Goal: Task Accomplishment & Management: Manage account settings

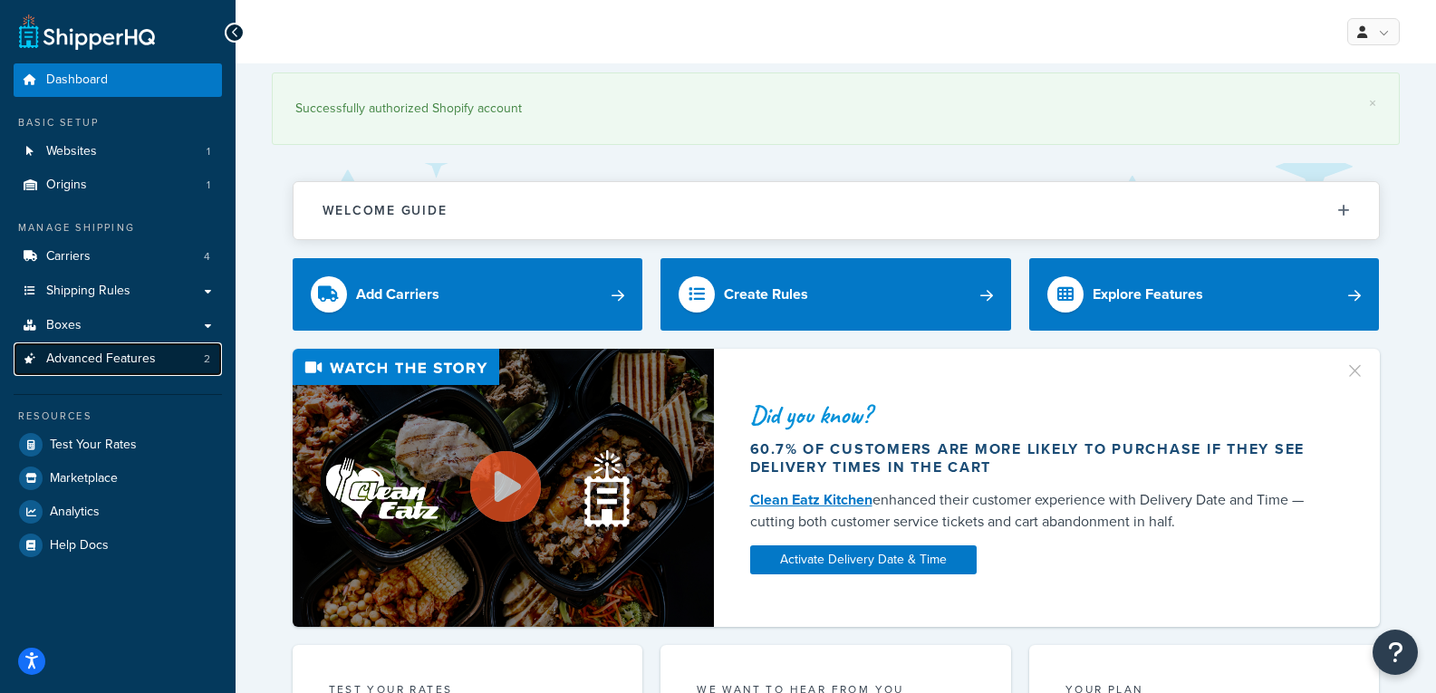
click at [141, 364] on span "Advanced Features" at bounding box center [101, 359] width 110 height 15
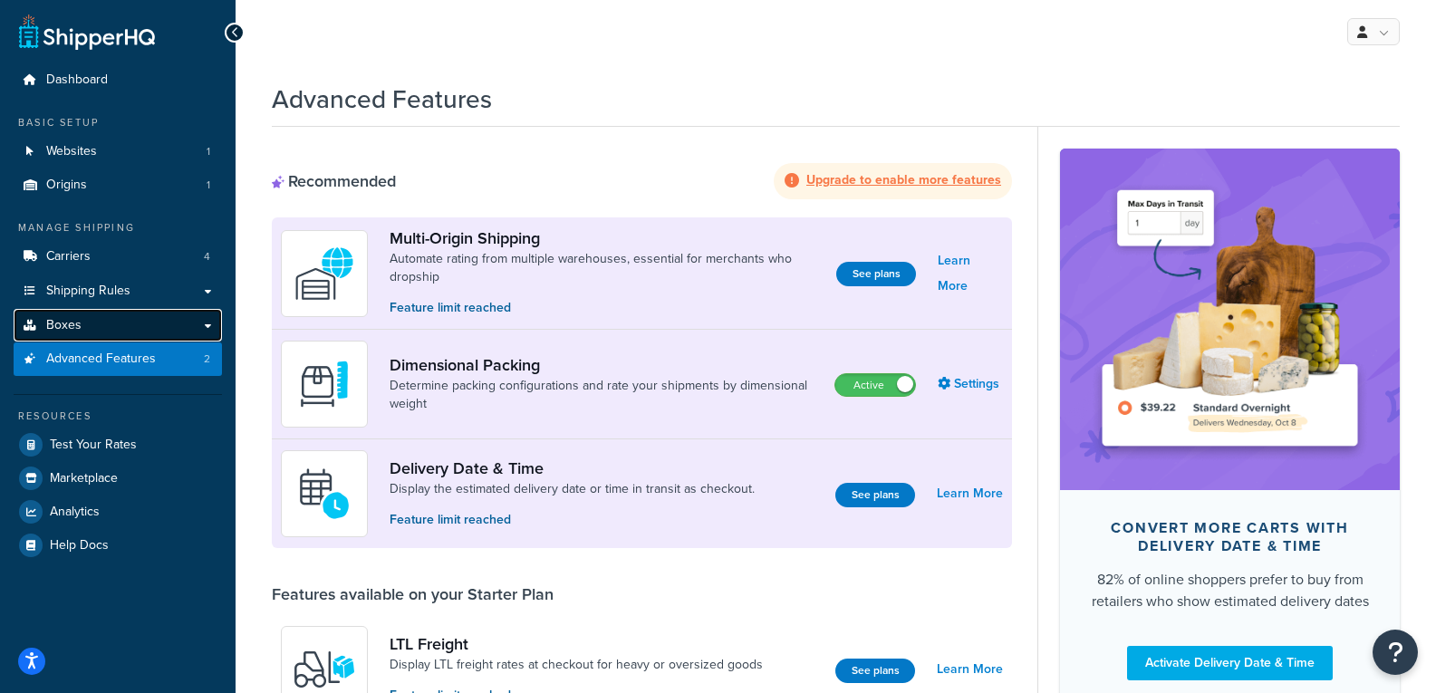
click at [180, 330] on link "Boxes" at bounding box center [118, 326] width 208 height 34
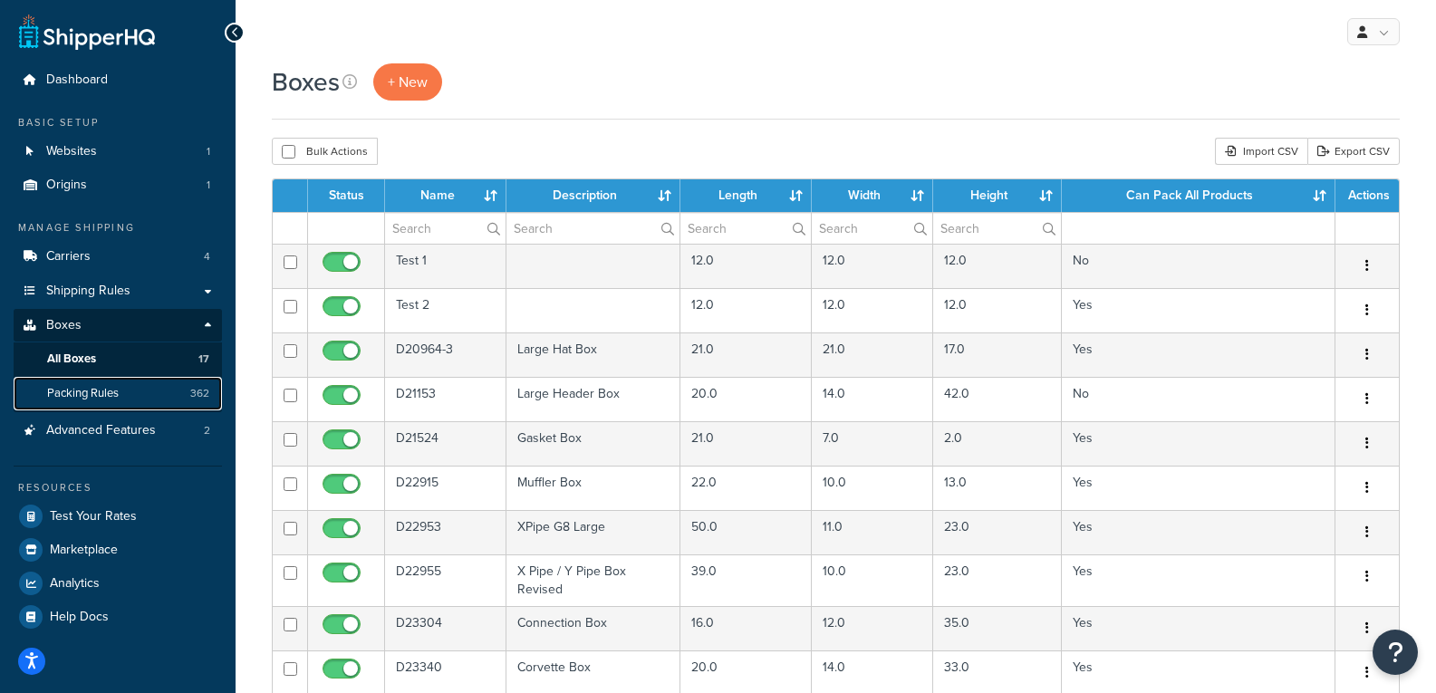
click at [146, 393] on link "Packing Rules 362" at bounding box center [118, 394] width 208 height 34
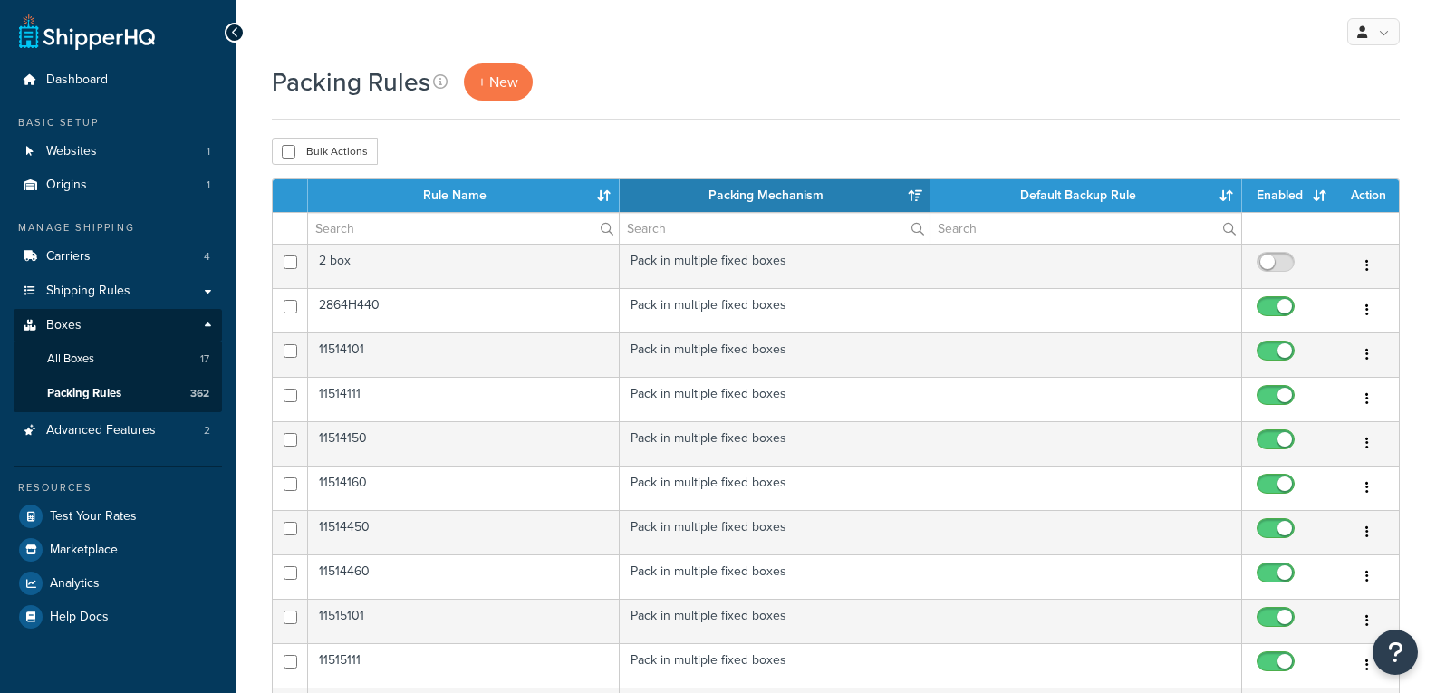
select select "15"
click at [133, 352] on link "All Boxes 17" at bounding box center [118, 359] width 208 height 34
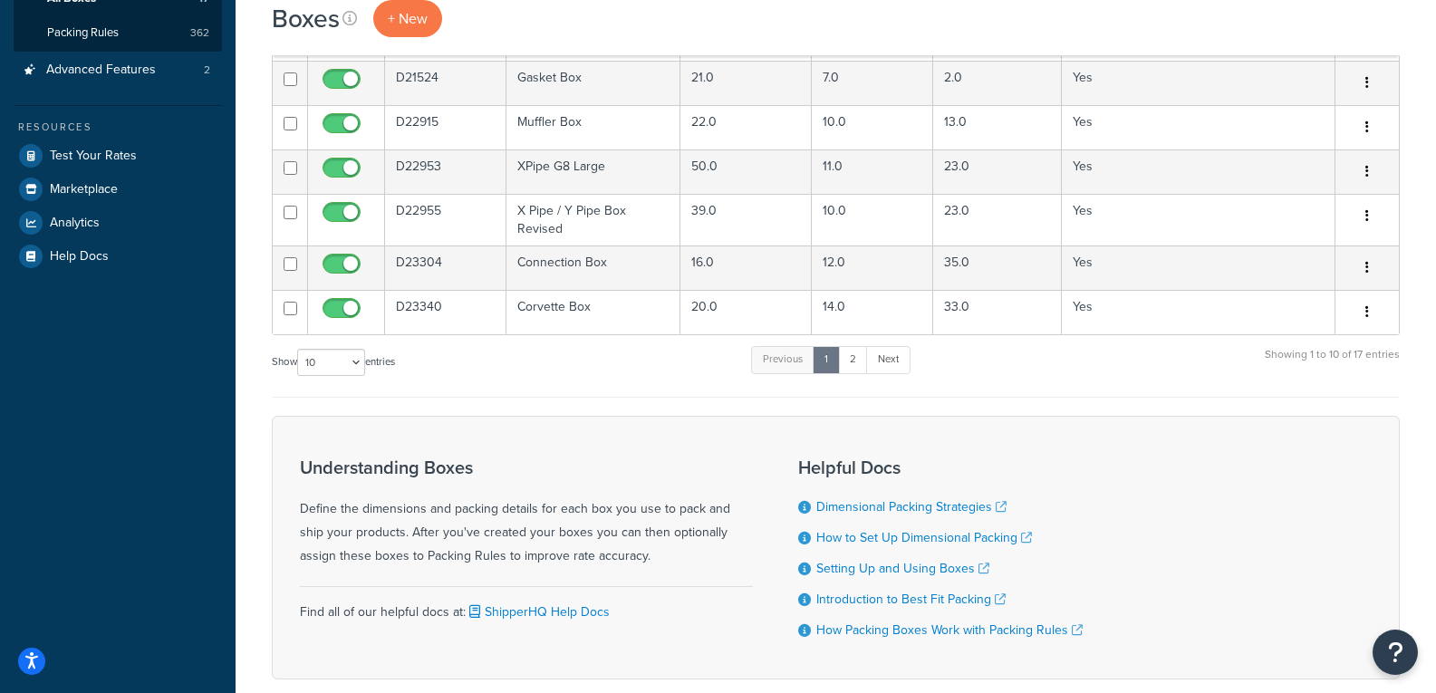
scroll to position [362, 0]
click at [863, 362] on link "2" at bounding box center [853, 357] width 30 height 27
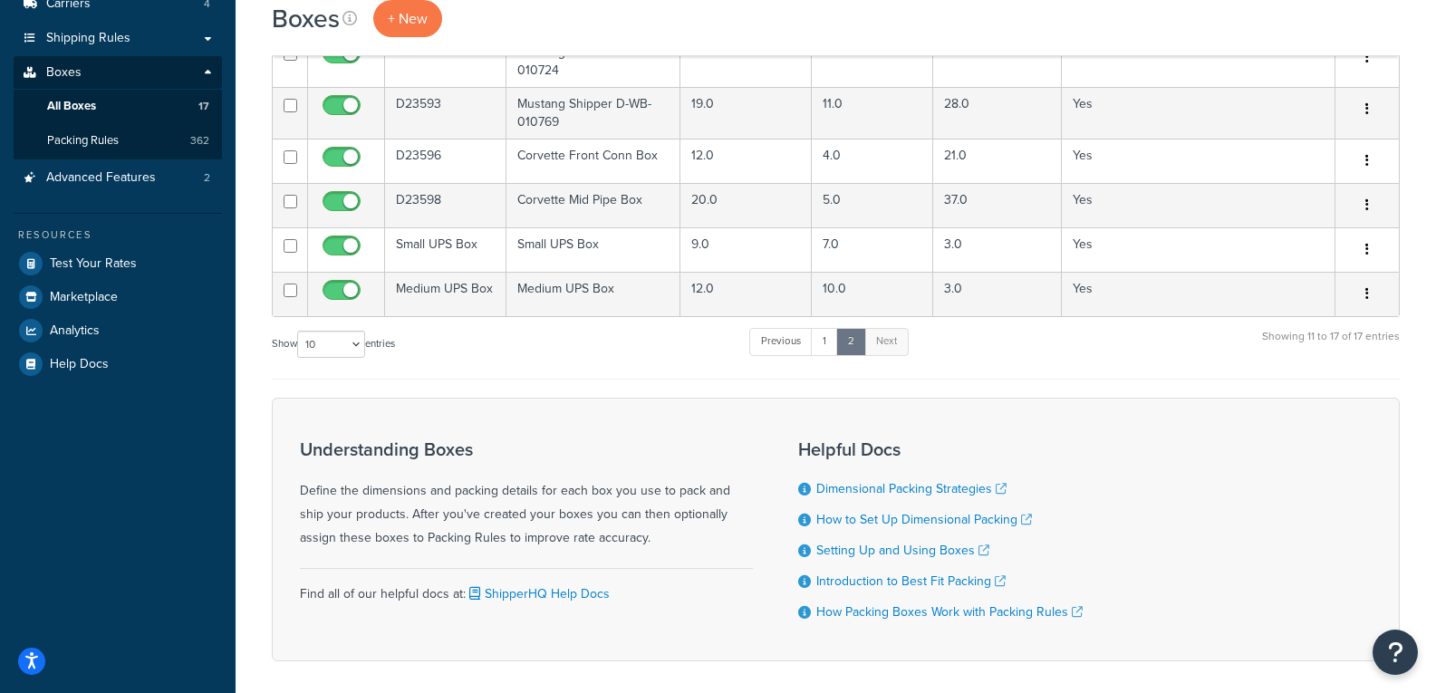
scroll to position [149, 0]
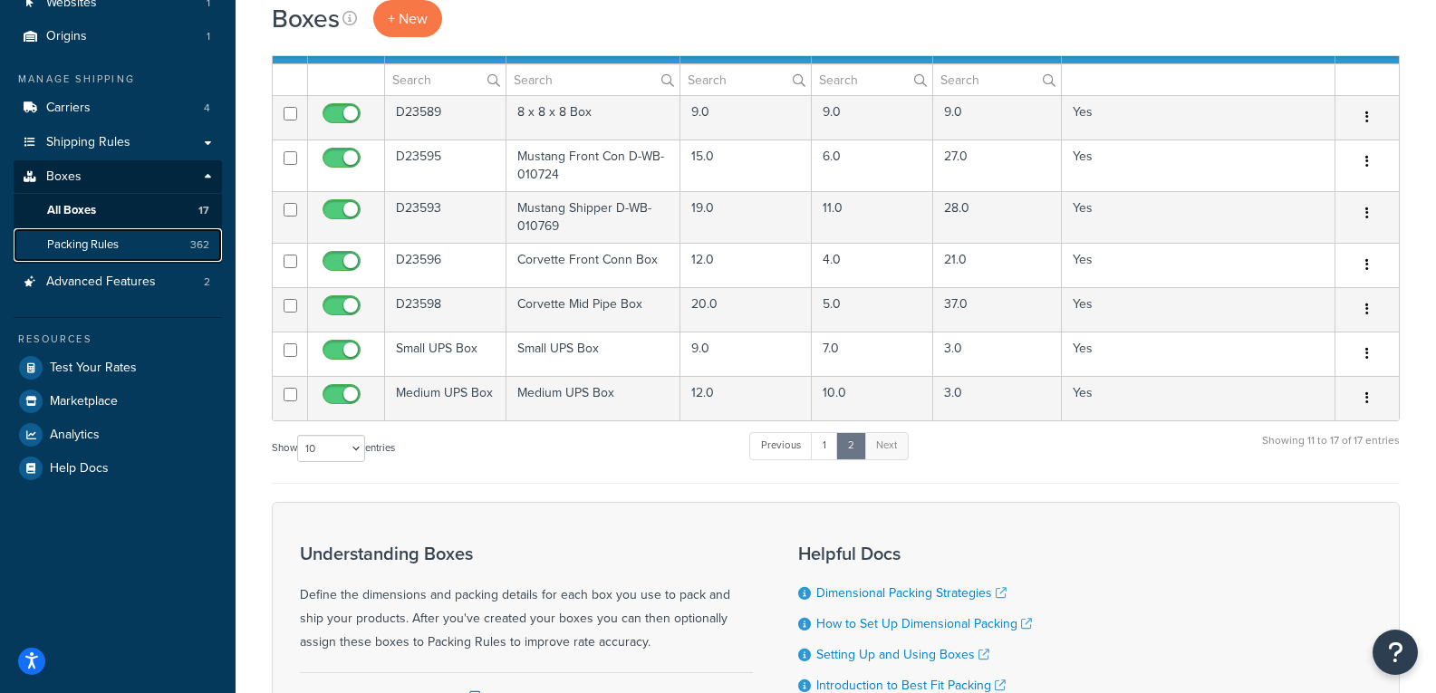
click at [144, 252] on link "Packing Rules 362" at bounding box center [118, 245] width 208 height 34
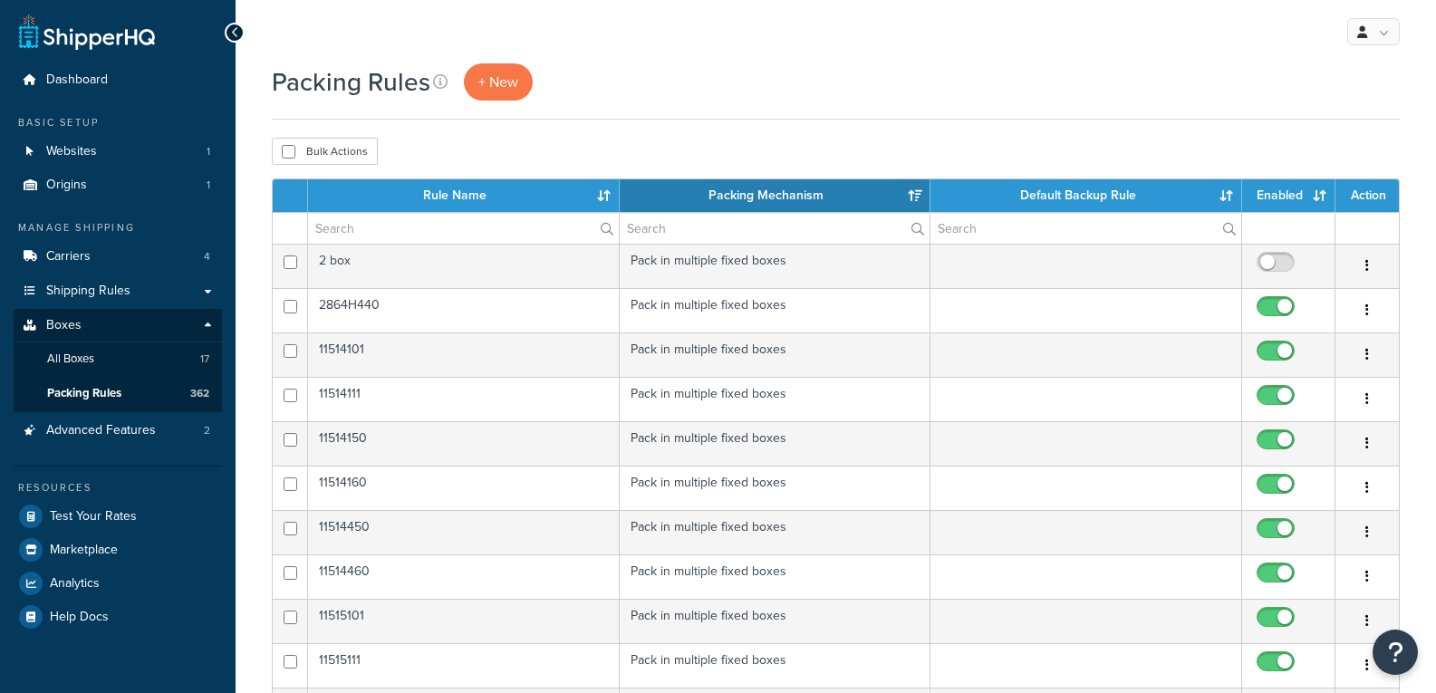
select select "15"
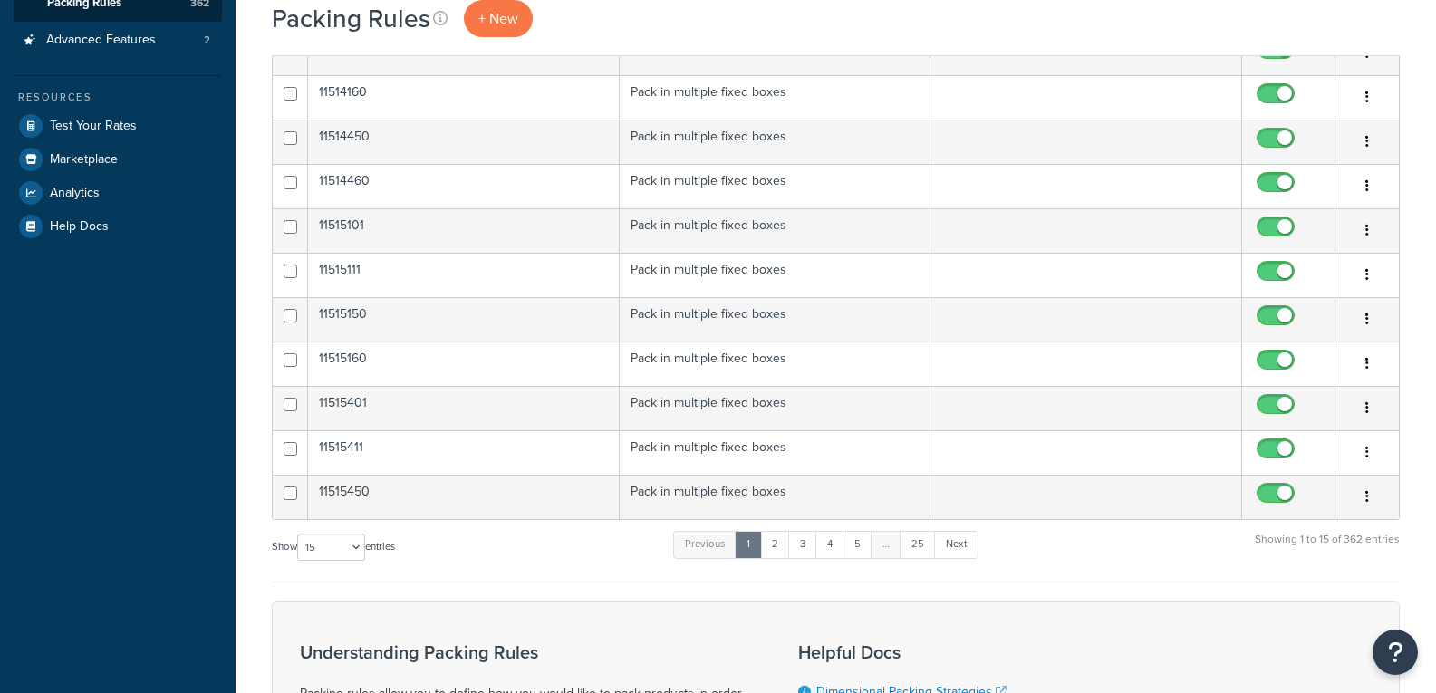
scroll to position [718, 0]
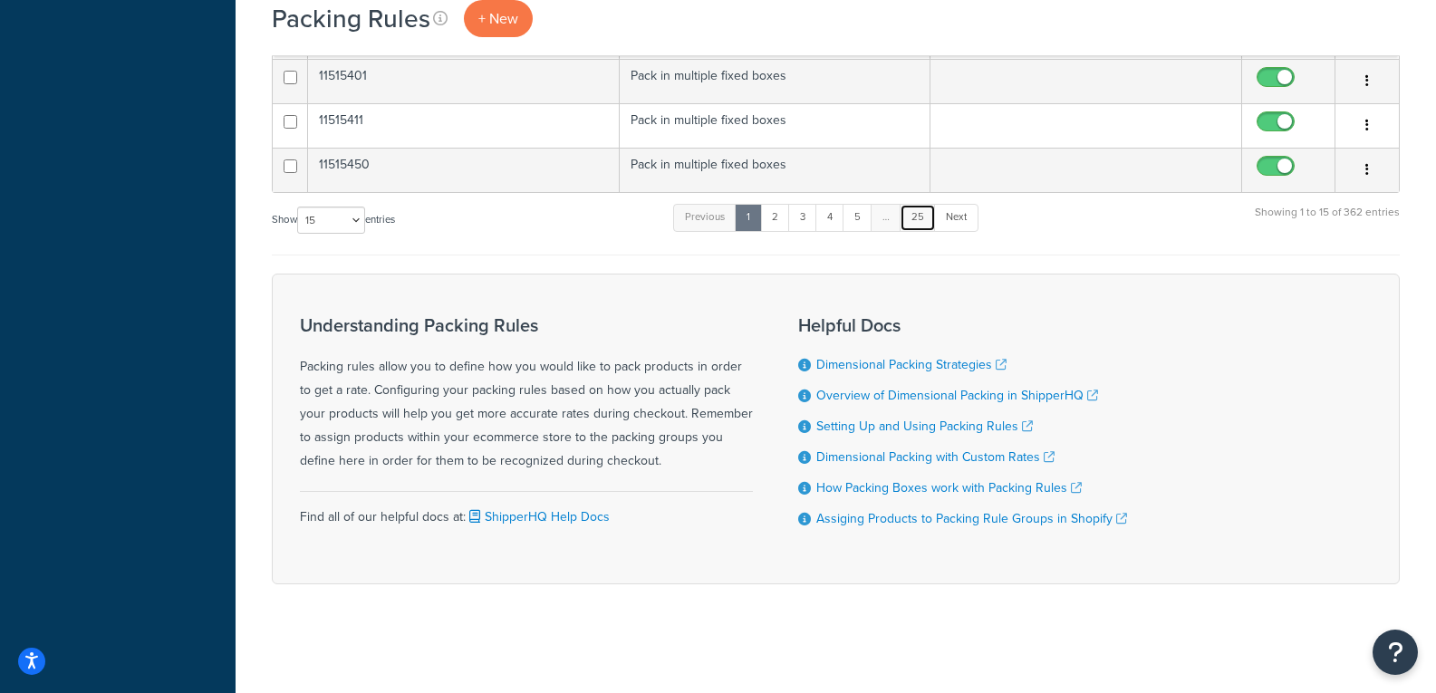
click at [913, 224] on link "25" at bounding box center [918, 217] width 36 height 27
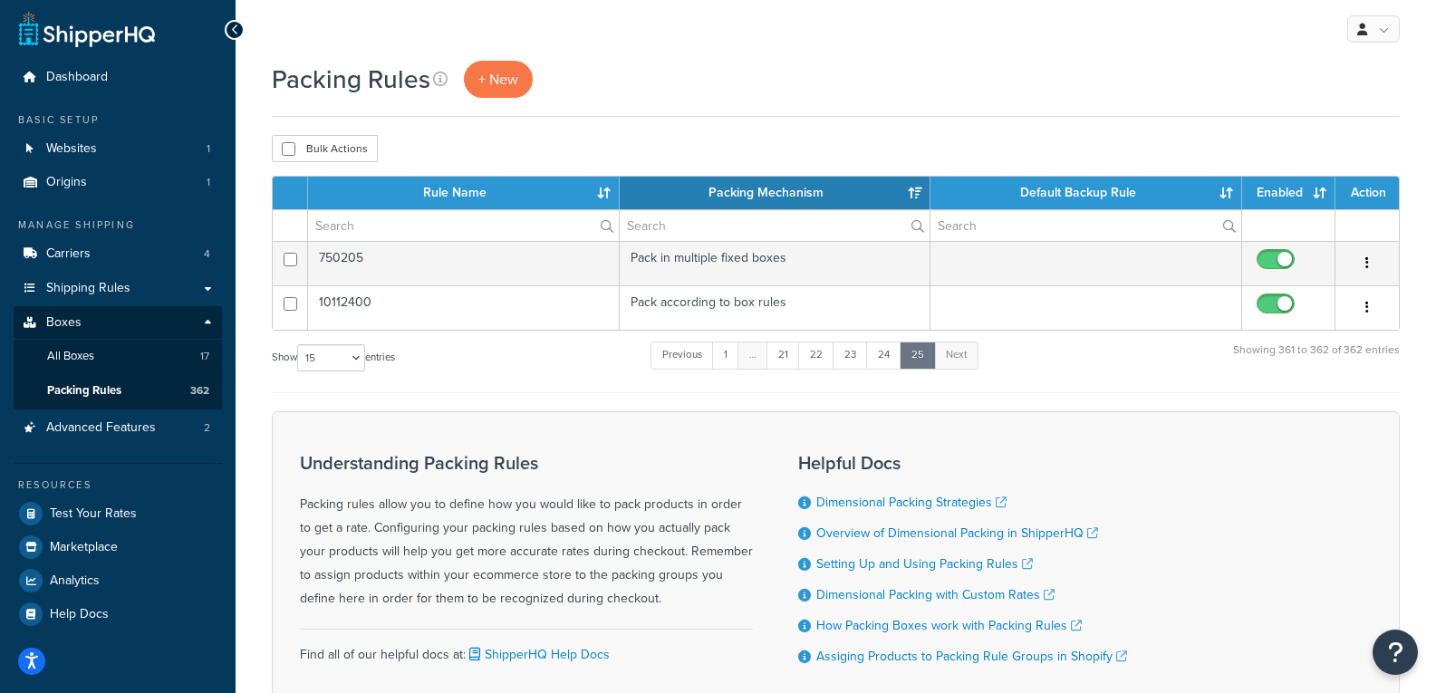
scroll to position [0, 0]
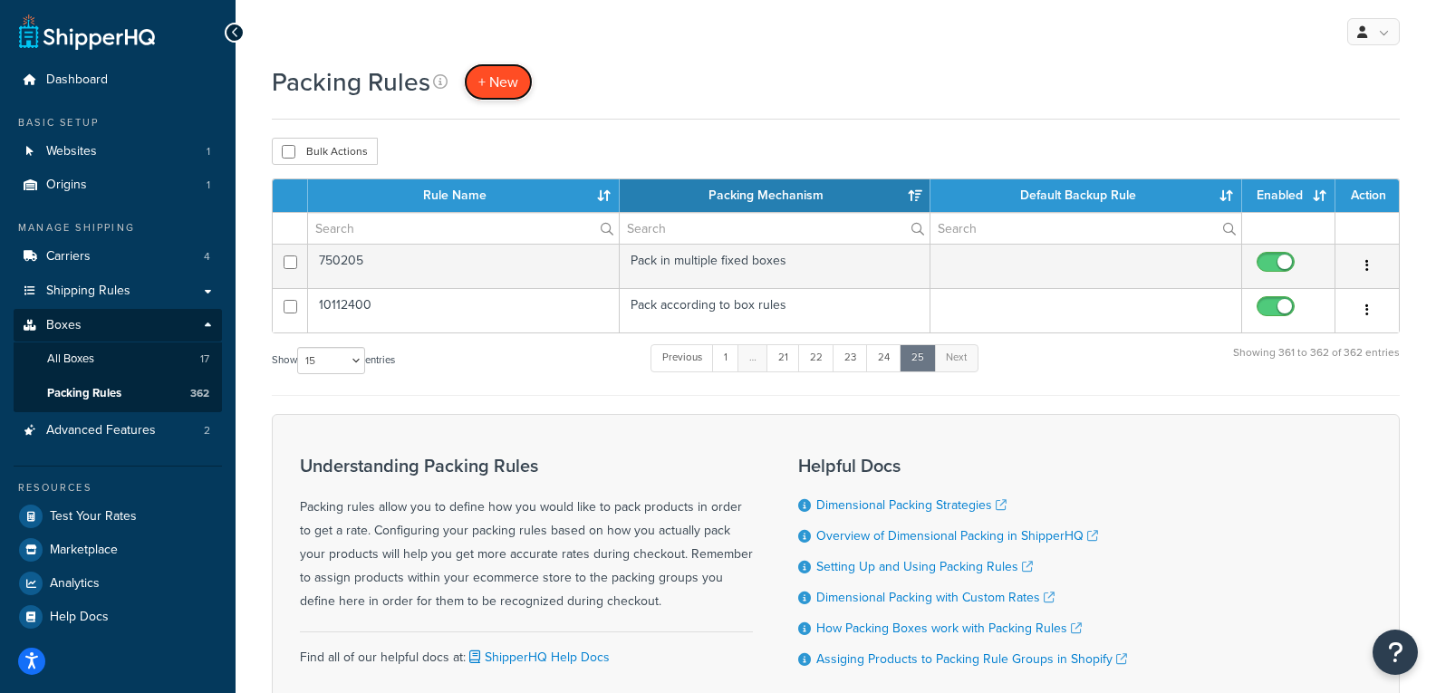
click at [505, 74] on span "+ New" at bounding box center [498, 82] width 40 height 21
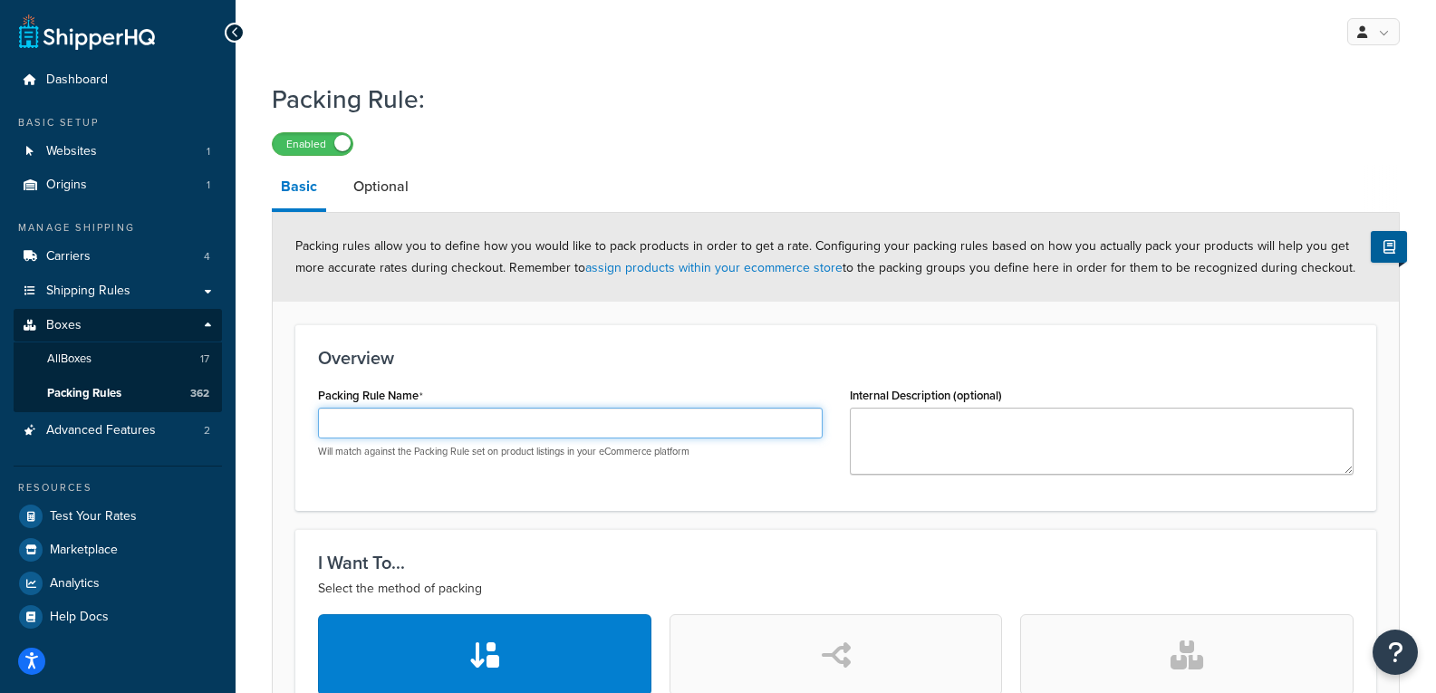
click at [495, 420] on input "Packing Rule Name" at bounding box center [570, 423] width 505 height 31
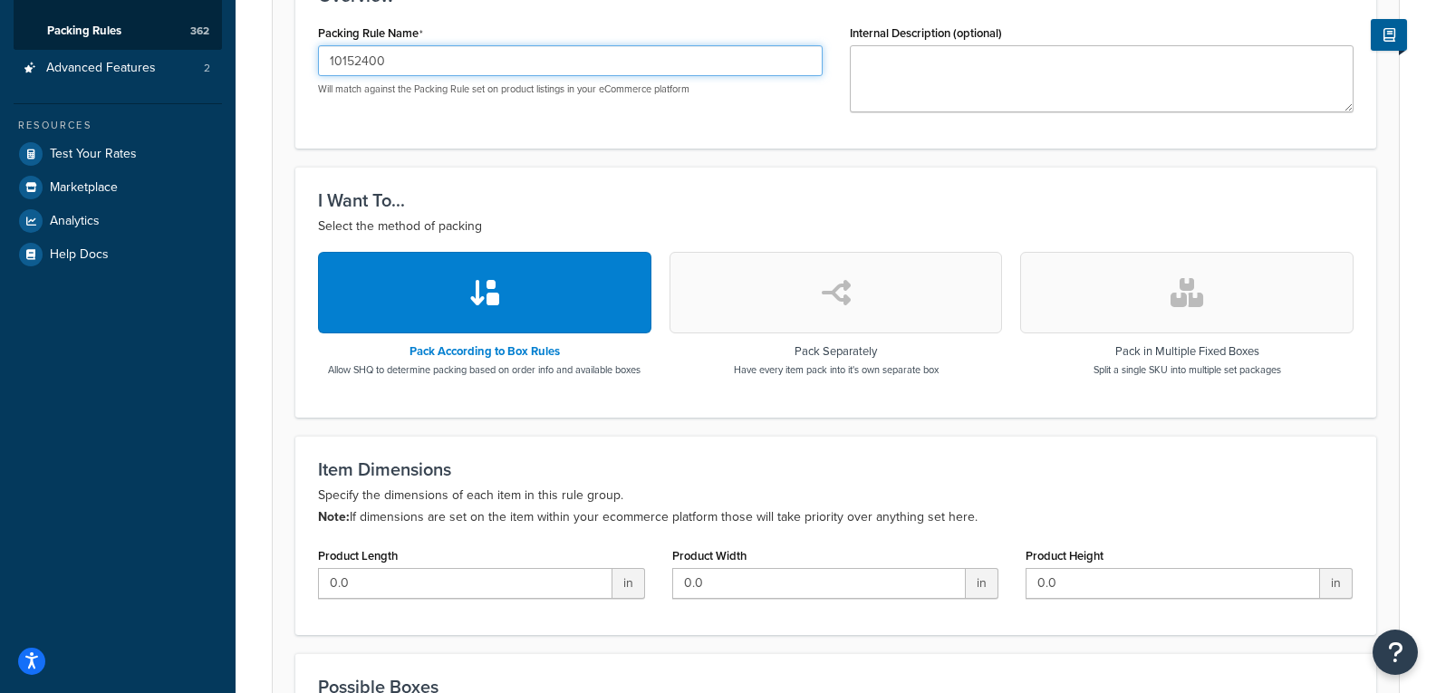
scroll to position [634, 0]
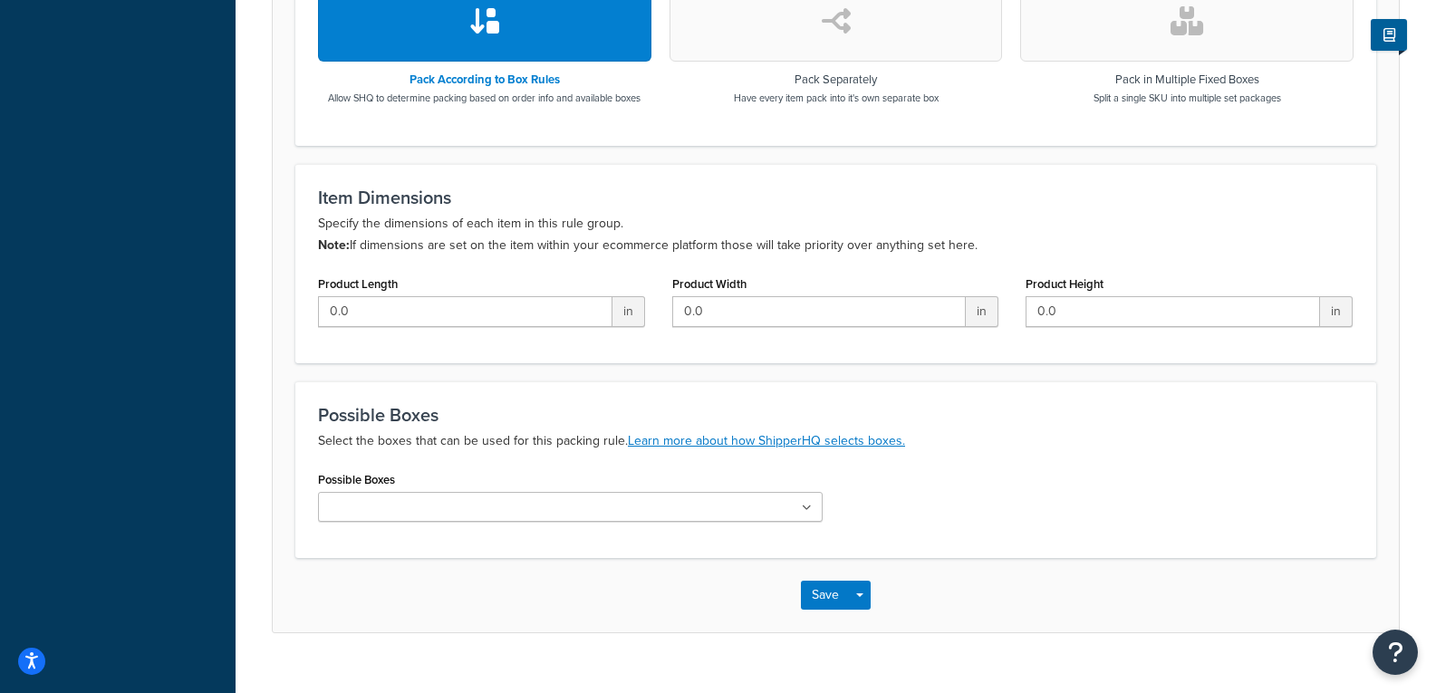
type input "10152400"
click at [1150, 42] on button "button" at bounding box center [1186, 21] width 333 height 82
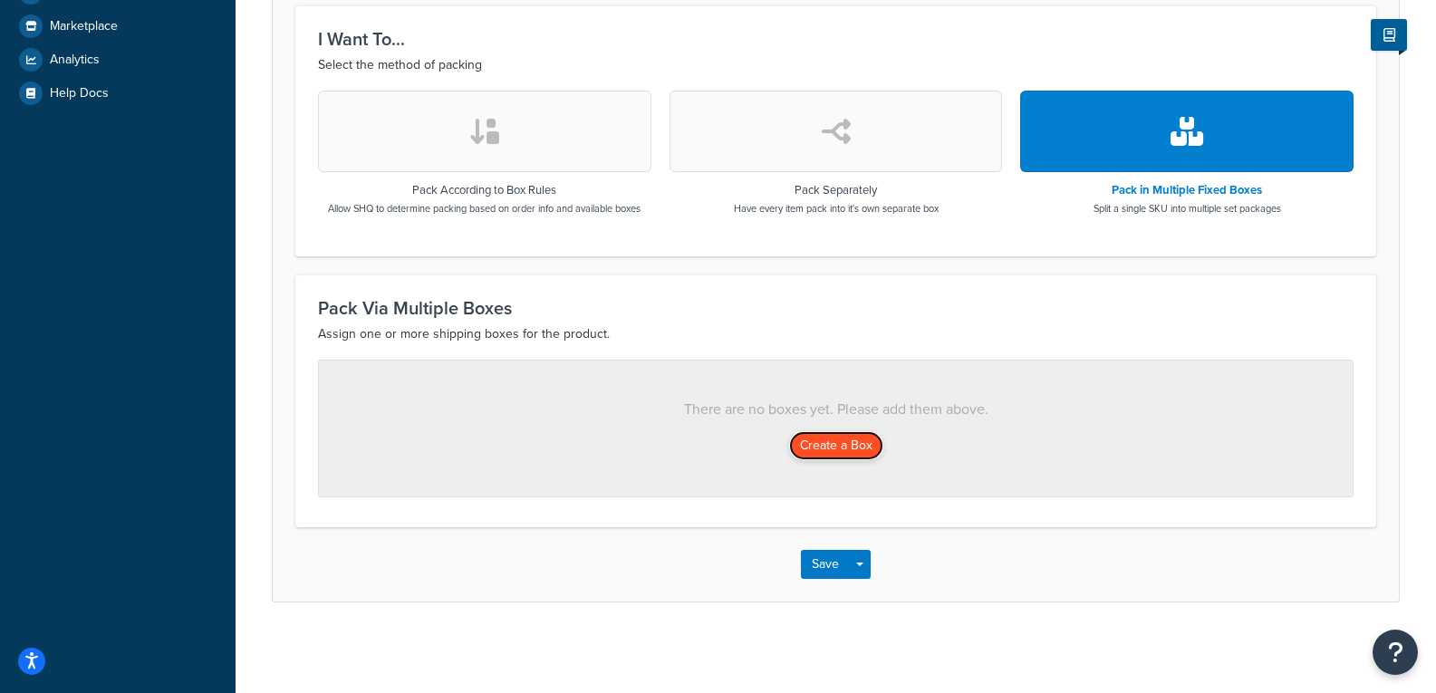
click at [859, 438] on button "Create a Box" at bounding box center [836, 445] width 94 height 29
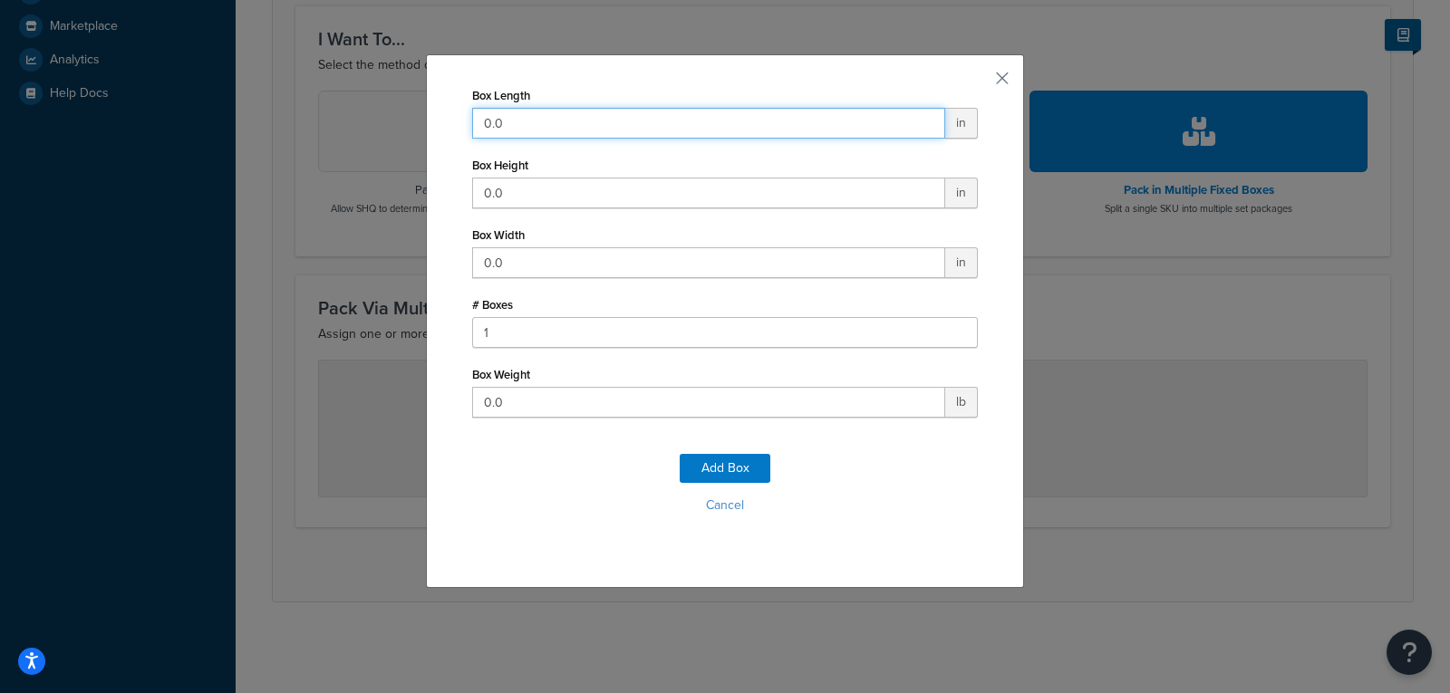
drag, startPoint x: 571, startPoint y: 125, endPoint x: 466, endPoint y: 101, distance: 107.9
click at [472, 101] on div "Box Length 0.0 in" at bounding box center [725, 110] width 506 height 56
type input "42"
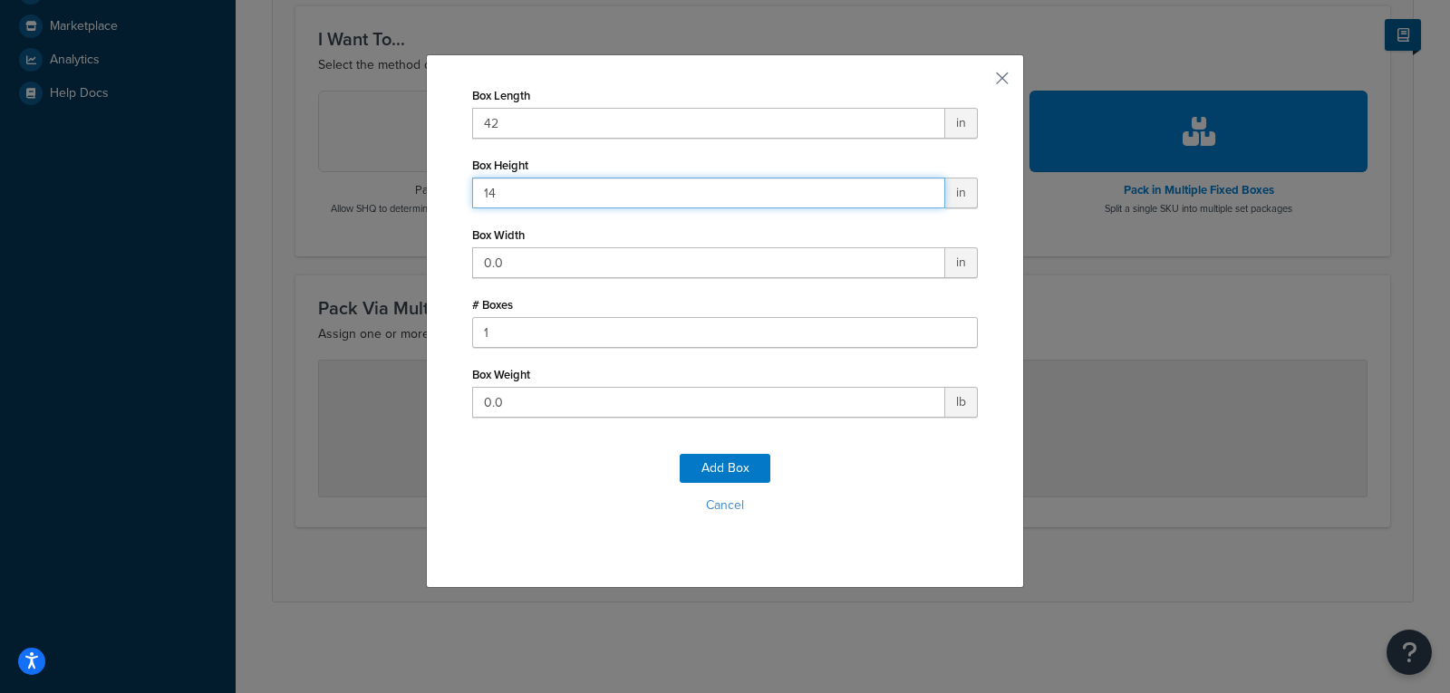
type input "14"
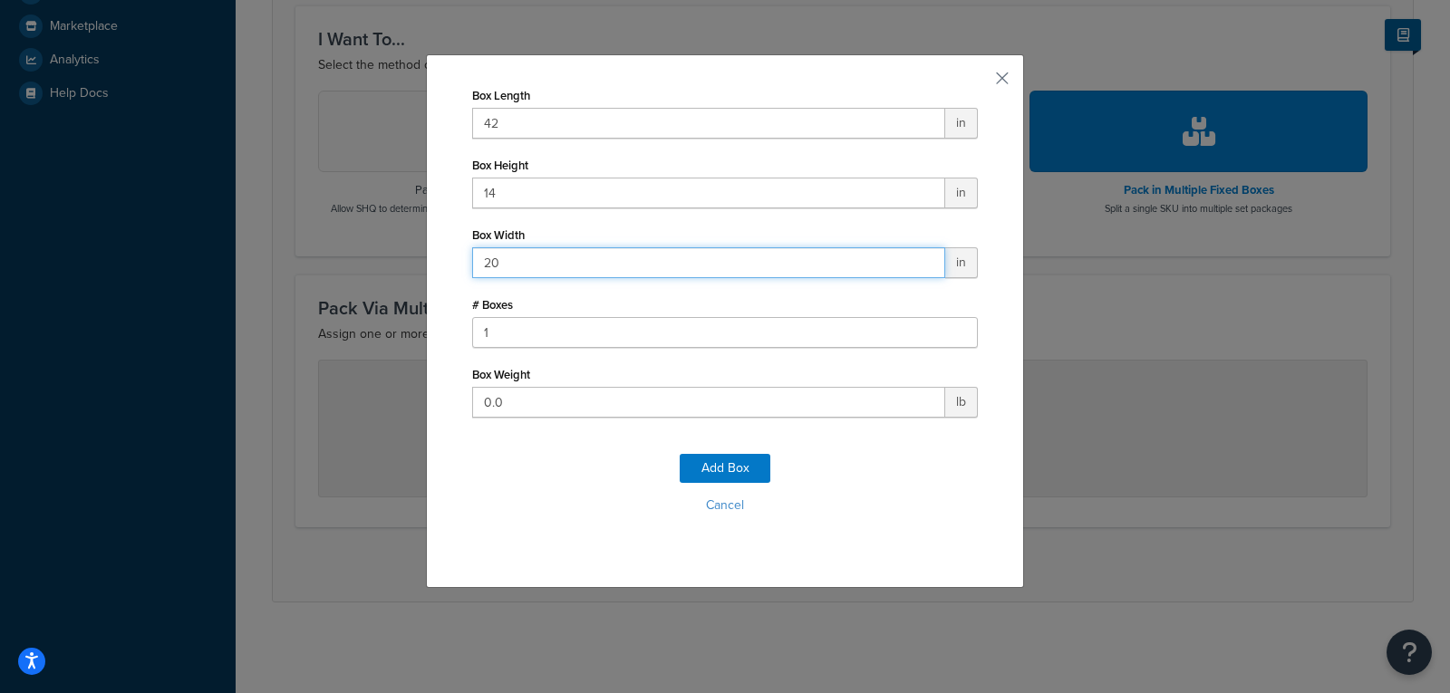
type input "20"
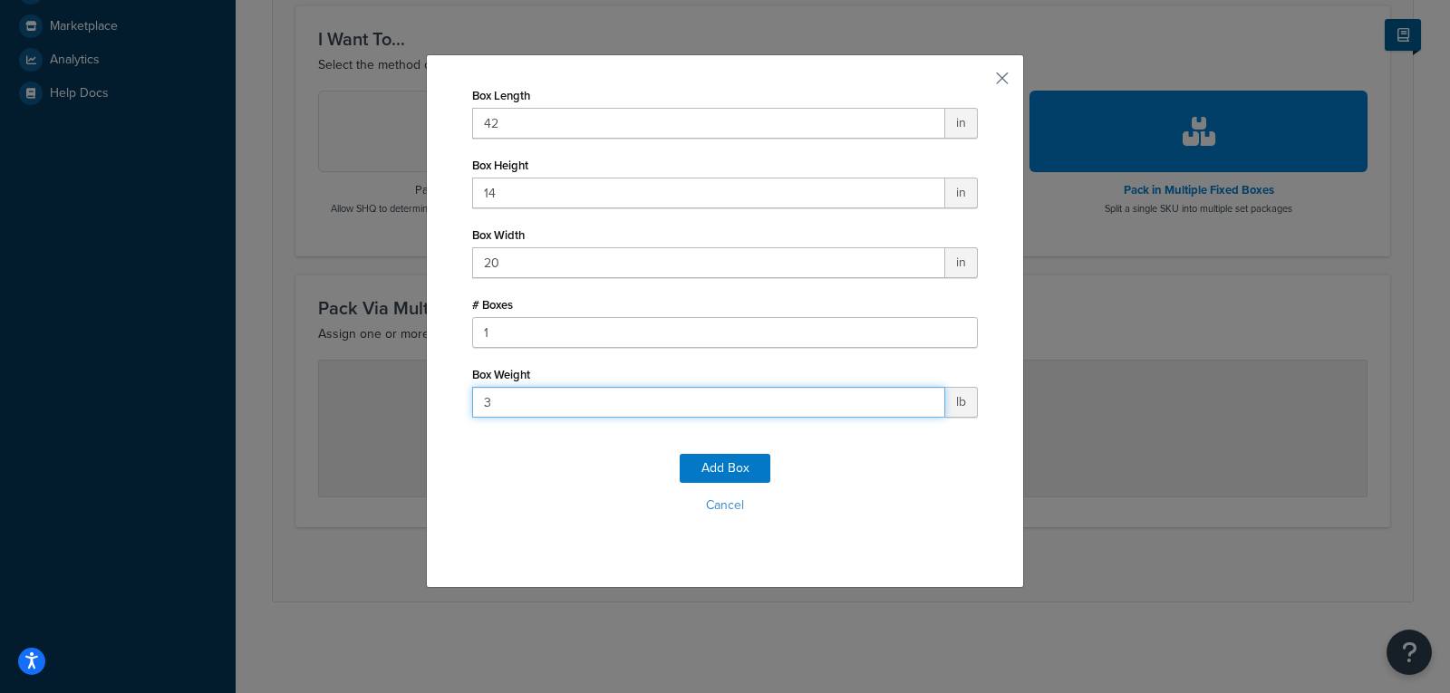
type input "38"
click button "Add Box" at bounding box center [725, 468] width 91 height 29
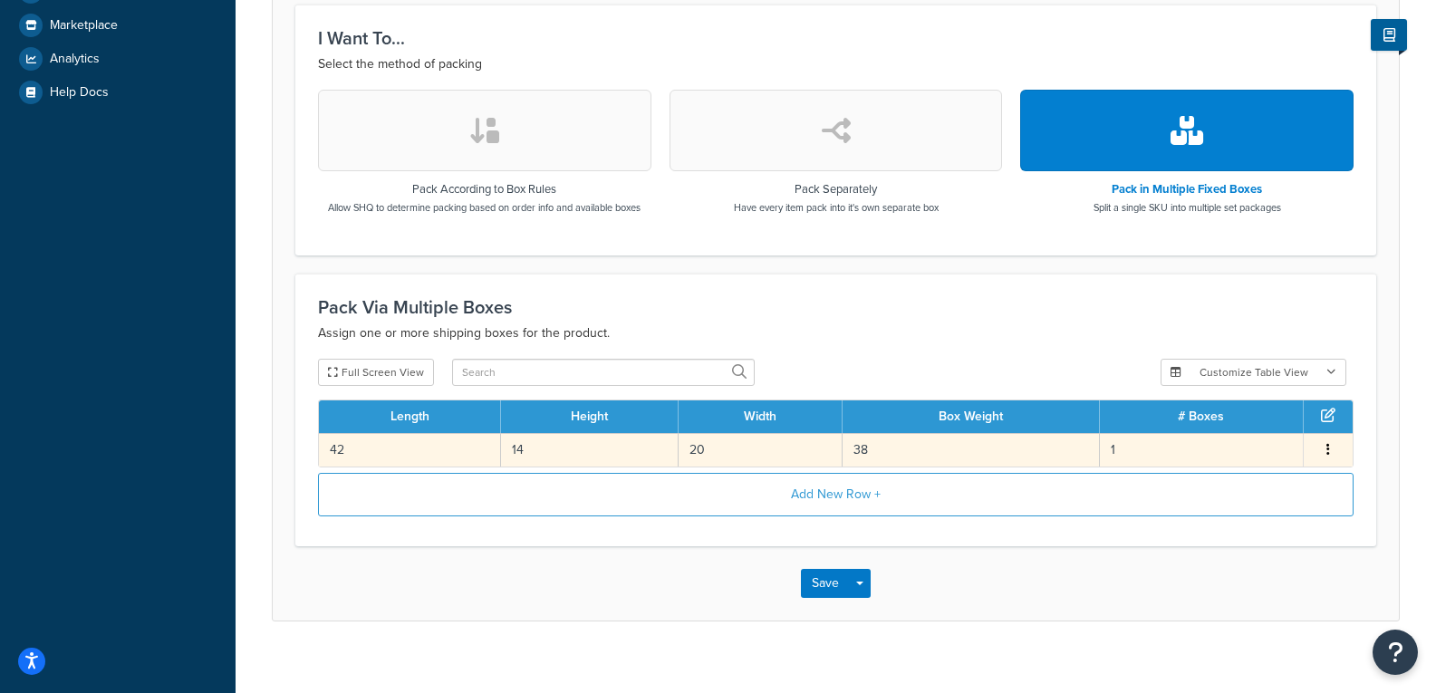
click at [933, 455] on td "38" at bounding box center [971, 450] width 257 height 34
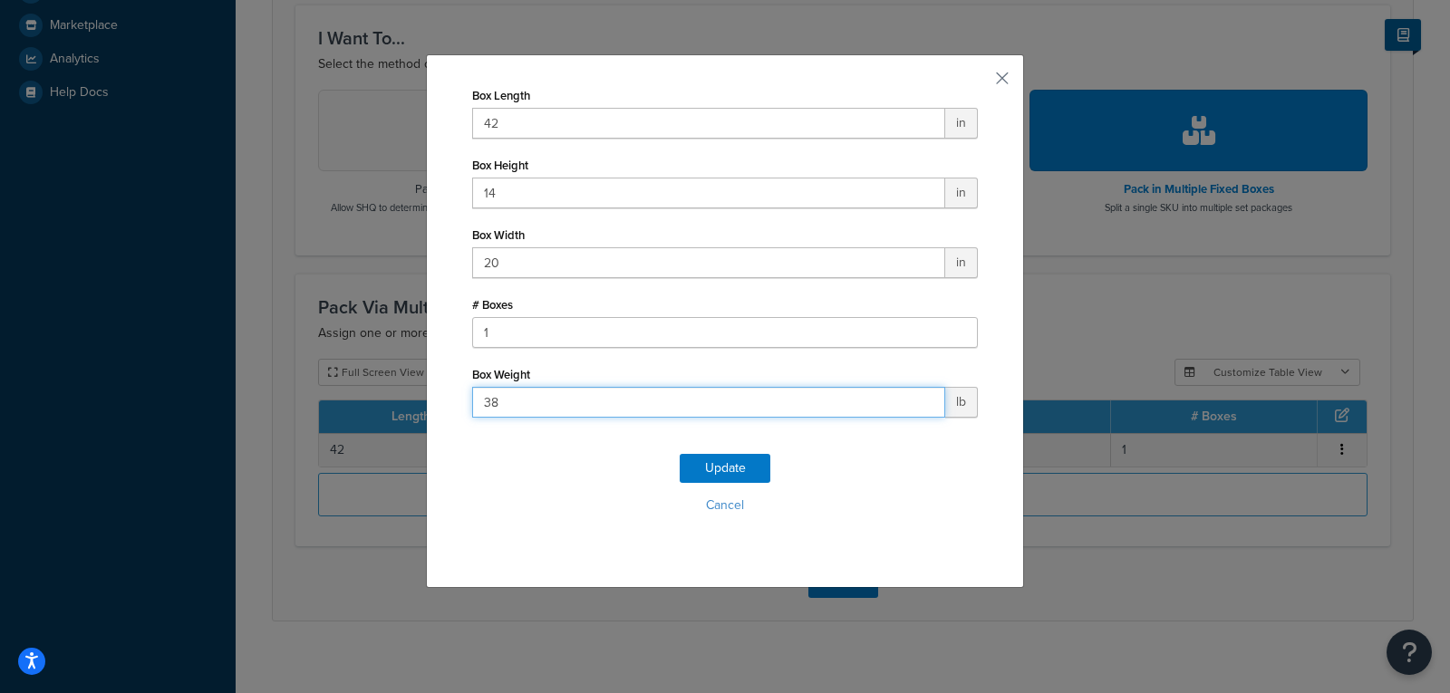
drag, startPoint x: 551, startPoint y: 400, endPoint x: 236, endPoint y: 400, distance: 314.4
click at [236, 400] on div "Box Length 42 in Box Height 14 in Box Width 20 in # Boxes 1 Box Weight 38 lb Up…" at bounding box center [725, 346] width 1450 height 693
type input "36"
click button "Update" at bounding box center [725, 468] width 91 height 29
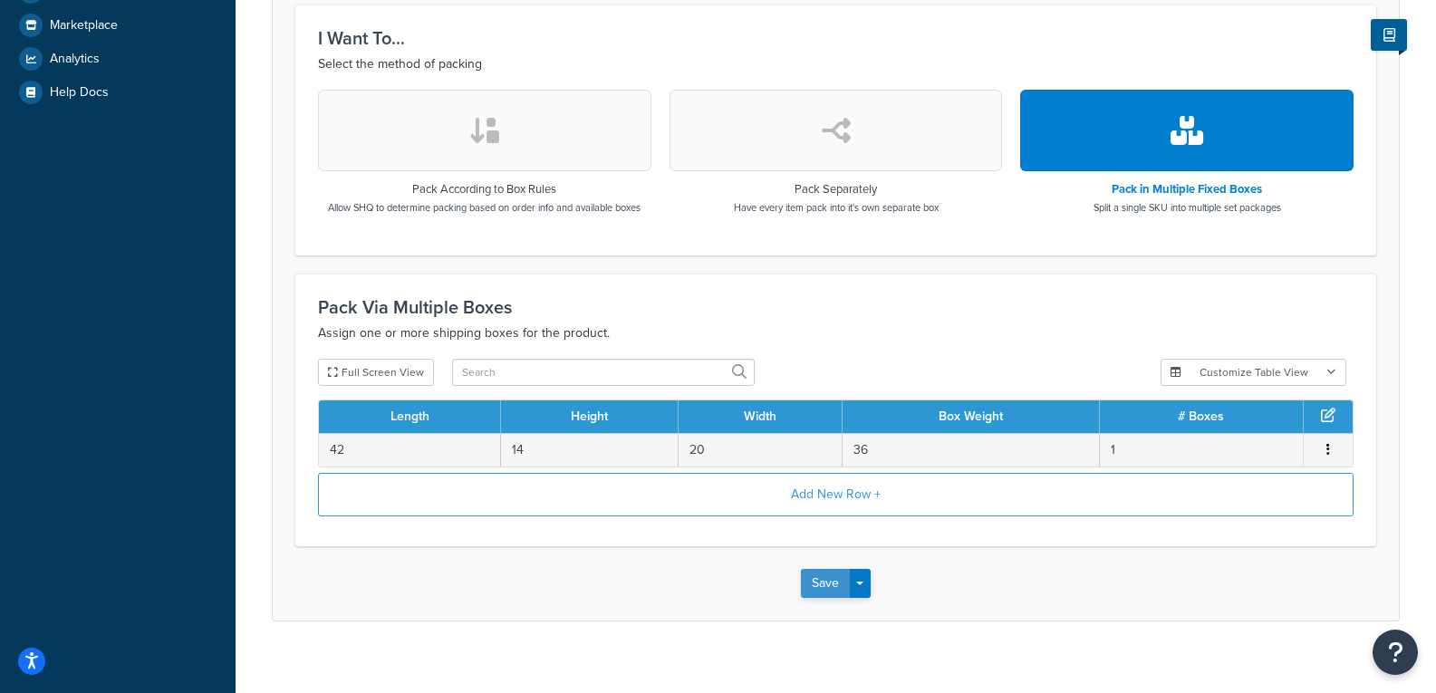
click at [826, 578] on button "Save" at bounding box center [825, 583] width 49 height 29
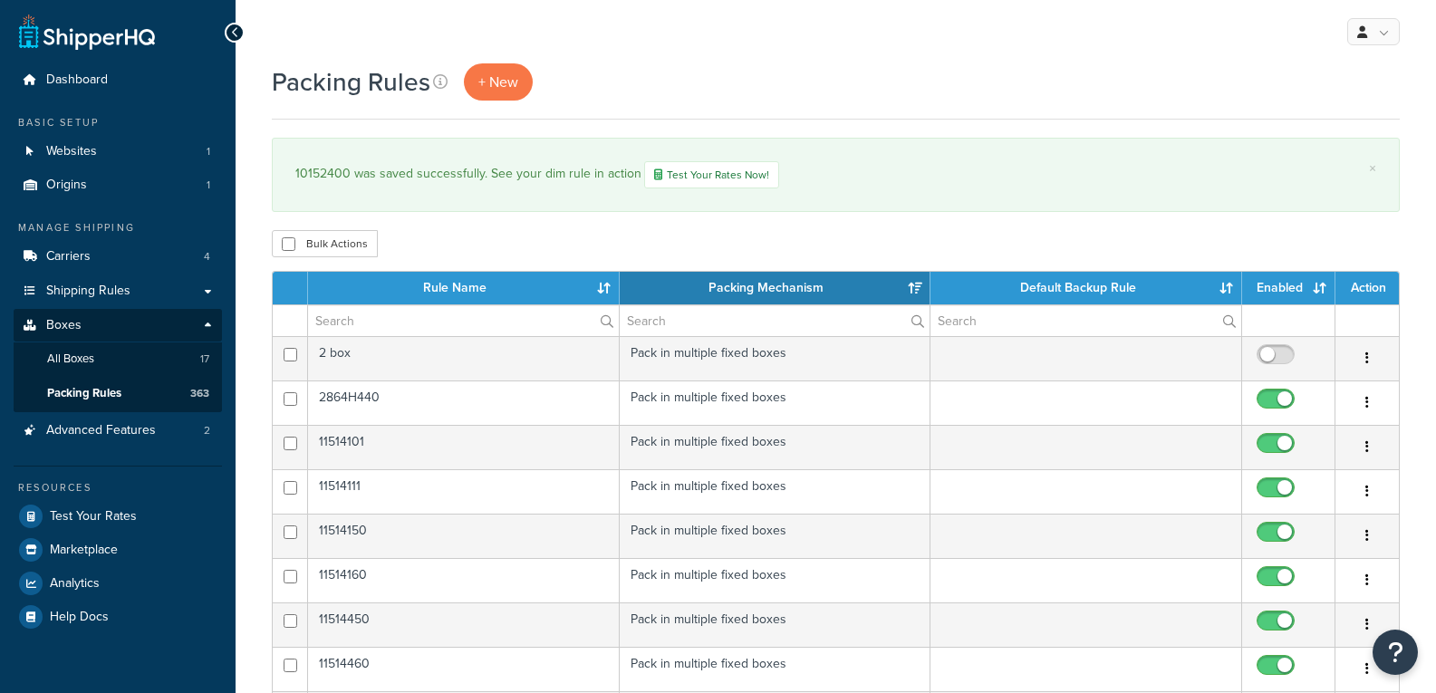
select select "15"
click at [121, 520] on span "Test Your Rates" at bounding box center [93, 516] width 87 height 15
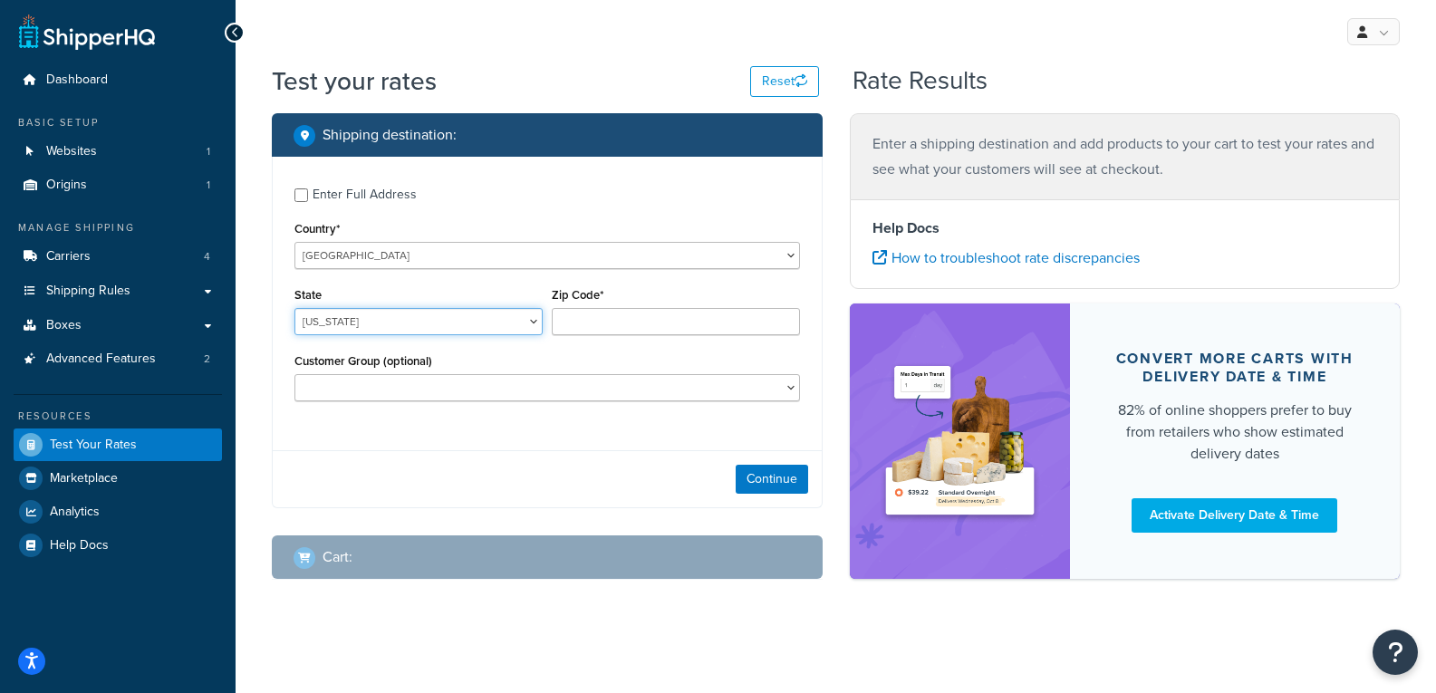
click at [437, 317] on select "Alabama Alaska American Samoa Arizona Arkansas Armed Forces Americas Armed Forc…" at bounding box center [418, 321] width 248 height 27
select select "OH"
click at [294, 308] on select "Alabama Alaska American Samoa Arizona Arkansas Armed Forces Americas Armed Forc…" at bounding box center [418, 321] width 248 height 27
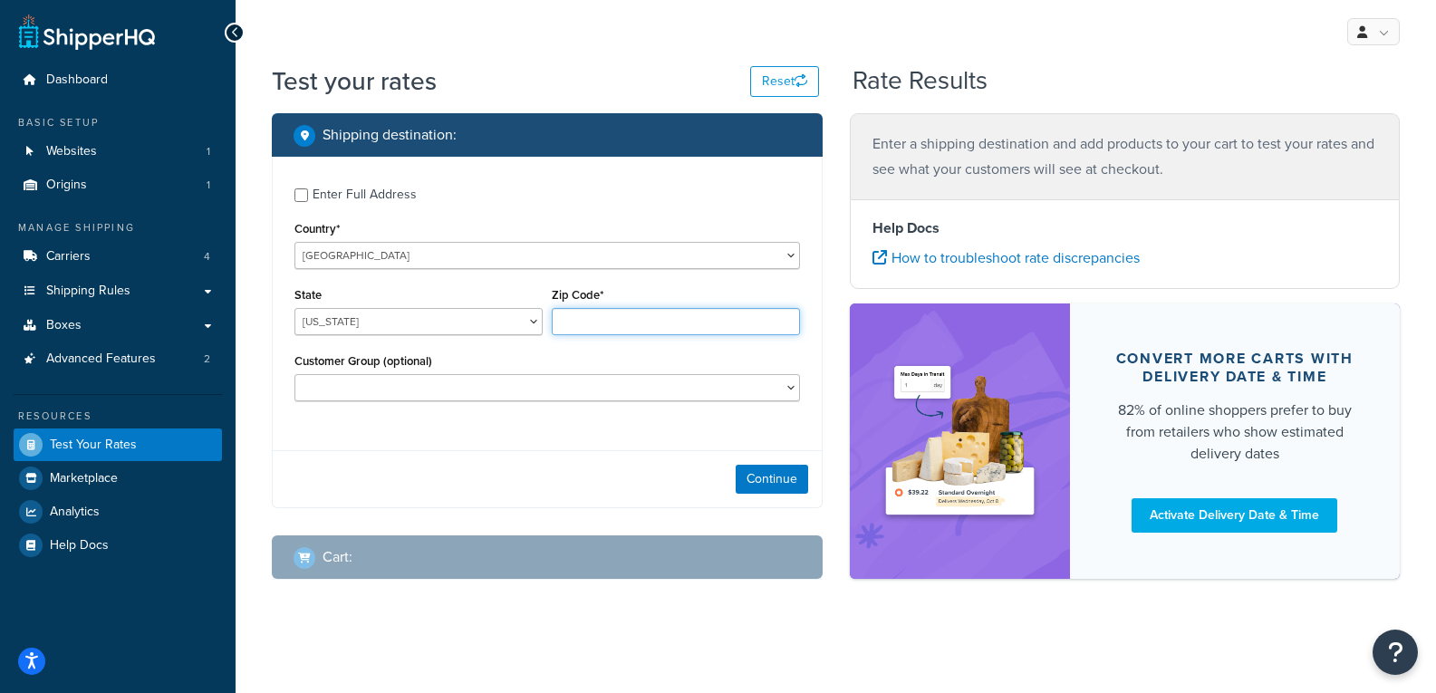
click at [649, 333] on input "Zip Code*" at bounding box center [676, 321] width 248 height 27
type input "43235"
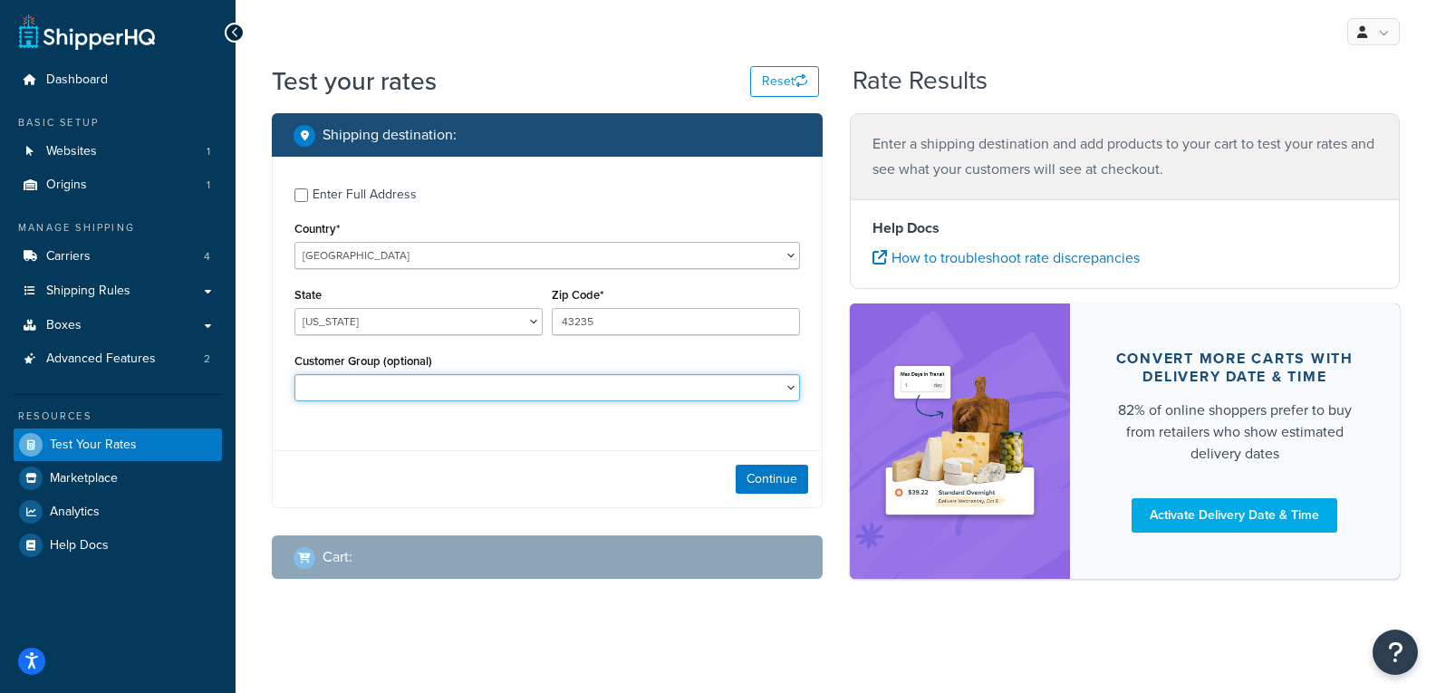
click at [567, 384] on select "B2B Customer Test" at bounding box center [547, 387] width 506 height 27
select select "Customer Test"
click at [294, 374] on select "B2B Customer Test" at bounding box center [547, 387] width 506 height 27
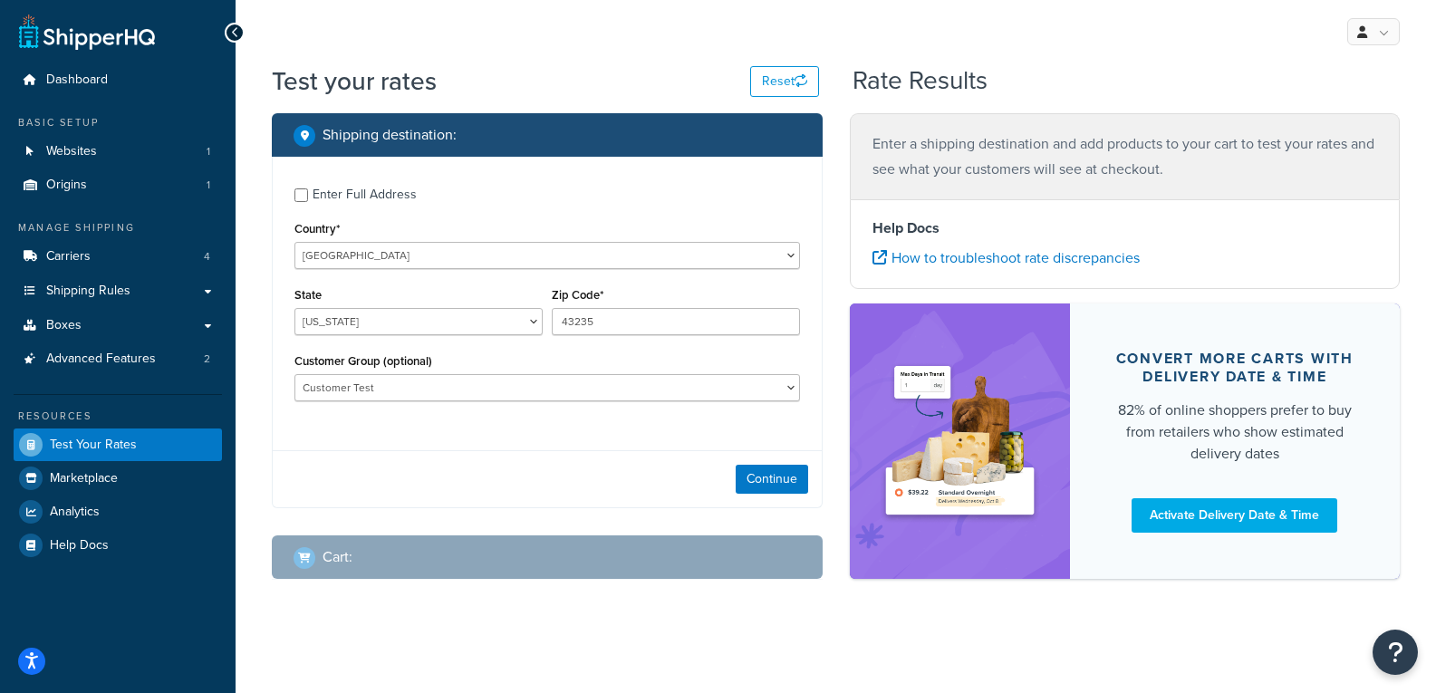
click at [786, 464] on div "Continue" at bounding box center [547, 478] width 549 height 57
click at [786, 470] on button "Continue" at bounding box center [772, 479] width 72 height 29
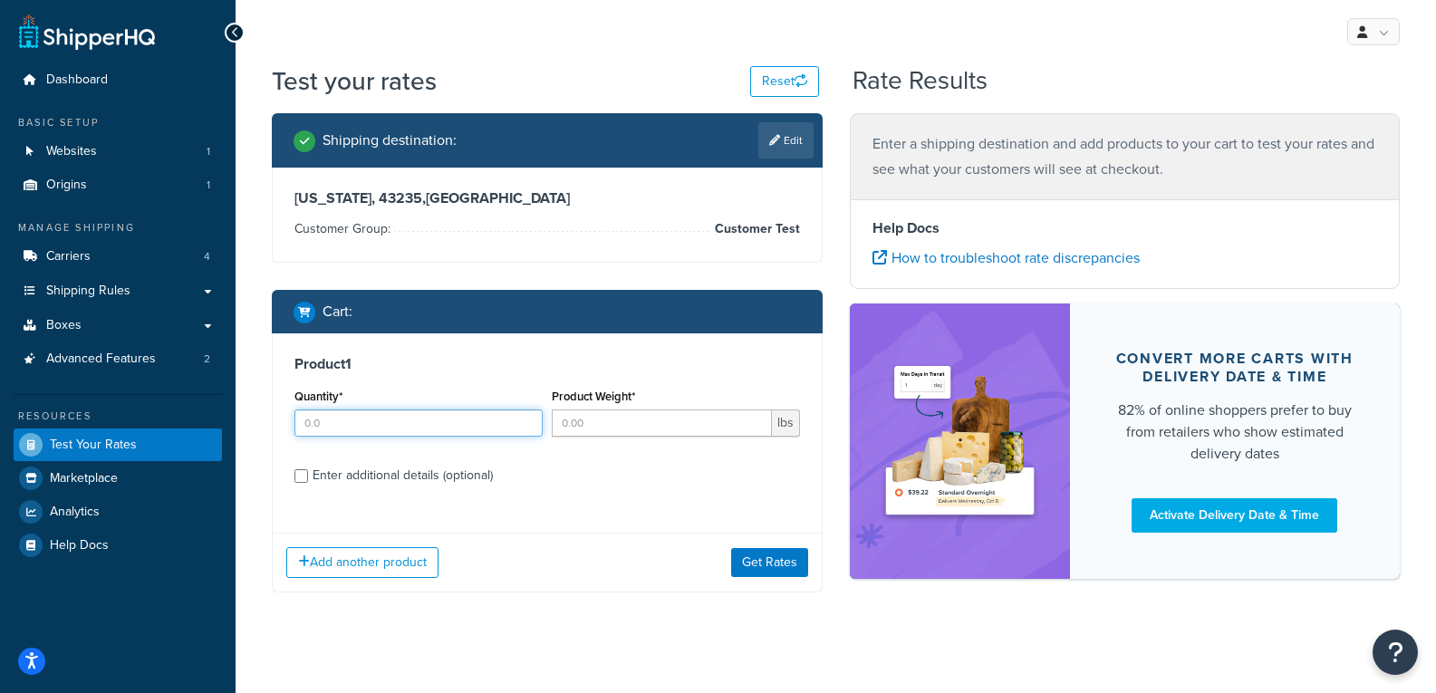
click at [421, 423] on input "Quantity*" at bounding box center [418, 423] width 248 height 27
type input "1"
type input "36"
click at [304, 470] on input "Enter additional details (optional)" at bounding box center [301, 476] width 14 height 14
checkbox input "true"
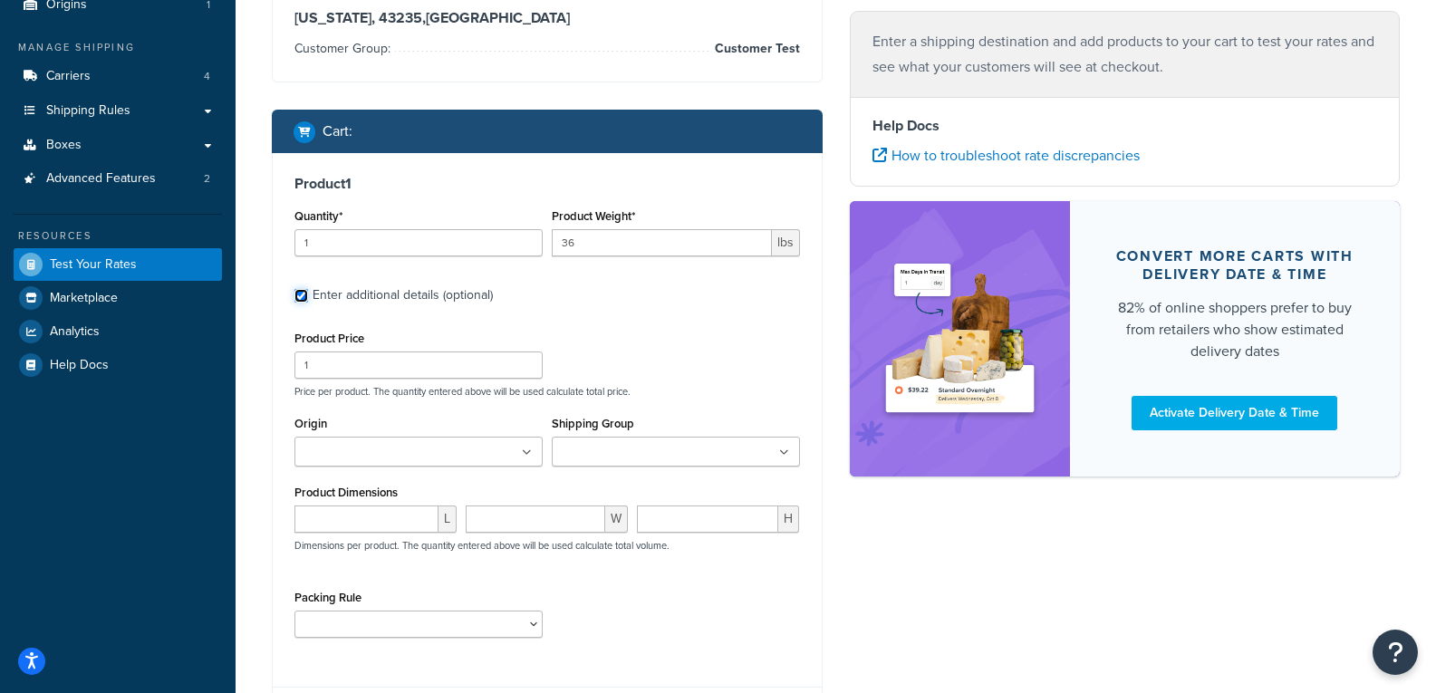
scroll to position [181, 0]
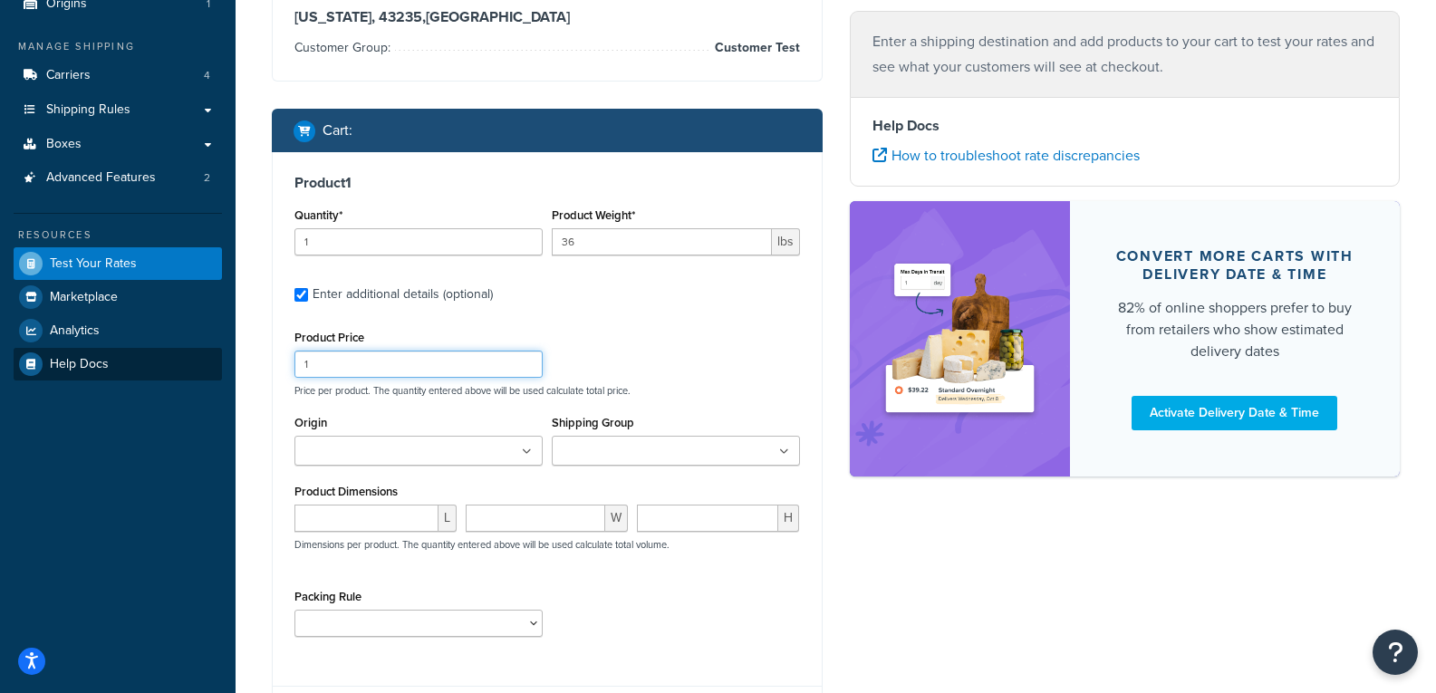
drag, startPoint x: 464, startPoint y: 364, endPoint x: 148, endPoint y: 365, distance: 316.2
click at [148, 365] on div "Dashboard Basic Setup Websites 1 Origins 1 Manage Shipping Carriers 4 Shipping …" at bounding box center [718, 341] width 1436 height 1045
type input "100"
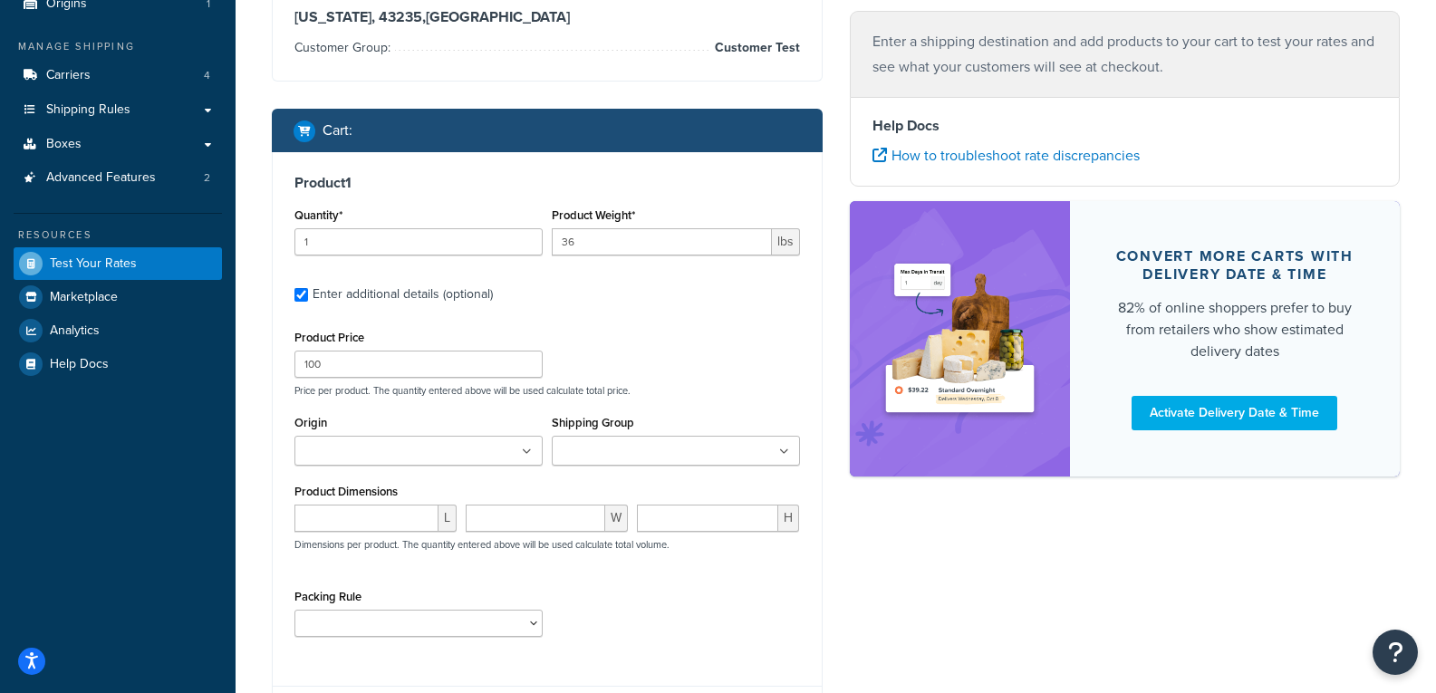
click at [523, 440] on ul at bounding box center [418, 451] width 248 height 30
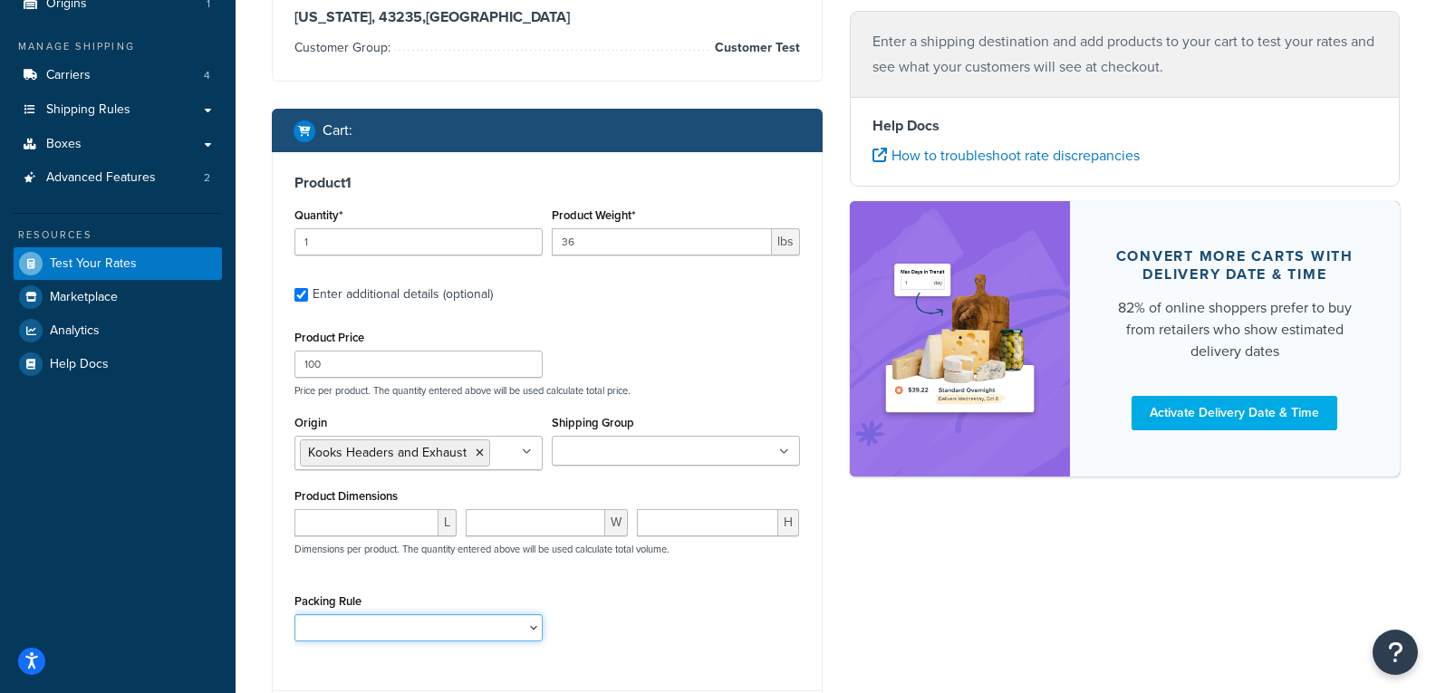
click at [538, 632] on select "10112400 10152400 1121H020 1121H021 1121H030 1121H031 1121H220 1121H230 1122H02…" at bounding box center [418, 627] width 248 height 27
select select "87734"
click at [294, 614] on select "10112400 10152400 1121H020 1121H021 1121H030 1121H031 1121H220 1121H230 1122H02…" at bounding box center [418, 627] width 248 height 27
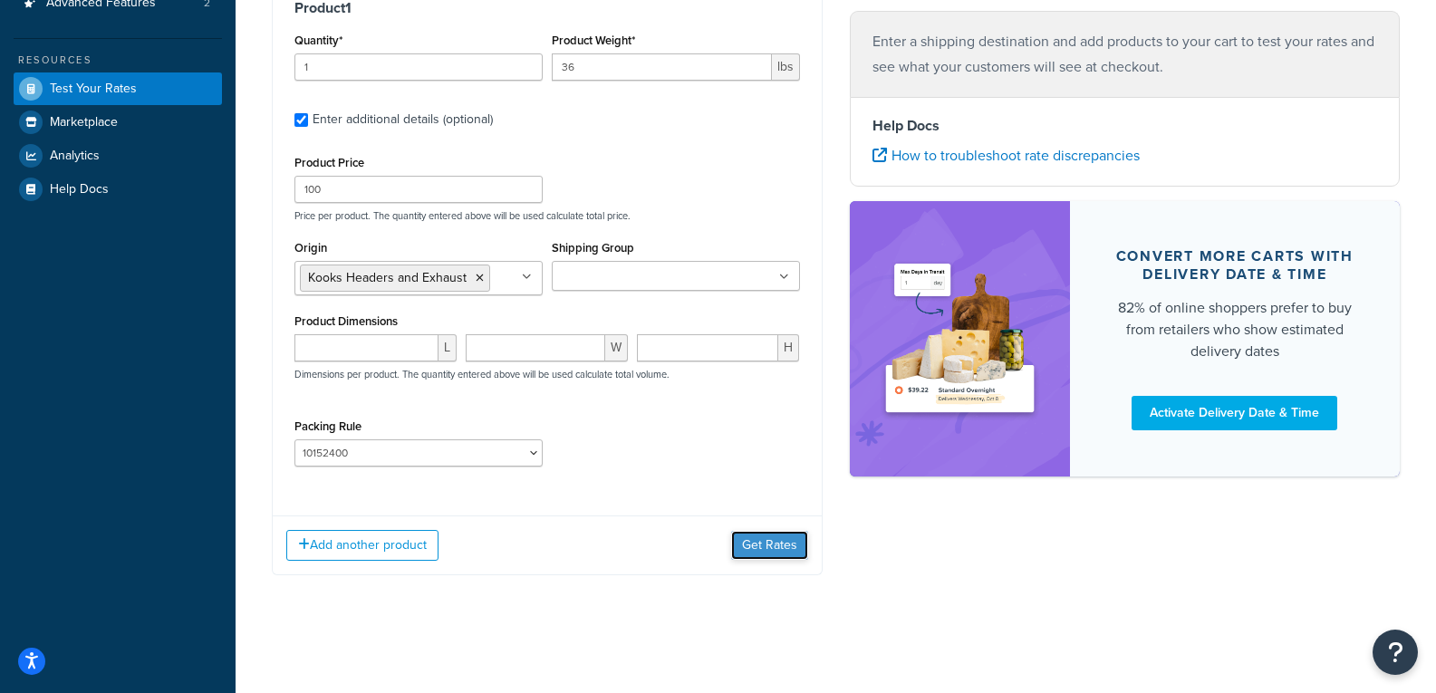
click at [748, 532] on button "Get Rates" at bounding box center [769, 545] width 77 height 29
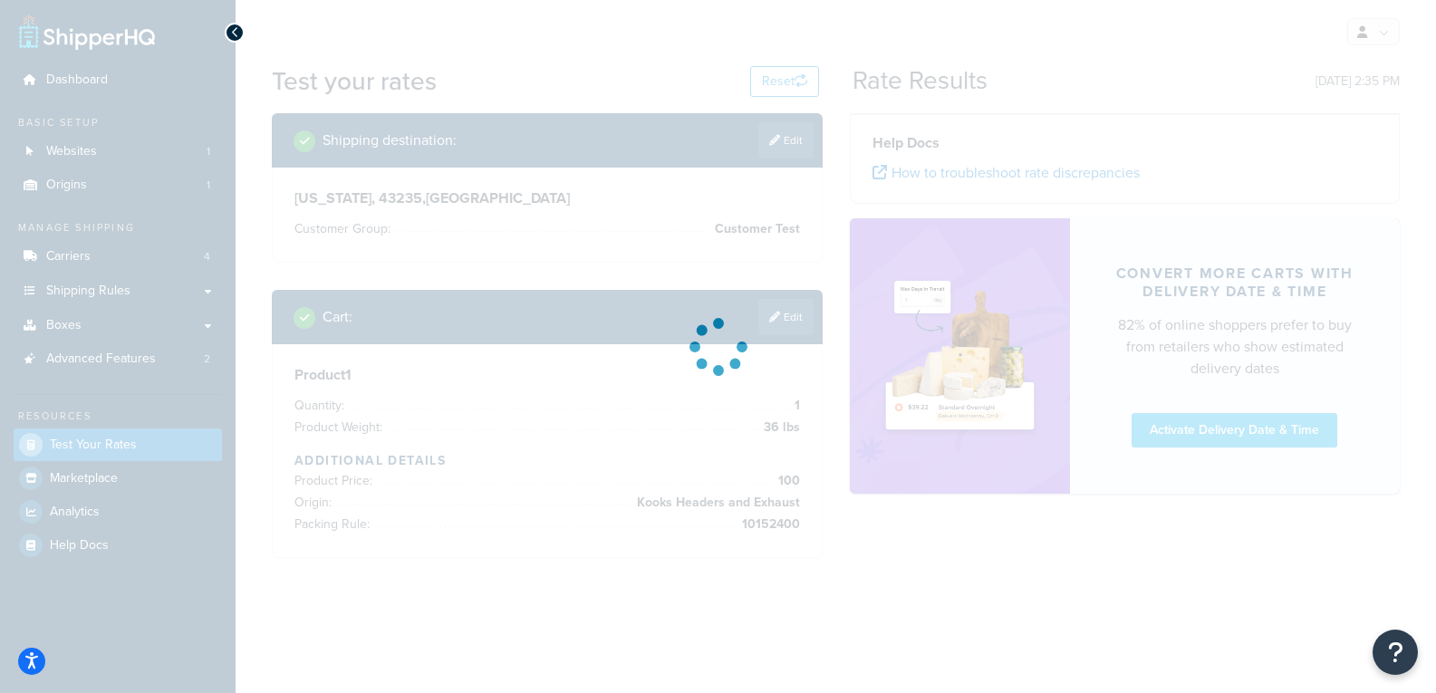
scroll to position [0, 0]
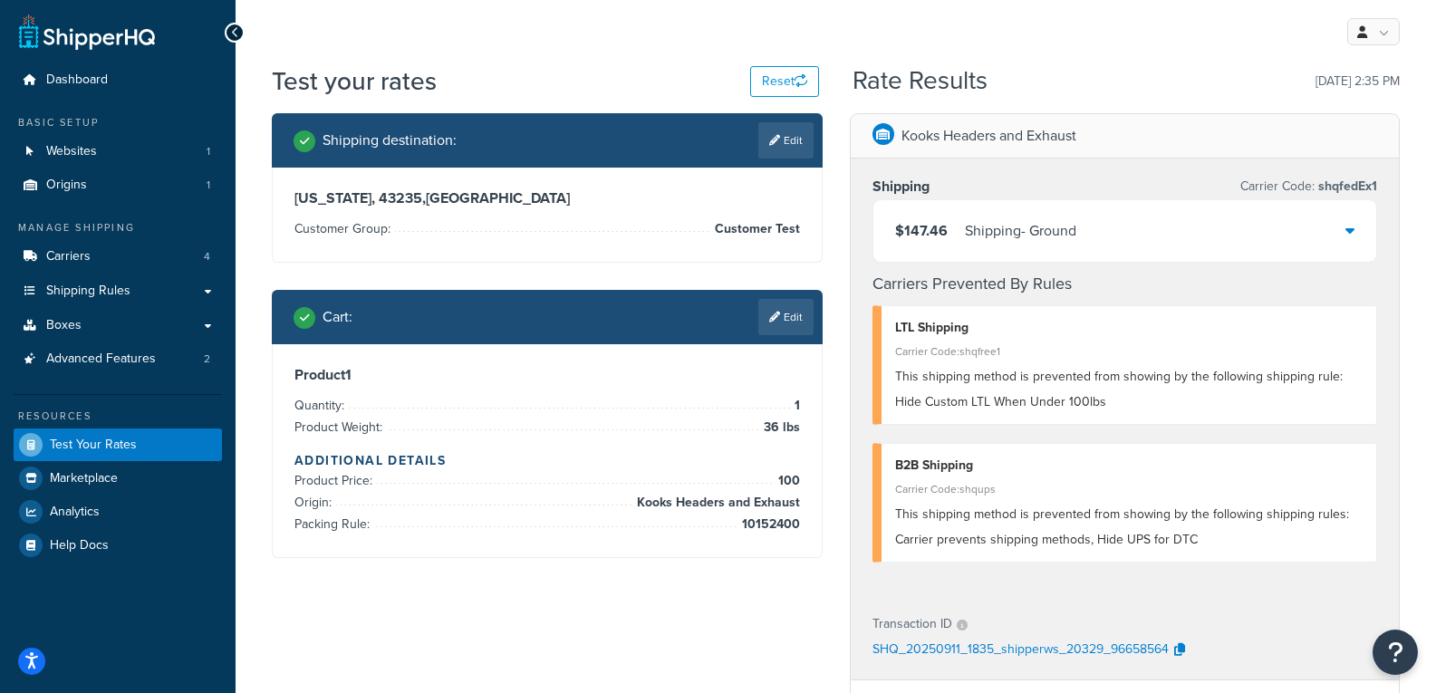
click at [1226, 237] on div "$147.46 Shipping - Ground" at bounding box center [1125, 231] width 504 height 62
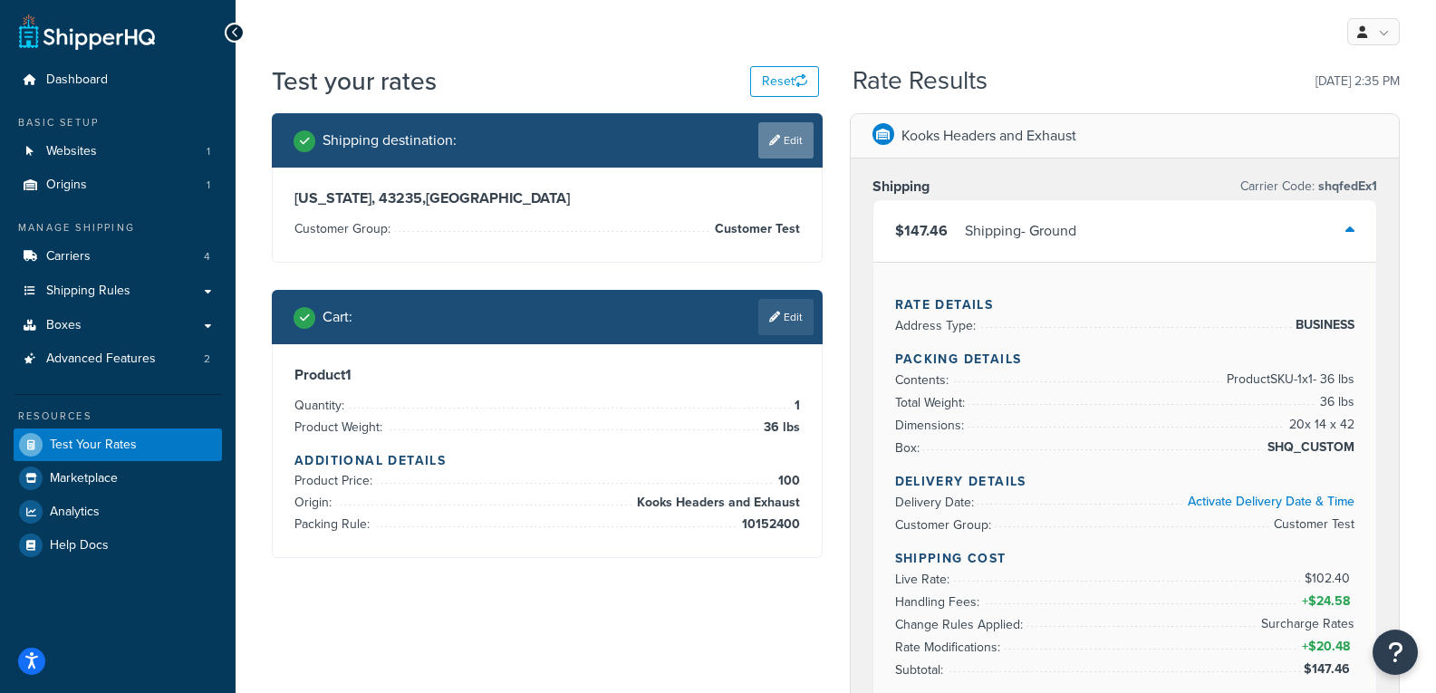
click at [779, 148] on link "Edit" at bounding box center [785, 140] width 55 height 36
select select "OH"
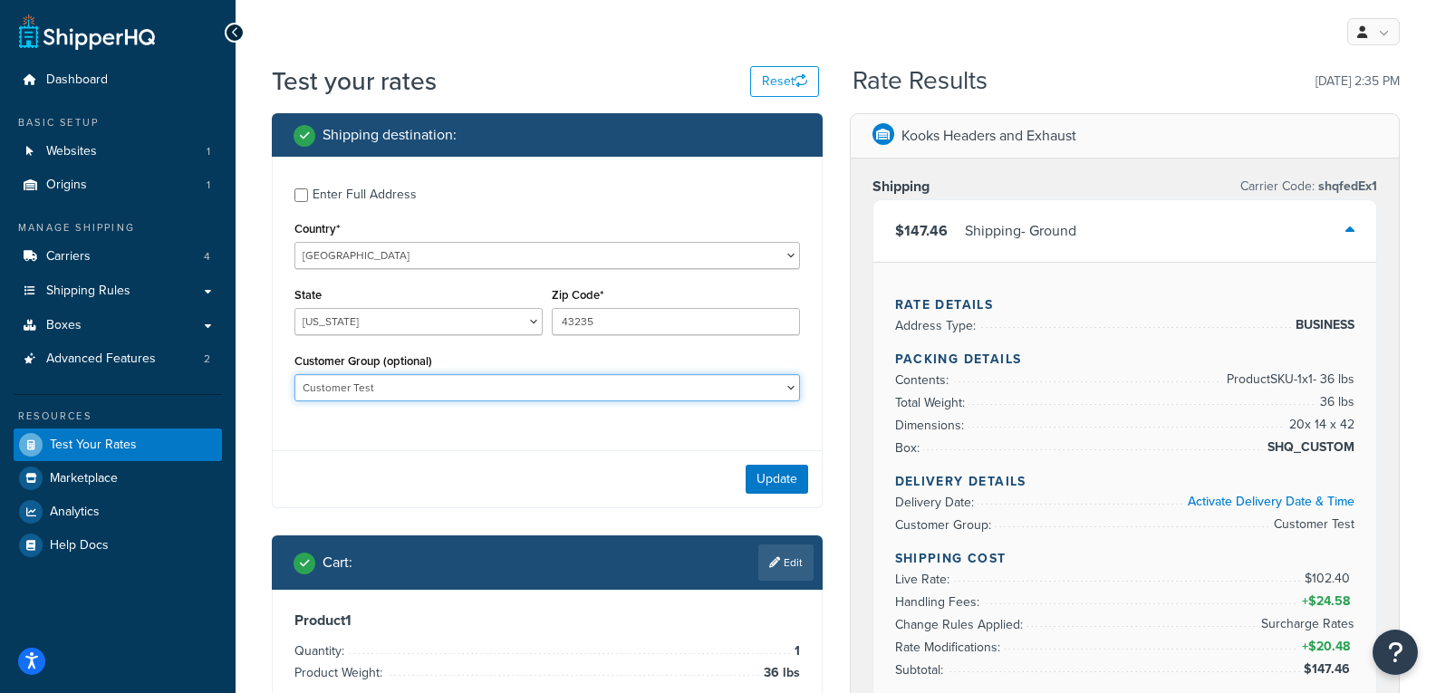
click at [592, 381] on select "B2B Customer Test" at bounding box center [547, 387] width 506 height 27
select select "B2B"
click at [294, 374] on select "B2B Customer Test" at bounding box center [547, 387] width 506 height 27
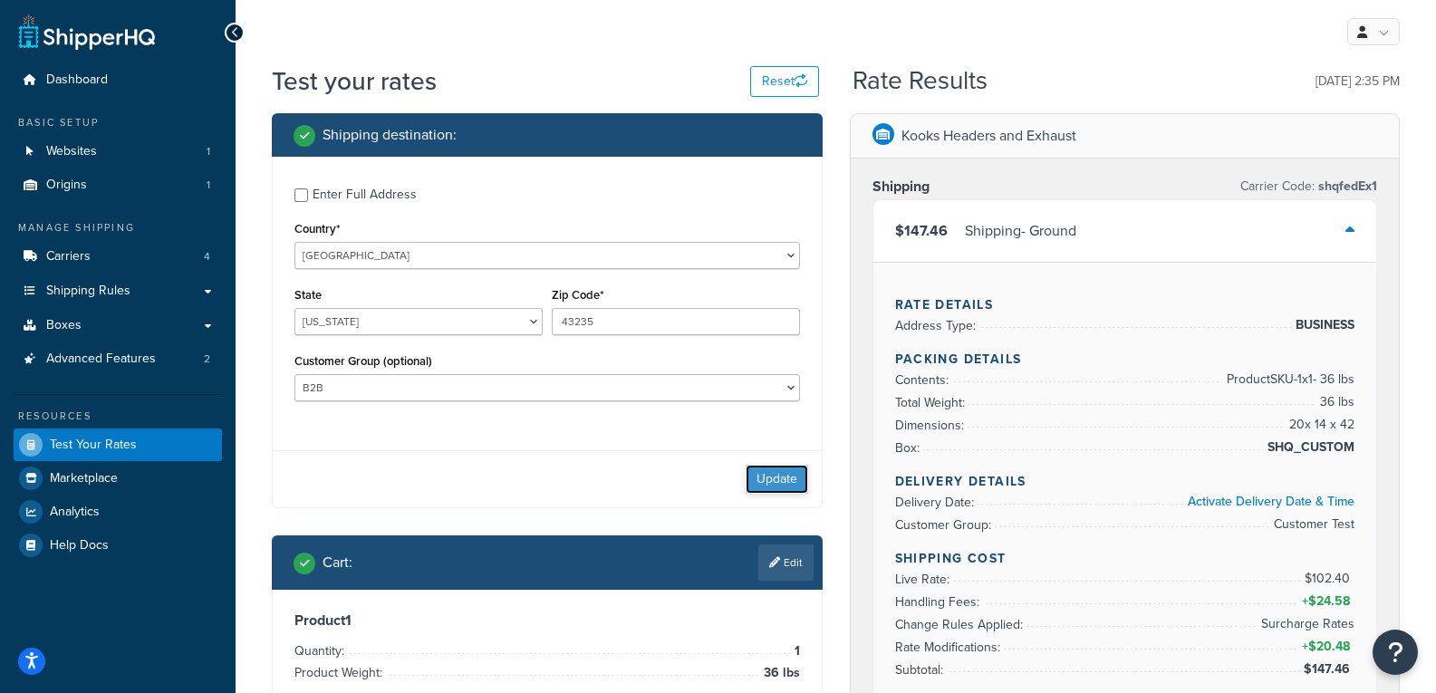
click at [785, 488] on button "Update" at bounding box center [777, 479] width 63 height 29
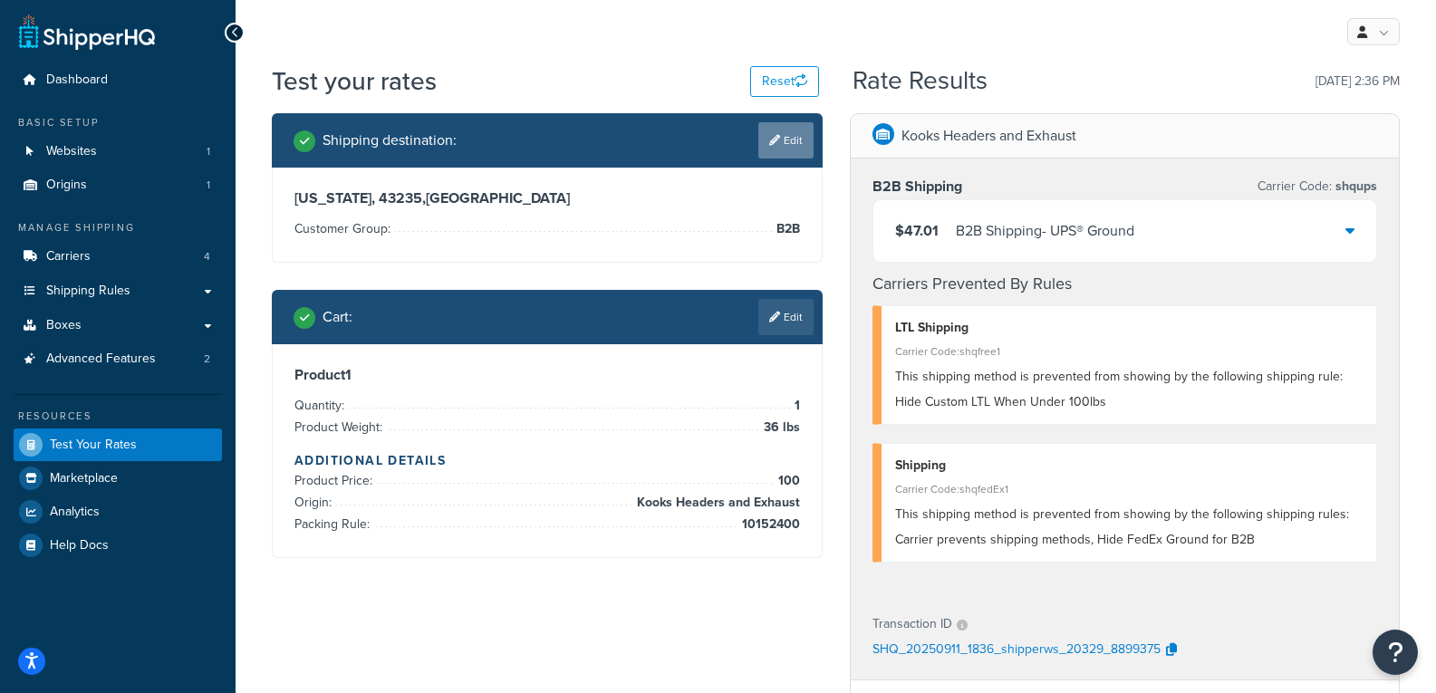
click at [771, 140] on icon at bounding box center [774, 140] width 11 height 11
select select "OH"
select select "B2B"
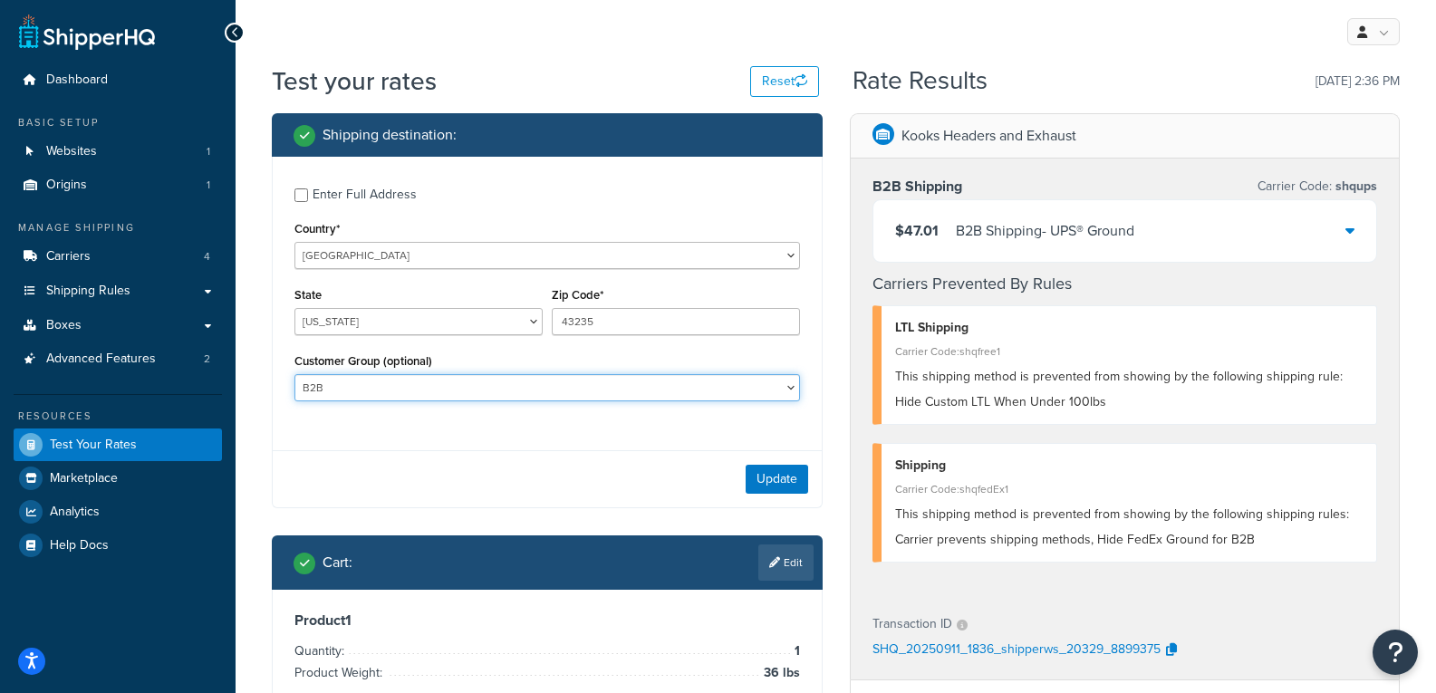
click at [731, 391] on select "B2B Customer Test" at bounding box center [547, 387] width 506 height 27
select select
click at [294, 374] on select "B2B Customer Test" at bounding box center [547, 387] width 506 height 27
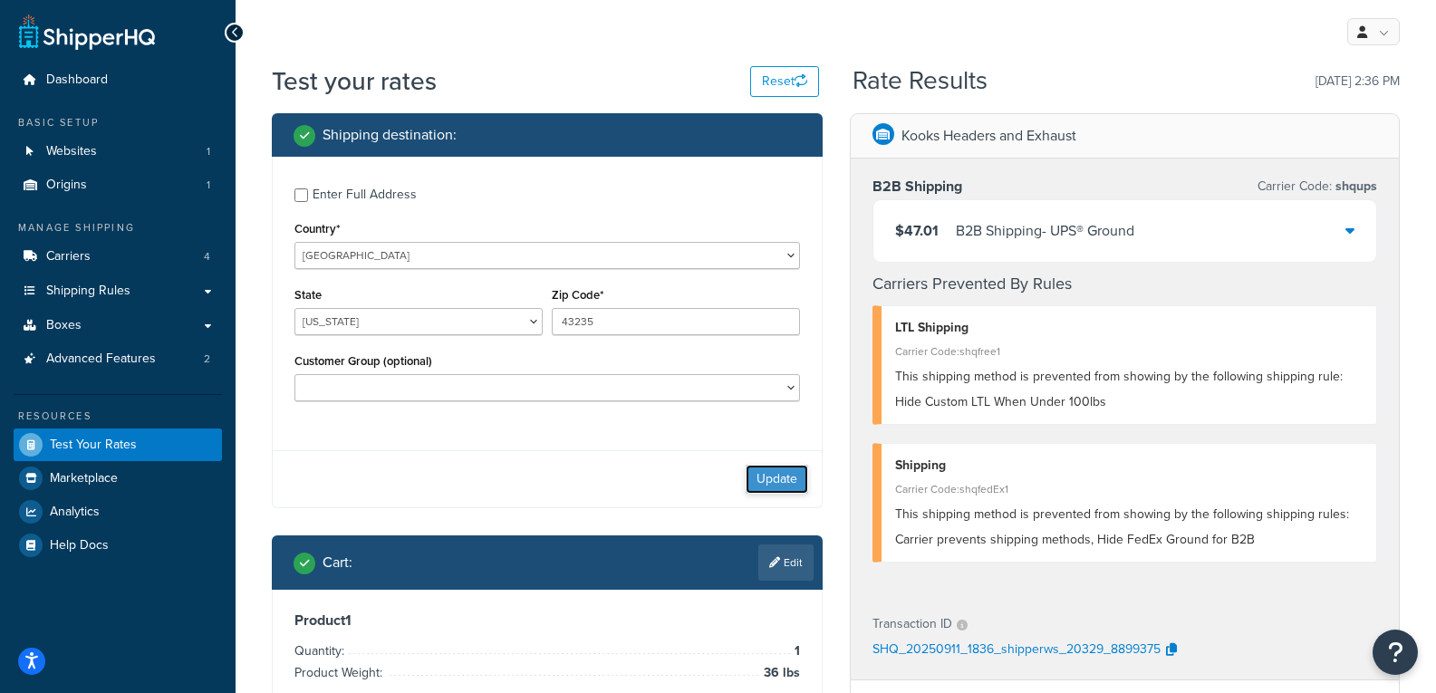
click at [790, 485] on button "Update" at bounding box center [777, 479] width 63 height 29
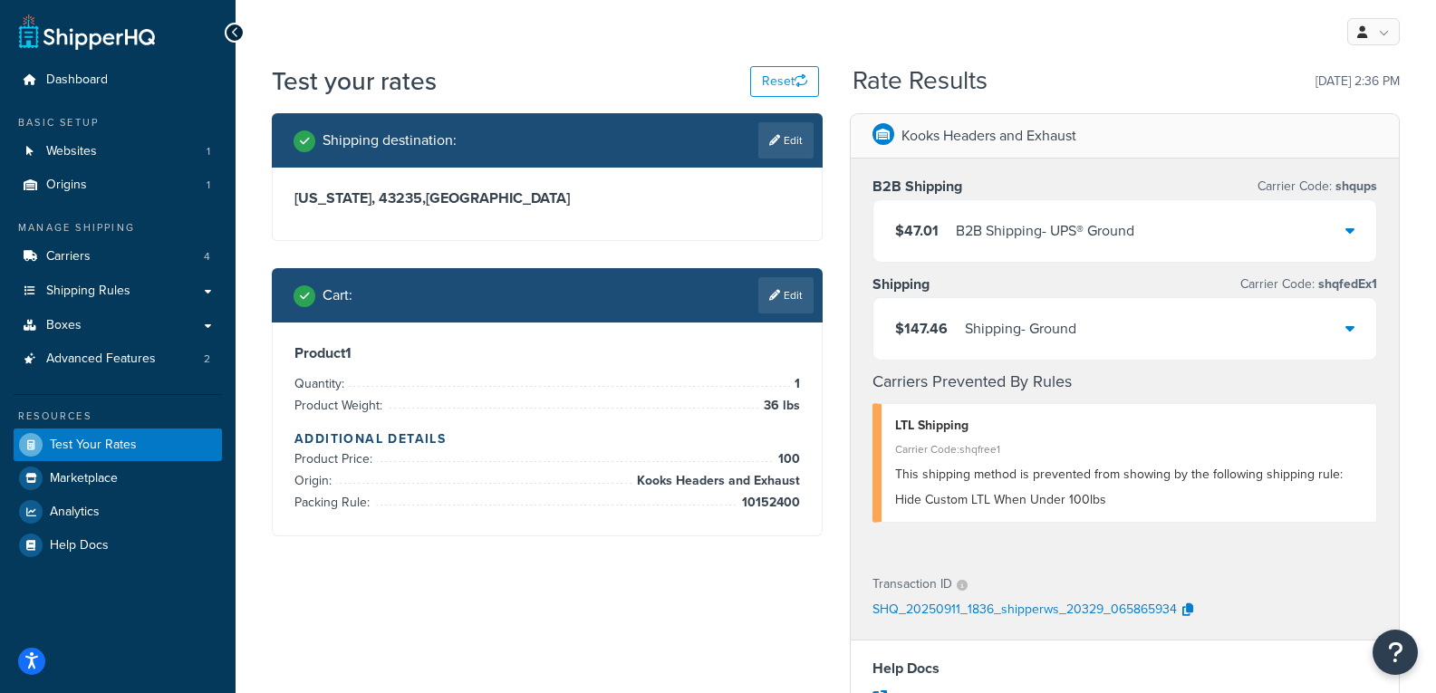
click at [1231, 347] on div "$147.46 Shipping - Ground" at bounding box center [1125, 329] width 504 height 62
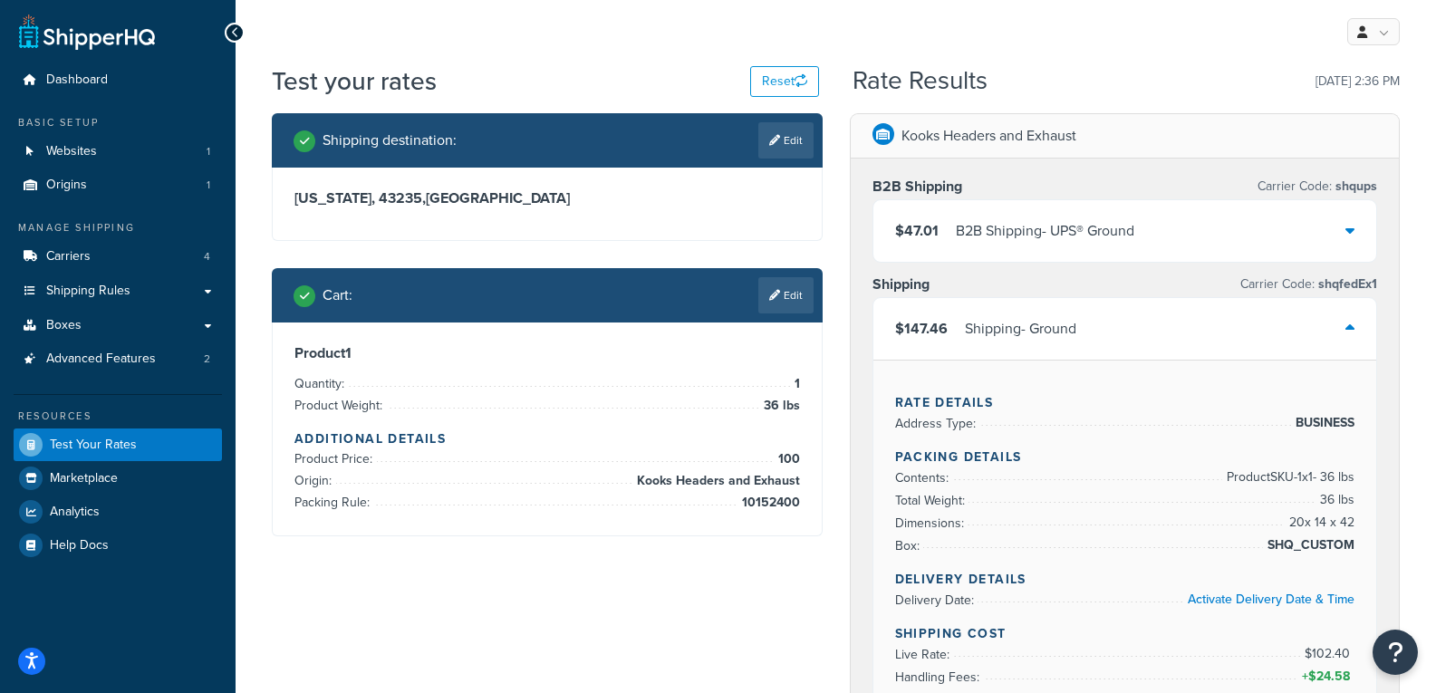
click at [1246, 240] on div "$47.01 B2B Shipping - UPS® Ground" at bounding box center [1125, 231] width 504 height 62
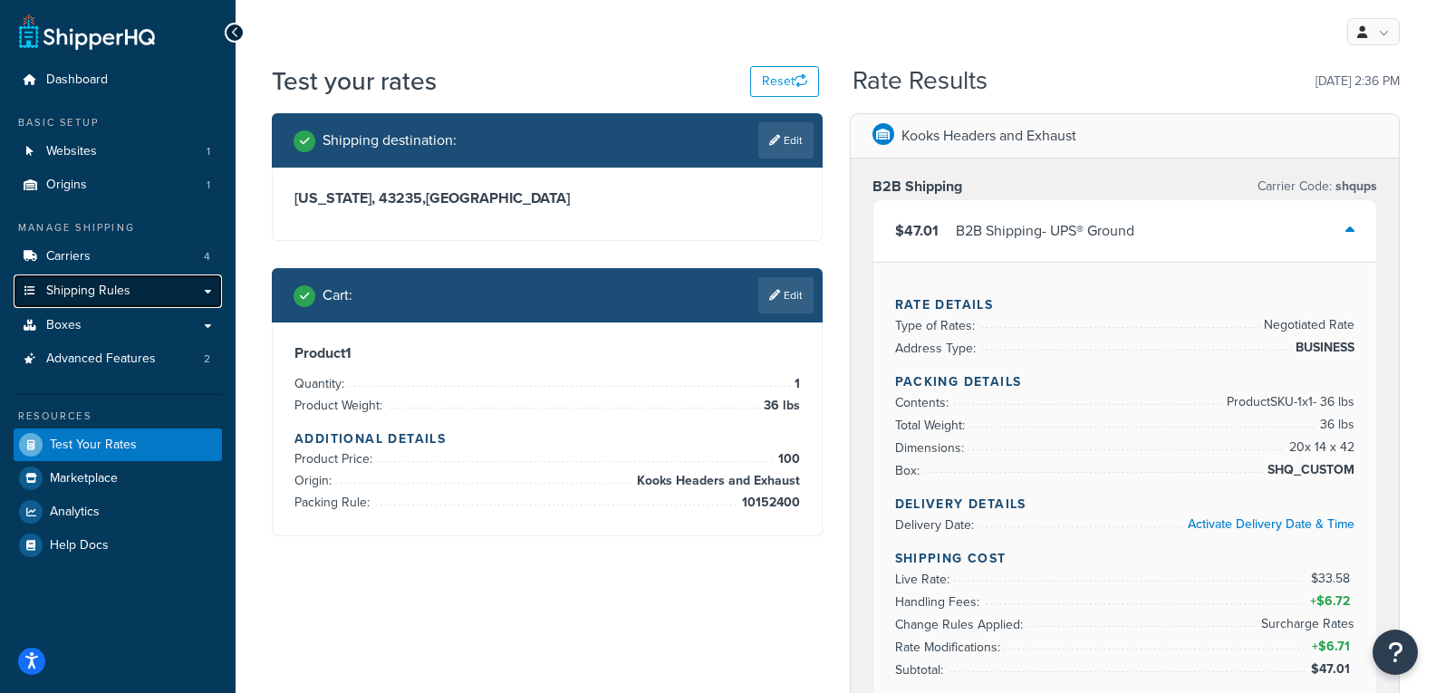
click at [155, 284] on link "Shipping Rules" at bounding box center [118, 292] width 208 height 34
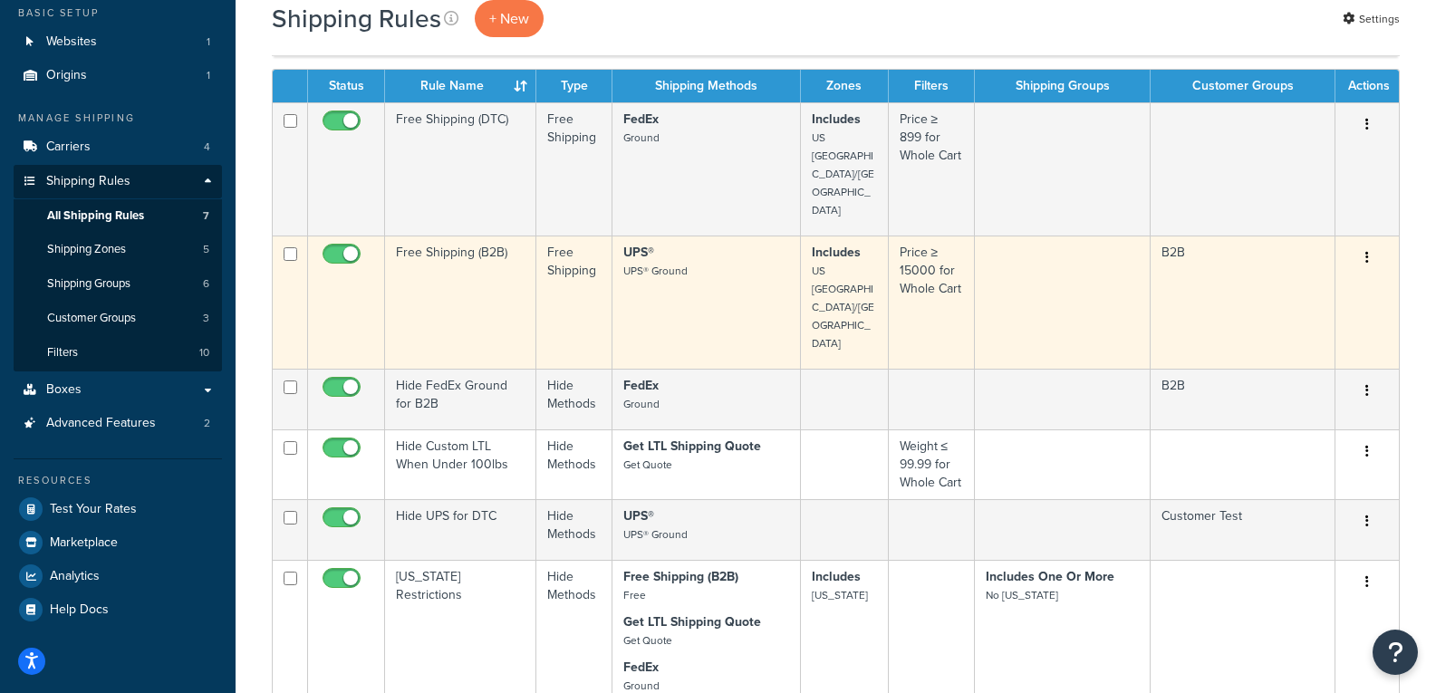
scroll to position [91, 0]
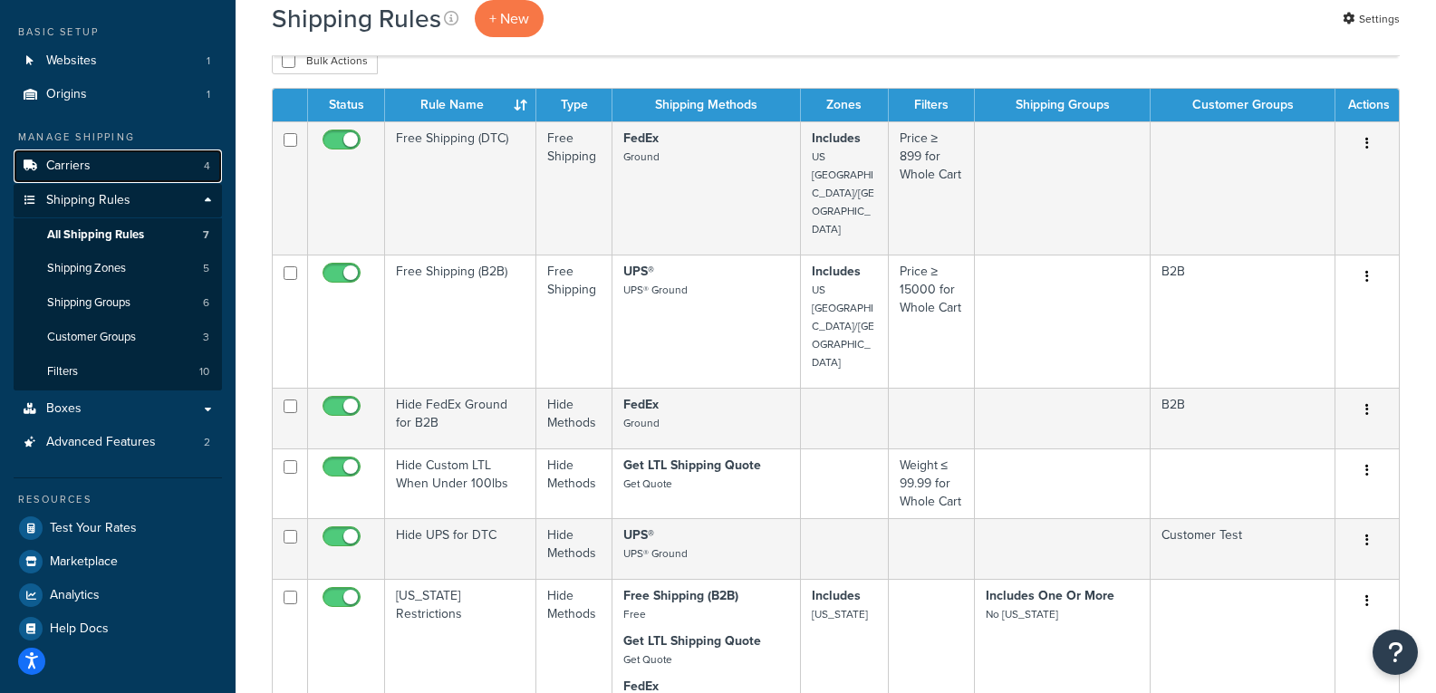
click at [154, 168] on link "Carriers 4" at bounding box center [118, 167] width 208 height 34
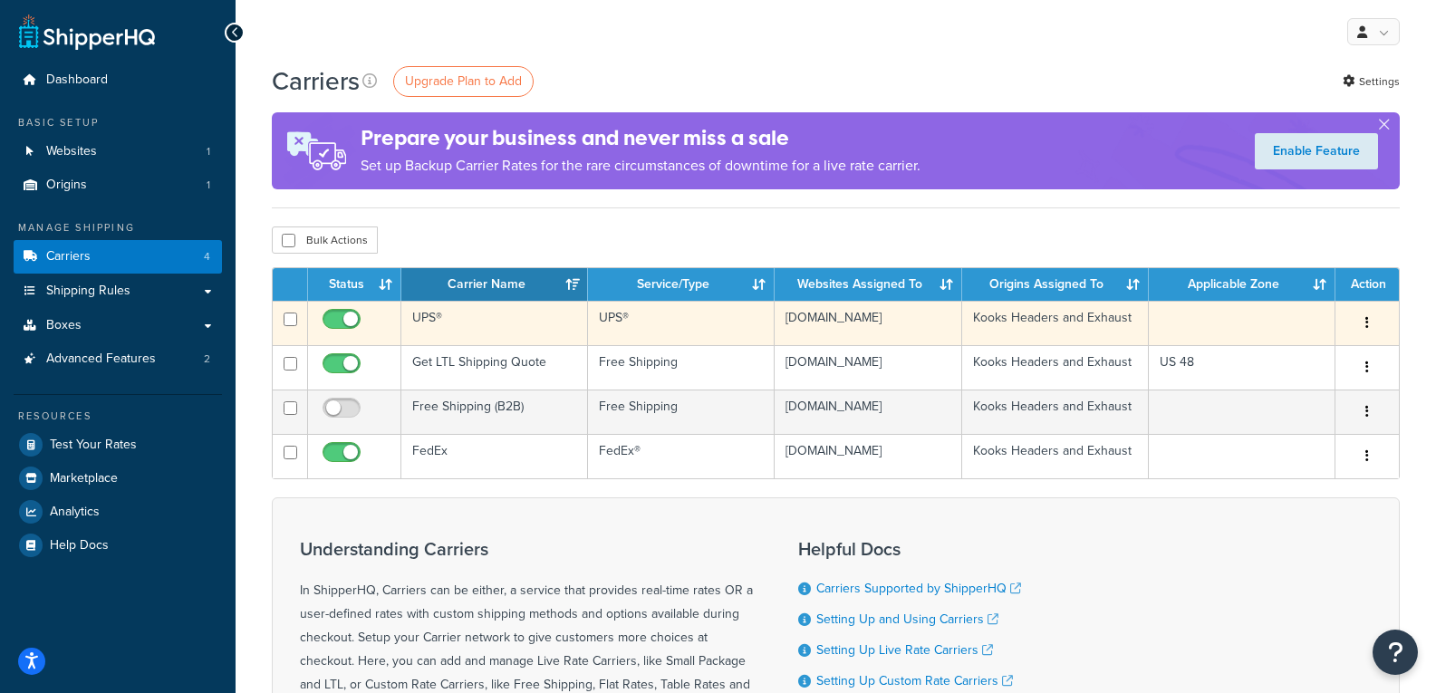
click at [1180, 315] on td at bounding box center [1242, 323] width 187 height 44
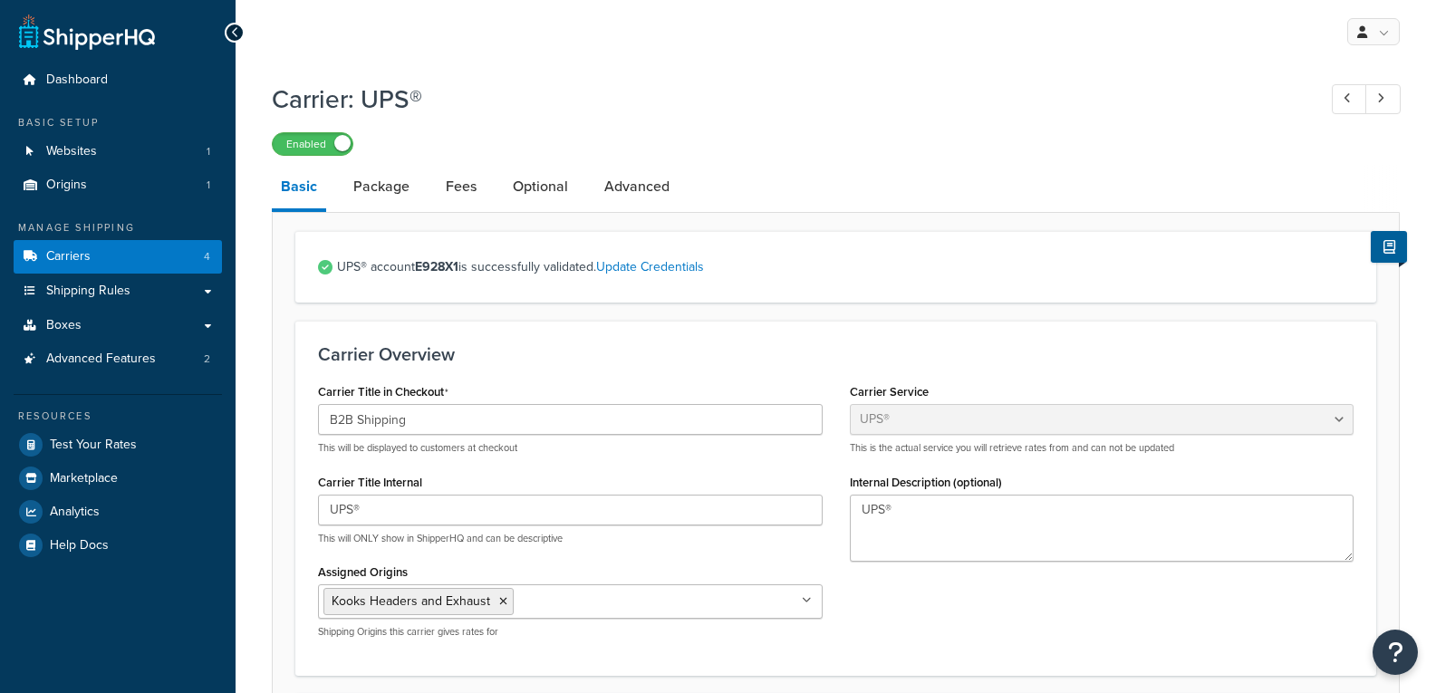
select select "ups"
click at [475, 179] on link "Fees" at bounding box center [461, 186] width 49 height 43
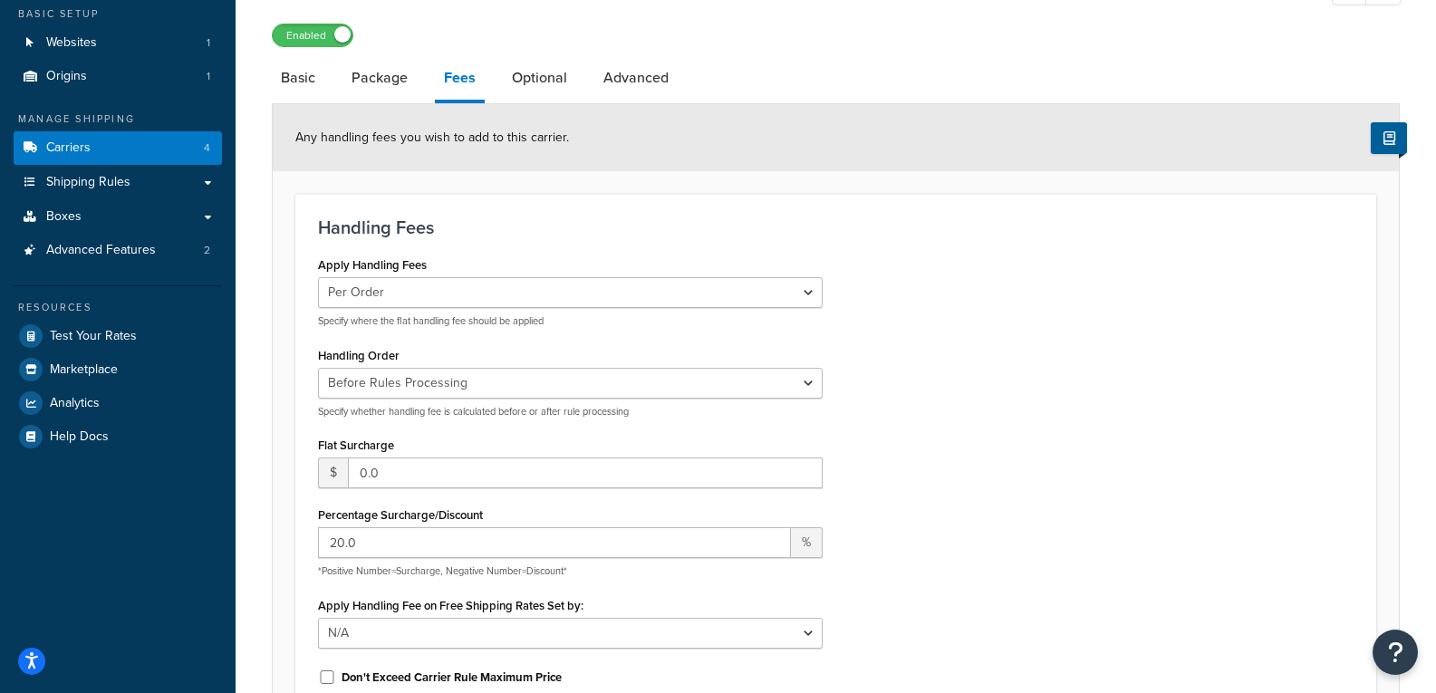
scroll to position [362, 0]
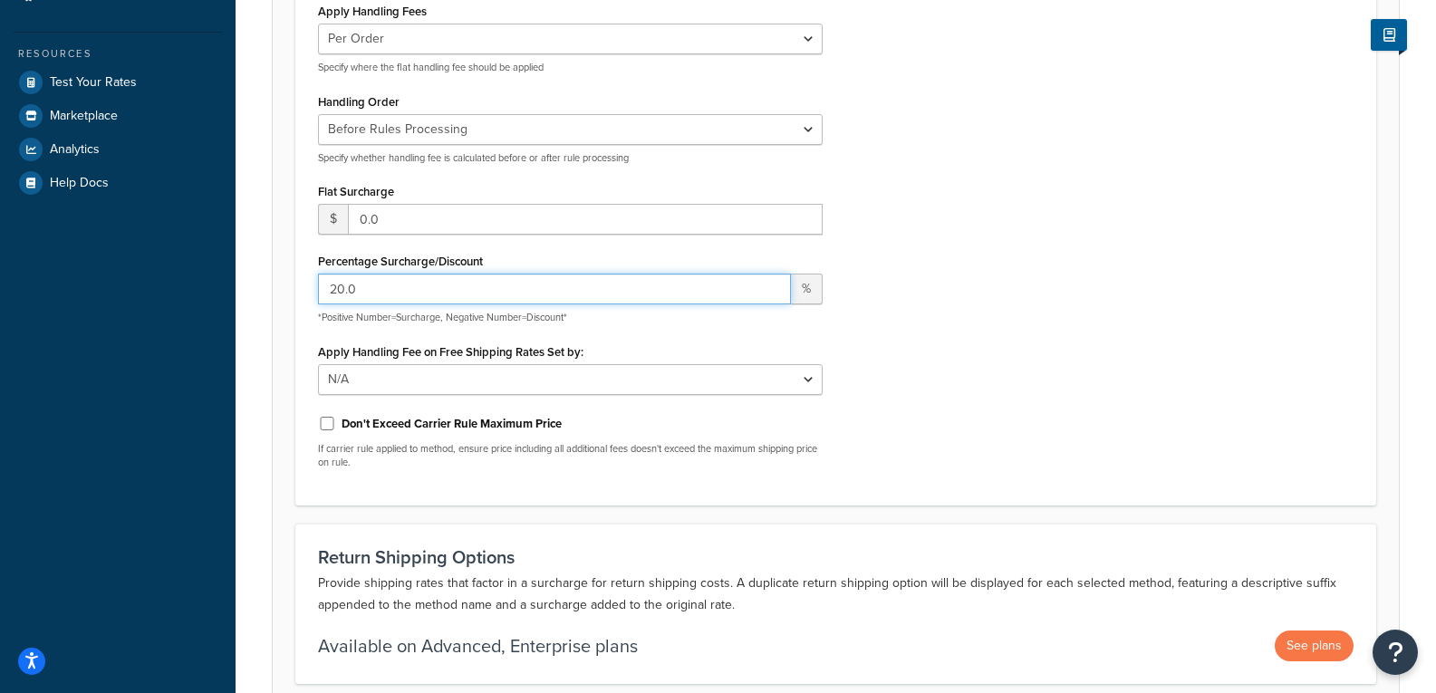
drag, startPoint x: 402, startPoint y: 295, endPoint x: 92, endPoint y: 286, distance: 310.9
click at [92, 286] on div "Dashboard Basic Setup Websites 1 Origins 1 Manage Shipping Carriers 4 Shipping …" at bounding box center [718, 244] width 1436 height 1212
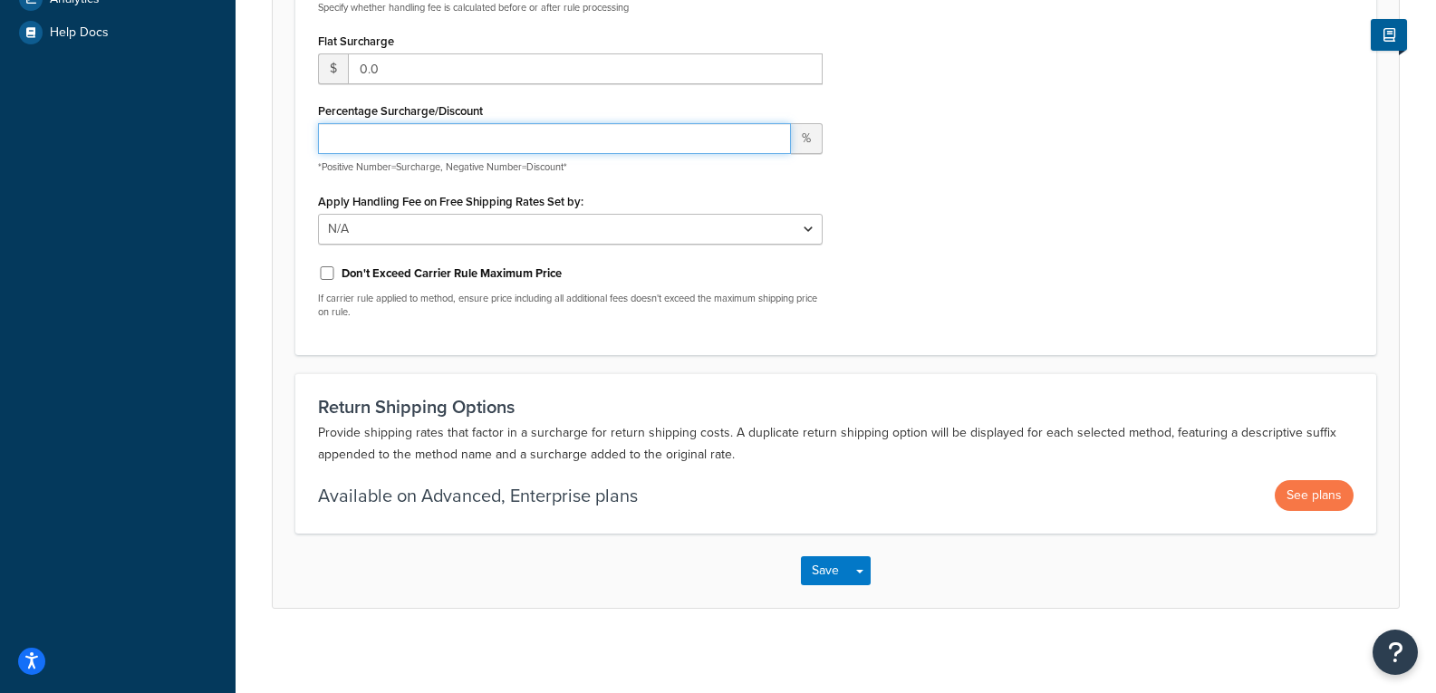
scroll to position [520, 0]
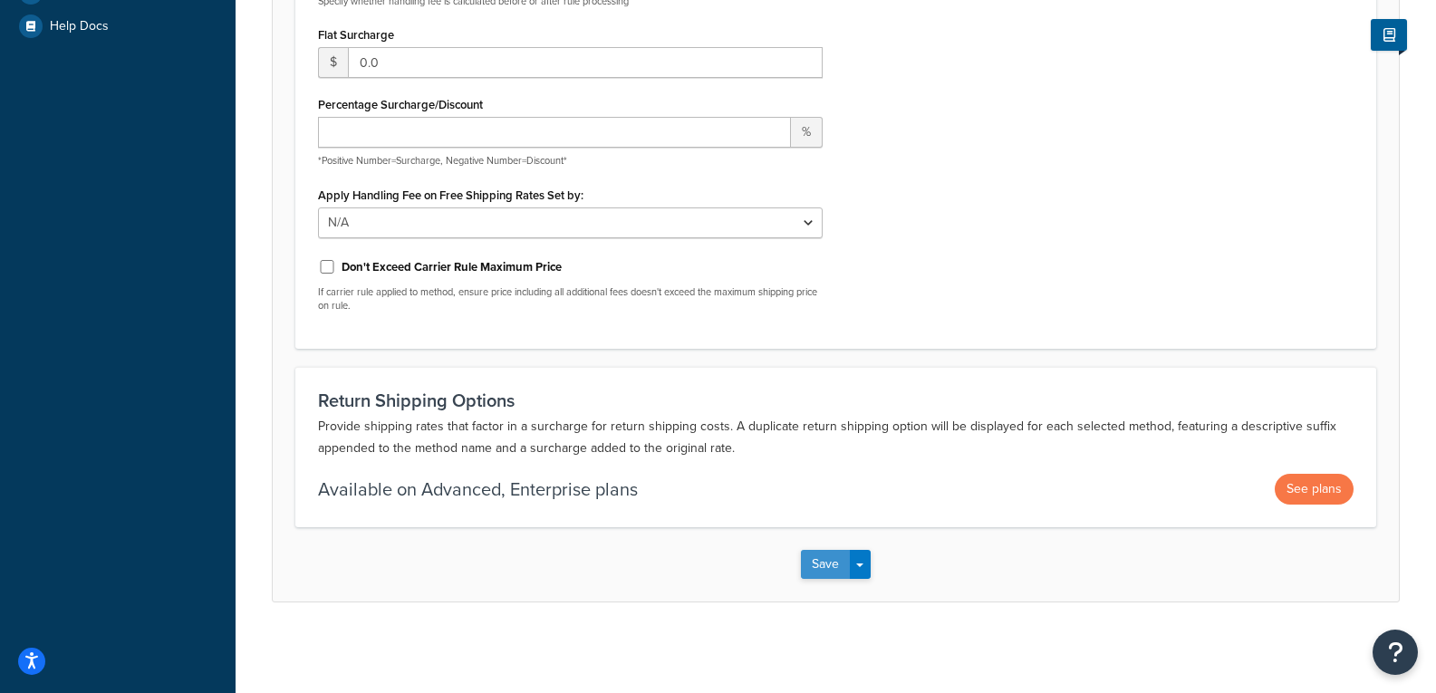
click at [840, 555] on button "Save" at bounding box center [825, 564] width 49 height 29
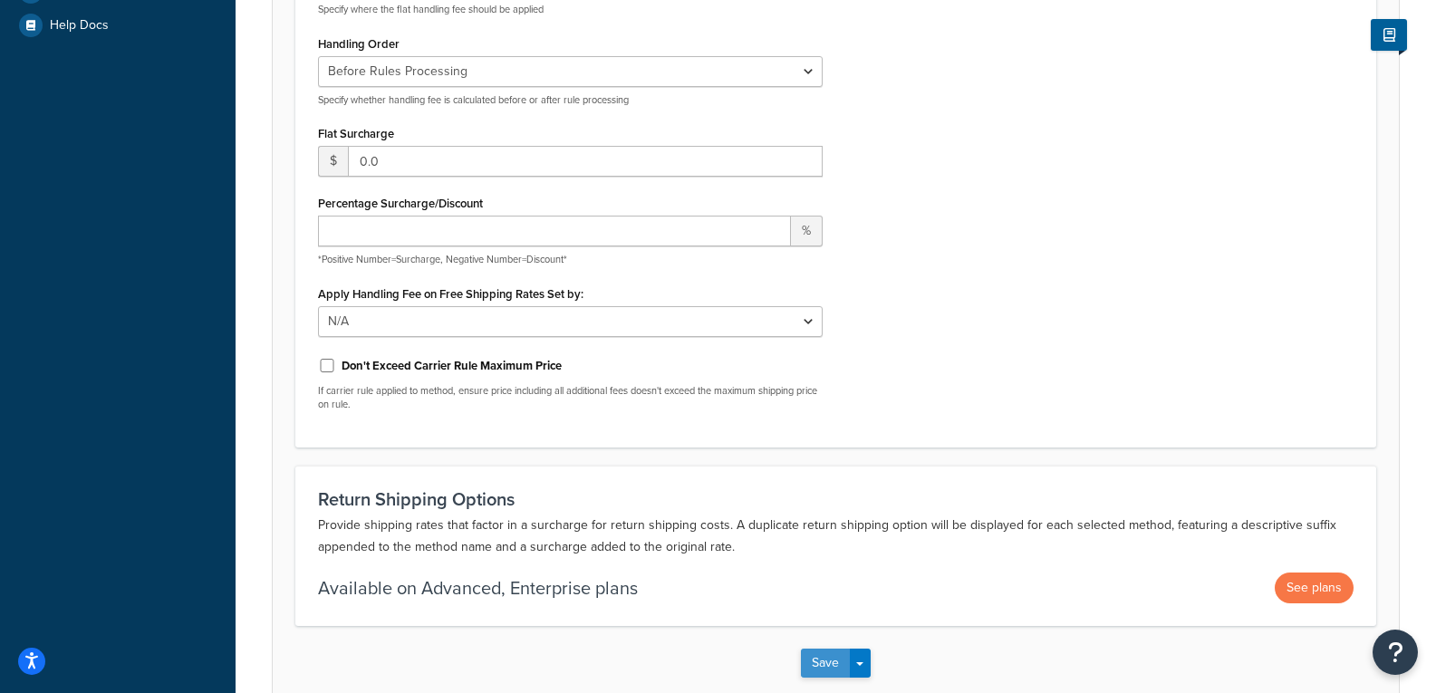
click at [825, 664] on button "Save" at bounding box center [825, 663] width 49 height 29
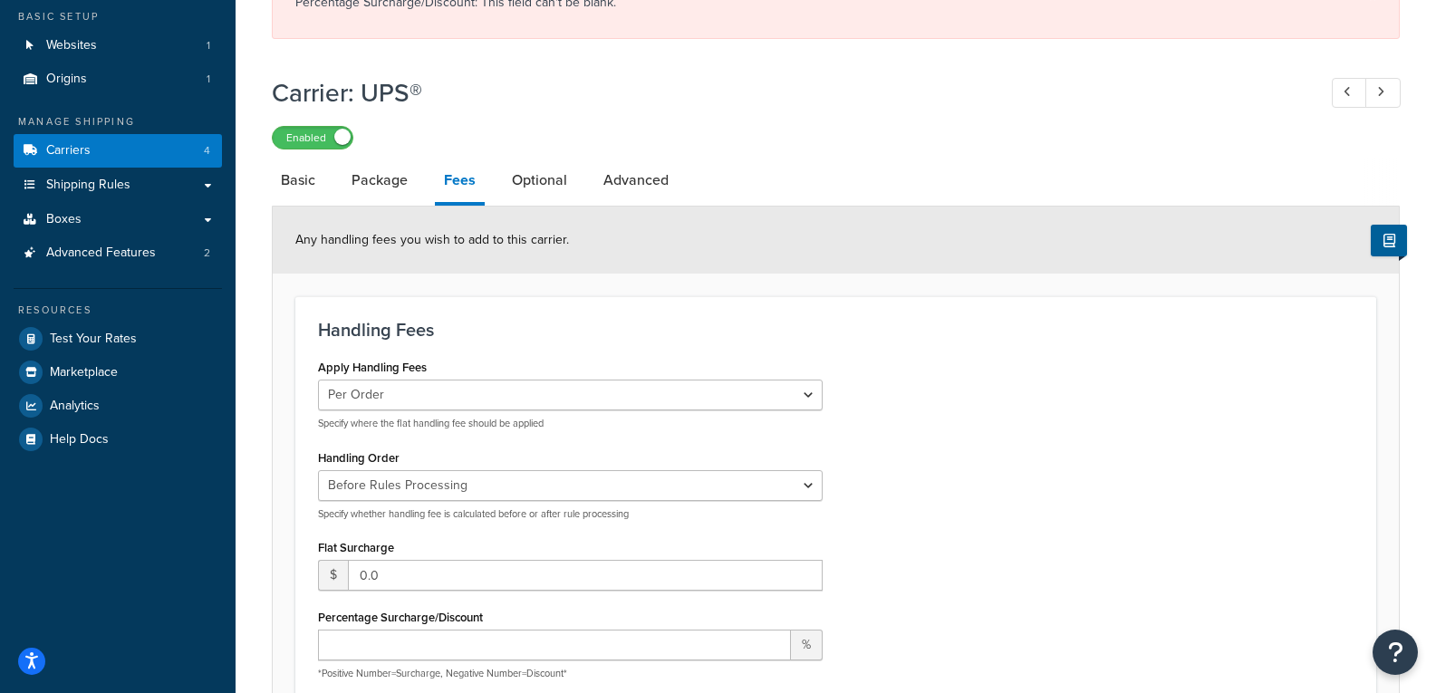
scroll to position [272, 0]
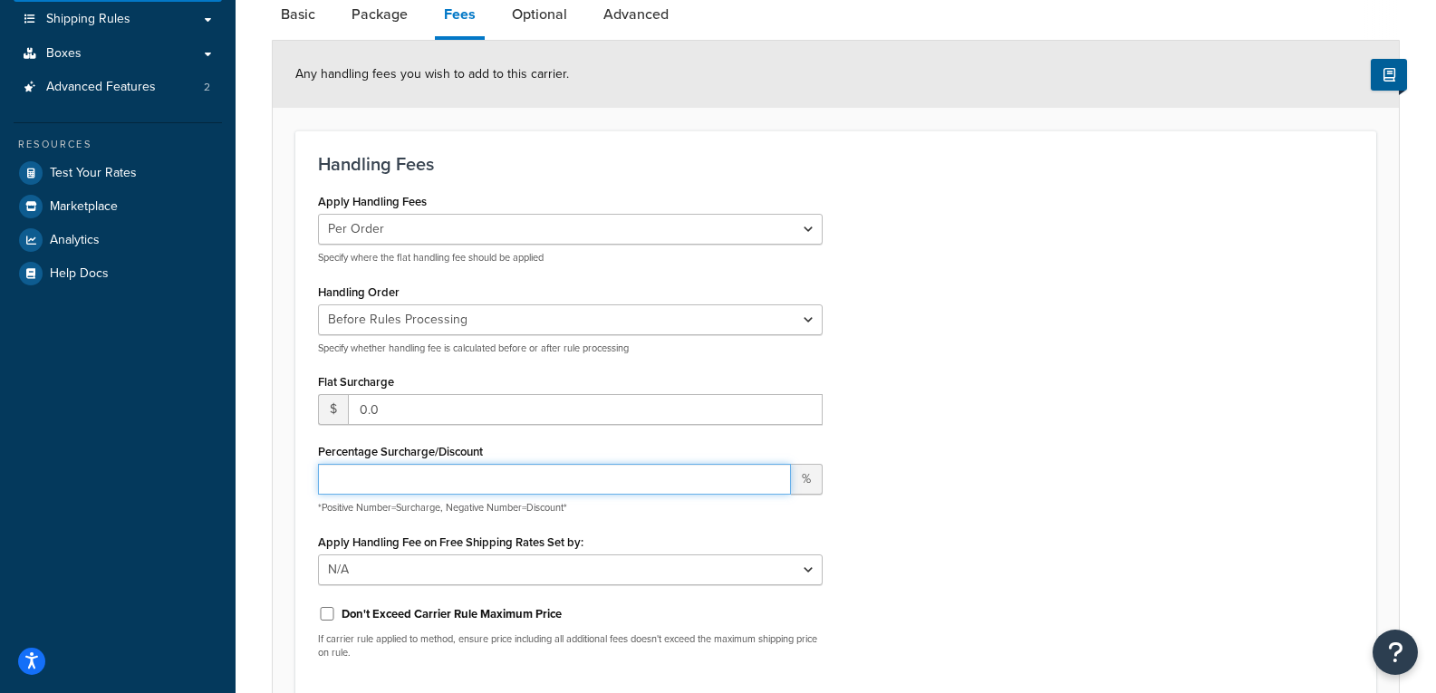
click at [484, 485] on input "Percentage Surcharge/Discount" at bounding box center [554, 479] width 473 height 31
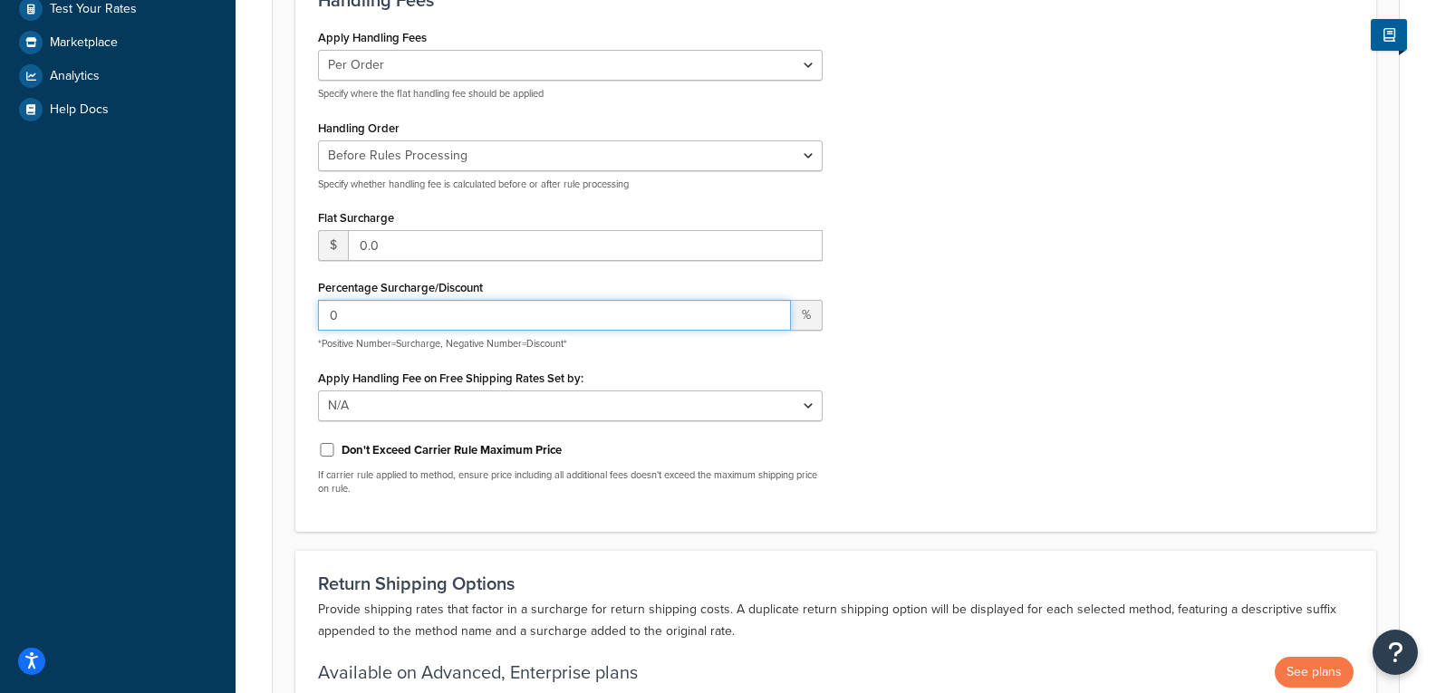
scroll to position [620, 0]
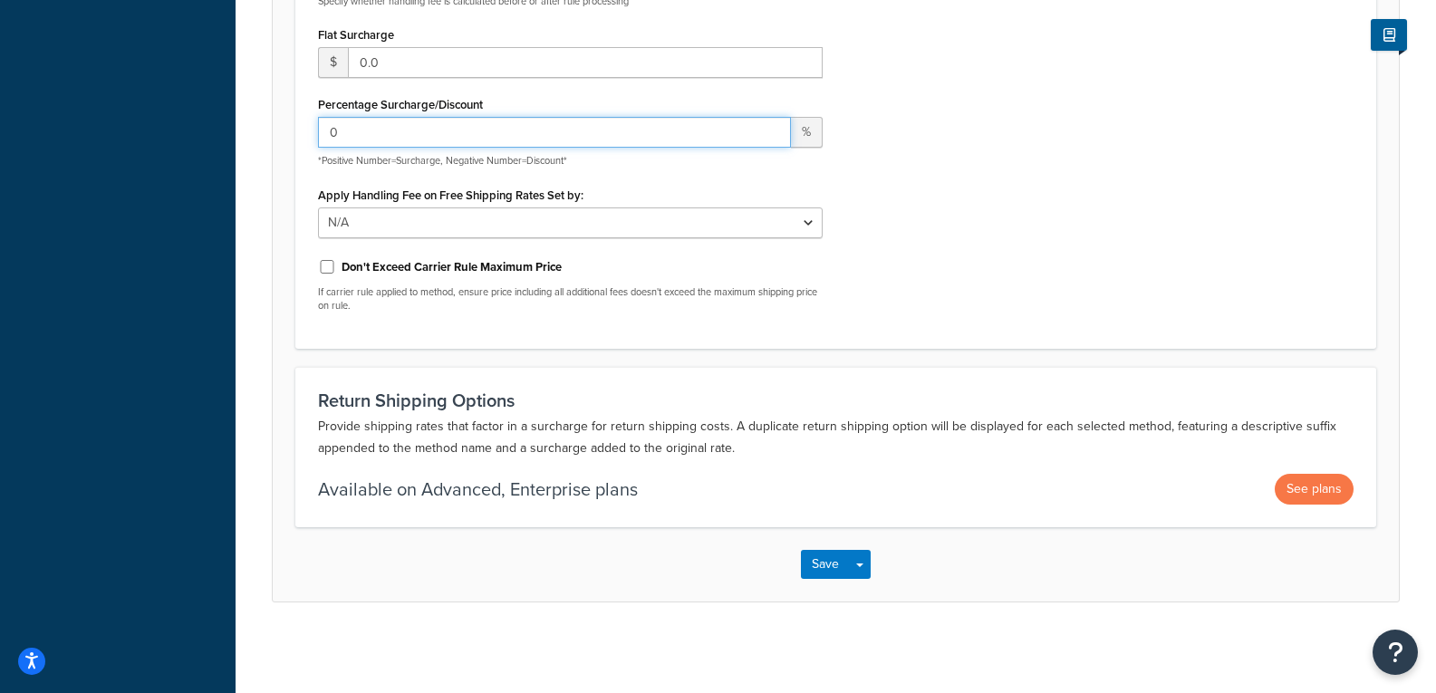
type input "0"
click at [822, 590] on div "Save Save Dropdown Save and Edit" at bounding box center [836, 564] width 1126 height 74
click at [802, 552] on button "Save" at bounding box center [825, 564] width 49 height 29
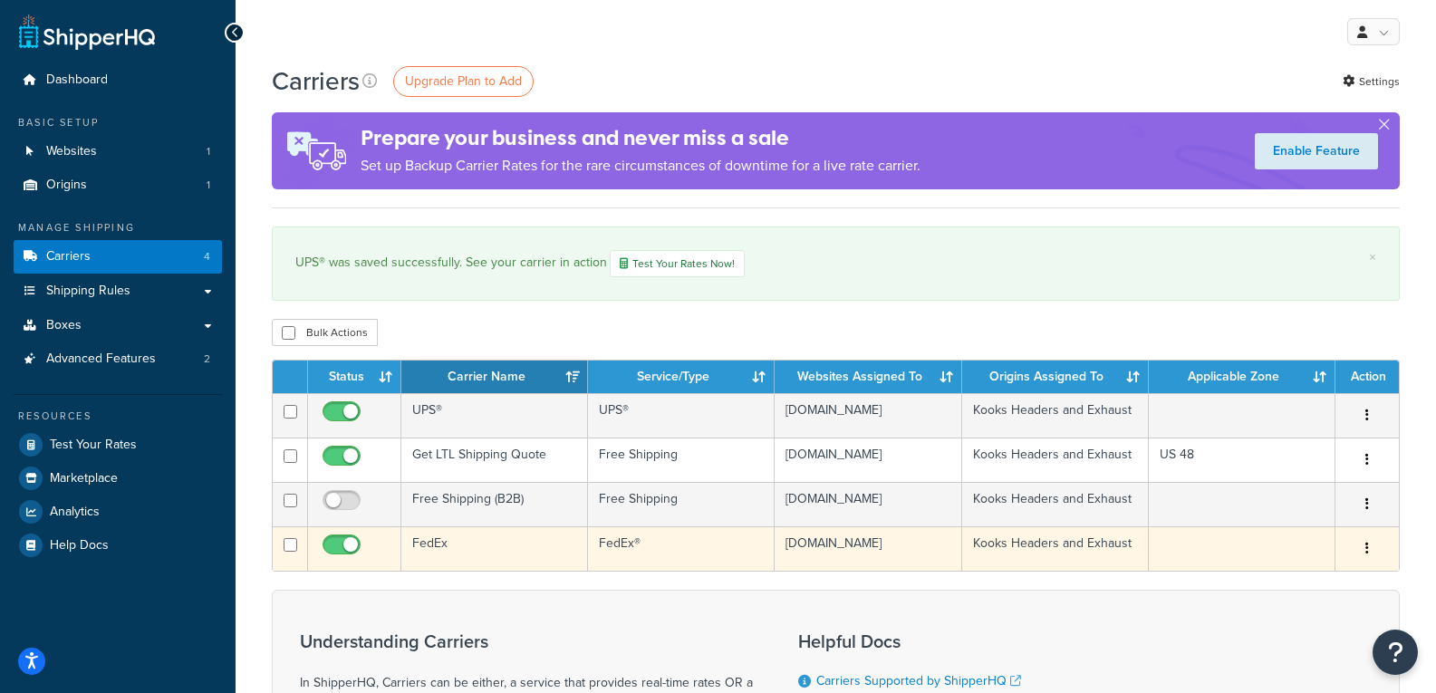
click at [1206, 542] on td at bounding box center [1242, 548] width 187 height 44
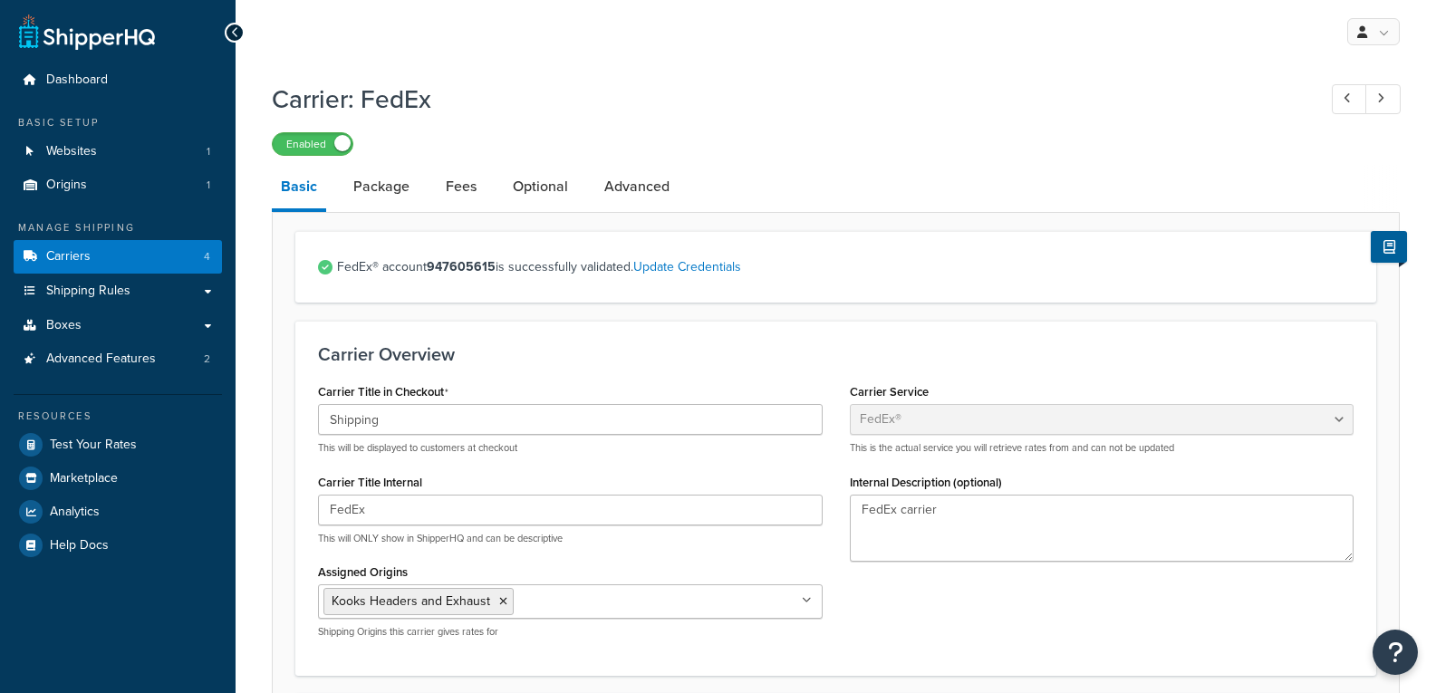
select select "fedEx"
select select "REGULAR_PICKUP"
select select "YOUR_PACKAGING"
click at [449, 193] on link "Fees" at bounding box center [461, 186] width 49 height 43
select select "AFTER"
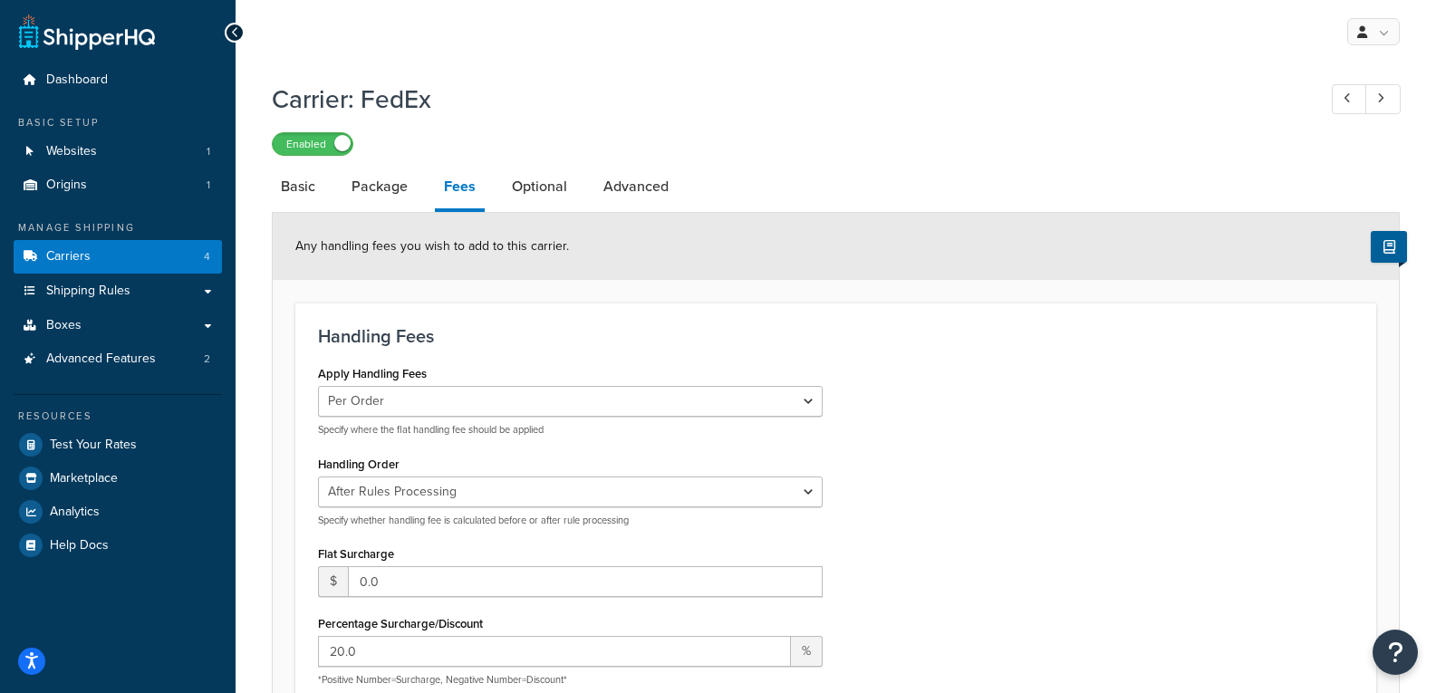
scroll to position [446, 0]
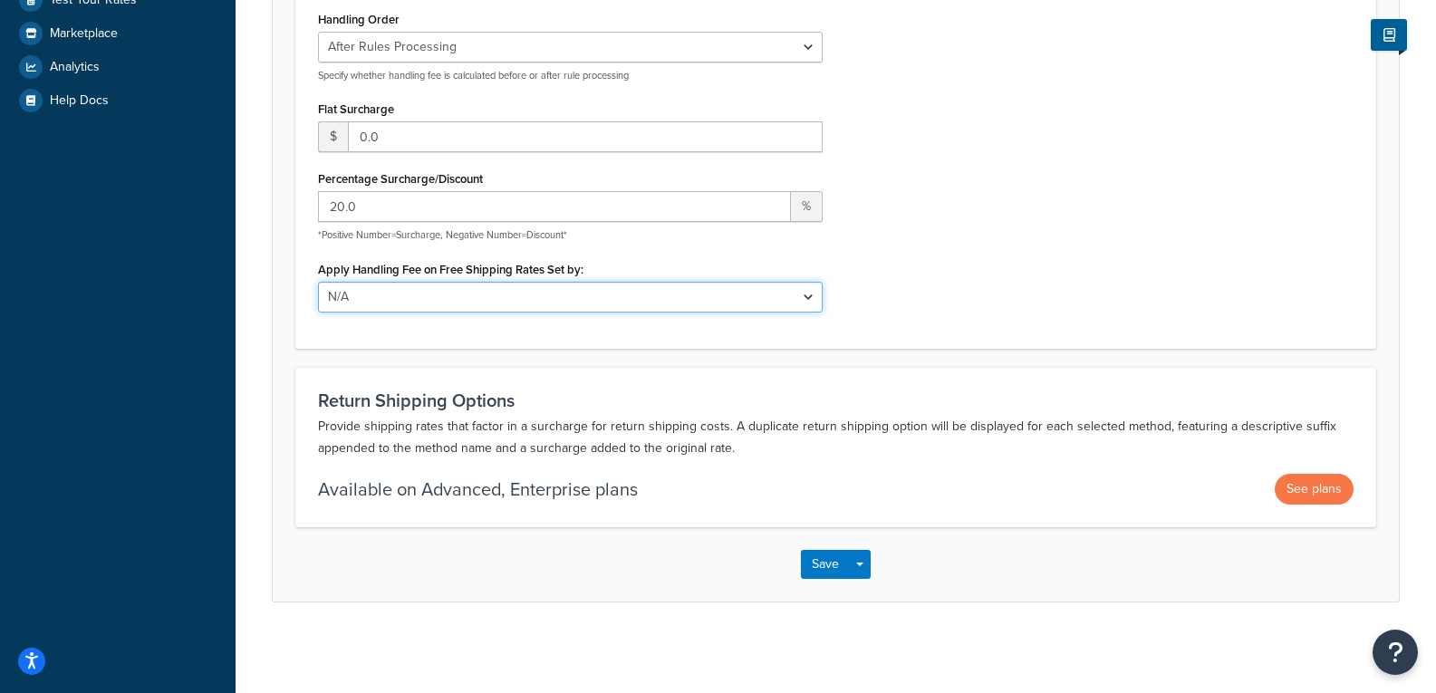
click at [507, 297] on select "N/A Fixed/Free Shipping Methods Free Promotion Rules All Free Shipping" at bounding box center [570, 297] width 505 height 31
drag, startPoint x: 940, startPoint y: 230, endPoint x: 707, endPoint y: 223, distance: 233.0
click at [940, 230] on div "Apply Handling Fees Per Order Per Item Per Package Specify where the flat handl…" at bounding box center [835, 121] width 1063 height 410
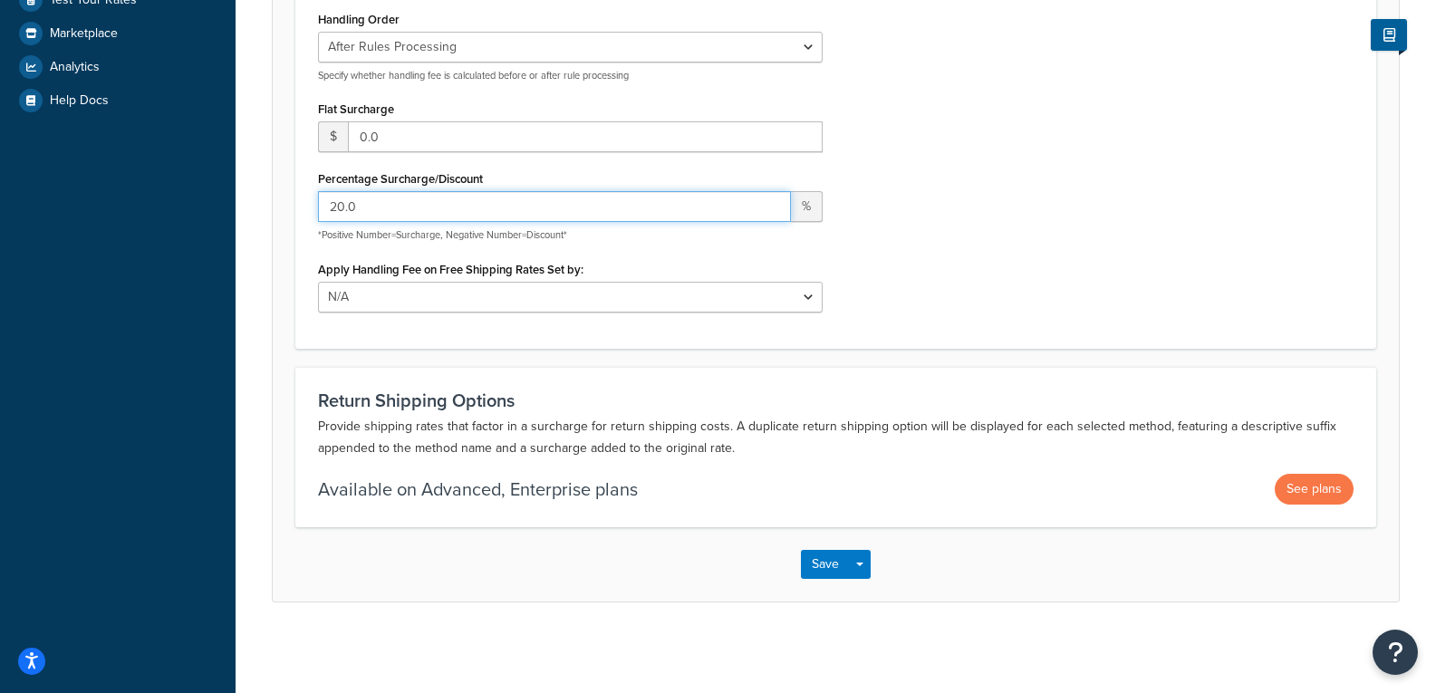
drag, startPoint x: 613, startPoint y: 220, endPoint x: -91, endPoint y: 220, distance: 703.1
click at [0, 220] on html "Press Alt+1 for screen-reader mode, Alt+0 to cancel Accessibility Screen-Reader…" at bounding box center [718, 124] width 1436 height 1138
type input "0"
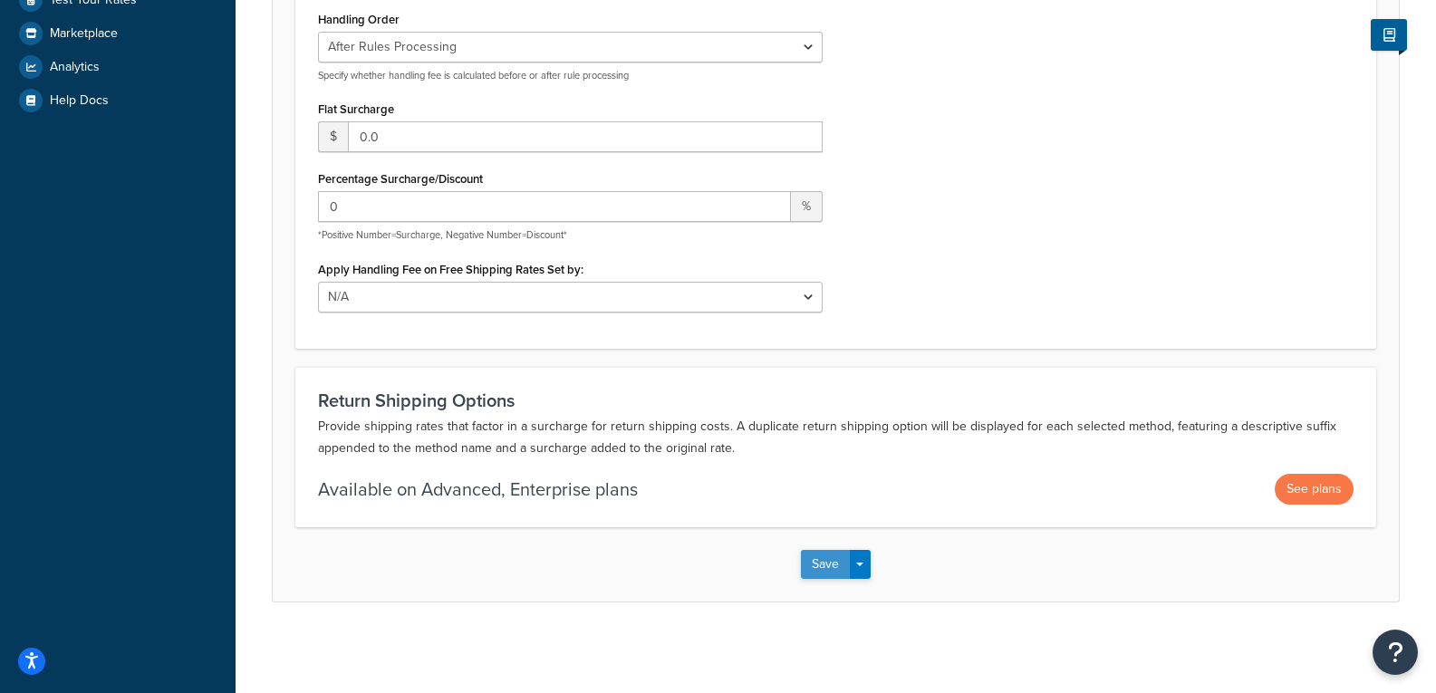
click at [815, 564] on button "Save" at bounding box center [825, 564] width 49 height 29
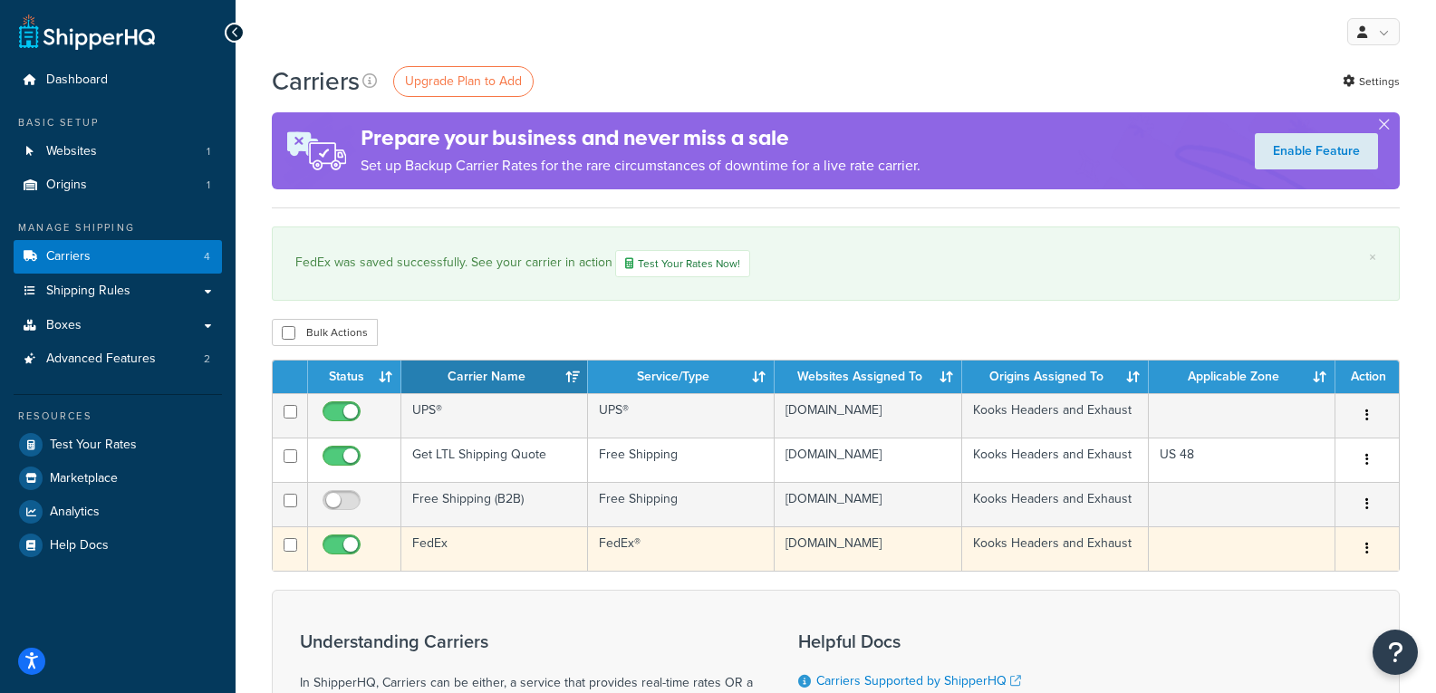
click at [1178, 550] on td at bounding box center [1242, 548] width 187 height 44
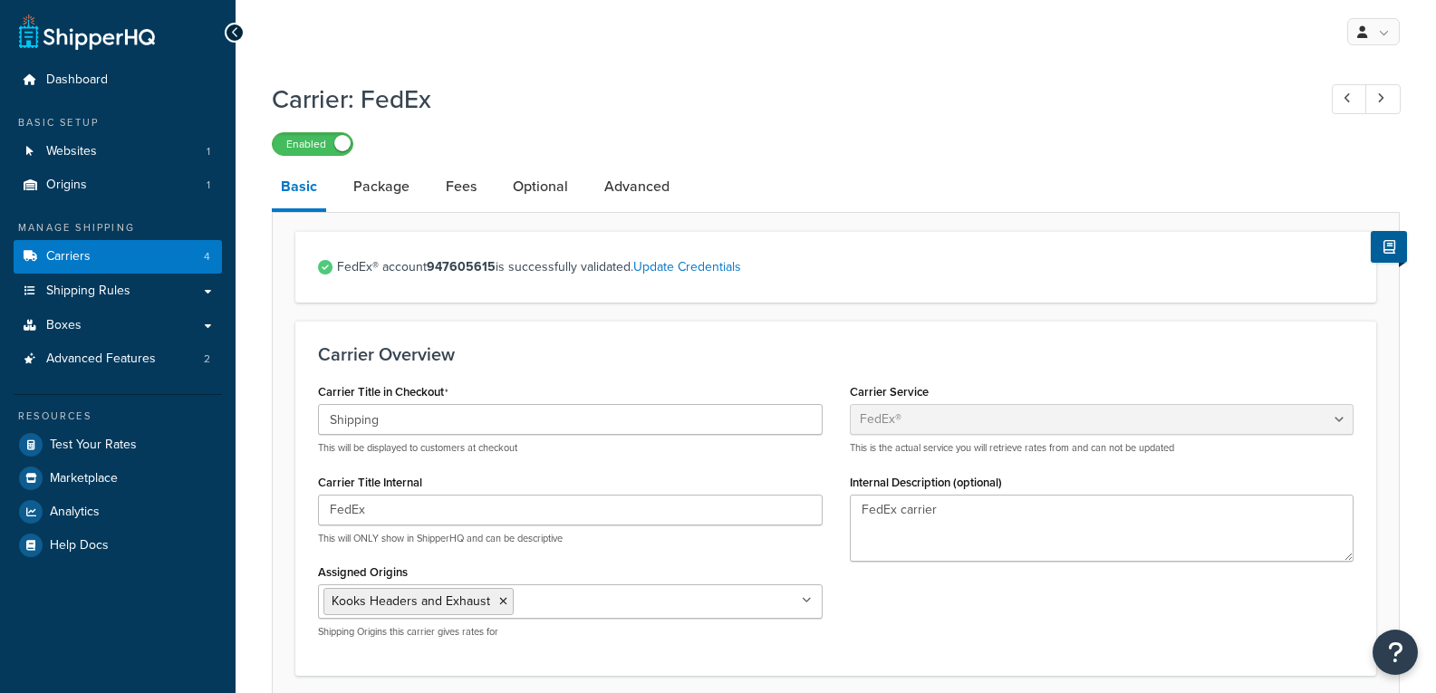
select select "fedEx"
select select "REGULAR_PICKUP"
select select "YOUR_PACKAGING"
click at [361, 188] on link "Package" at bounding box center [381, 186] width 74 height 43
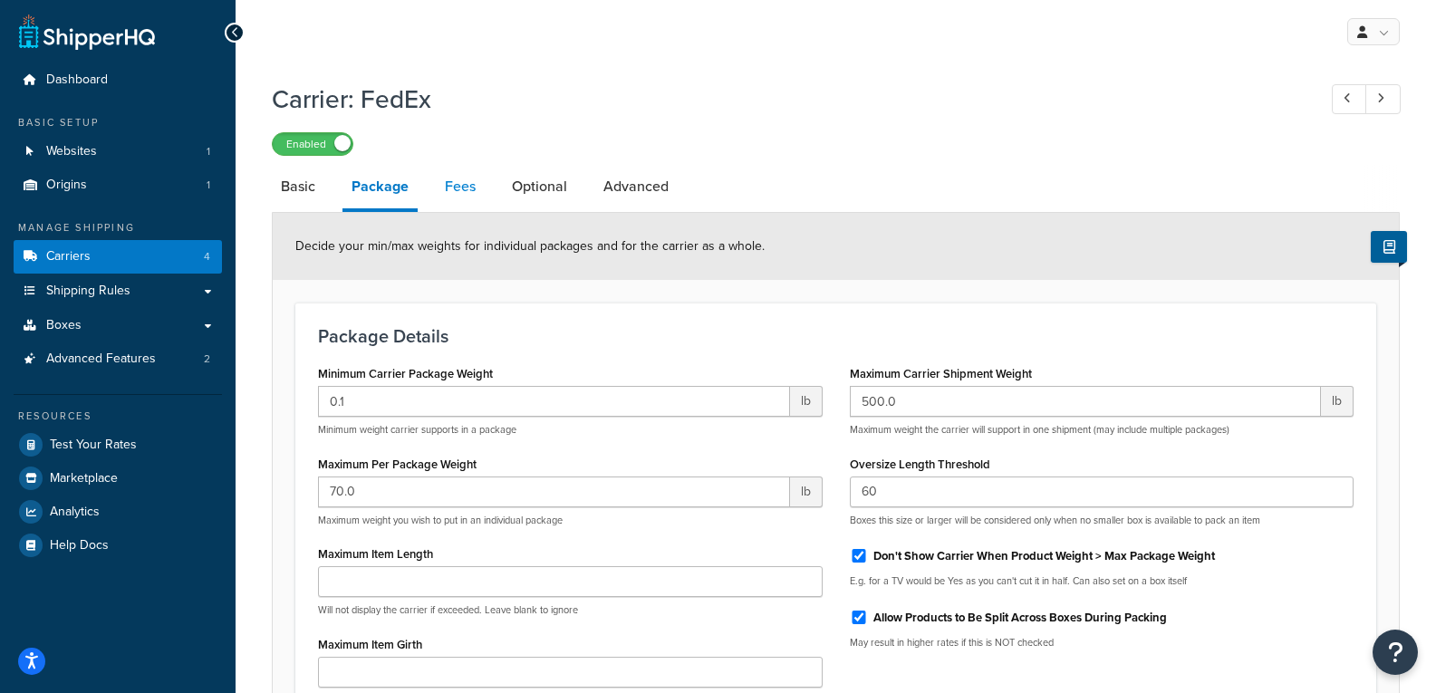
click at [475, 188] on link "Fees" at bounding box center [460, 186] width 49 height 43
select select "AFTER"
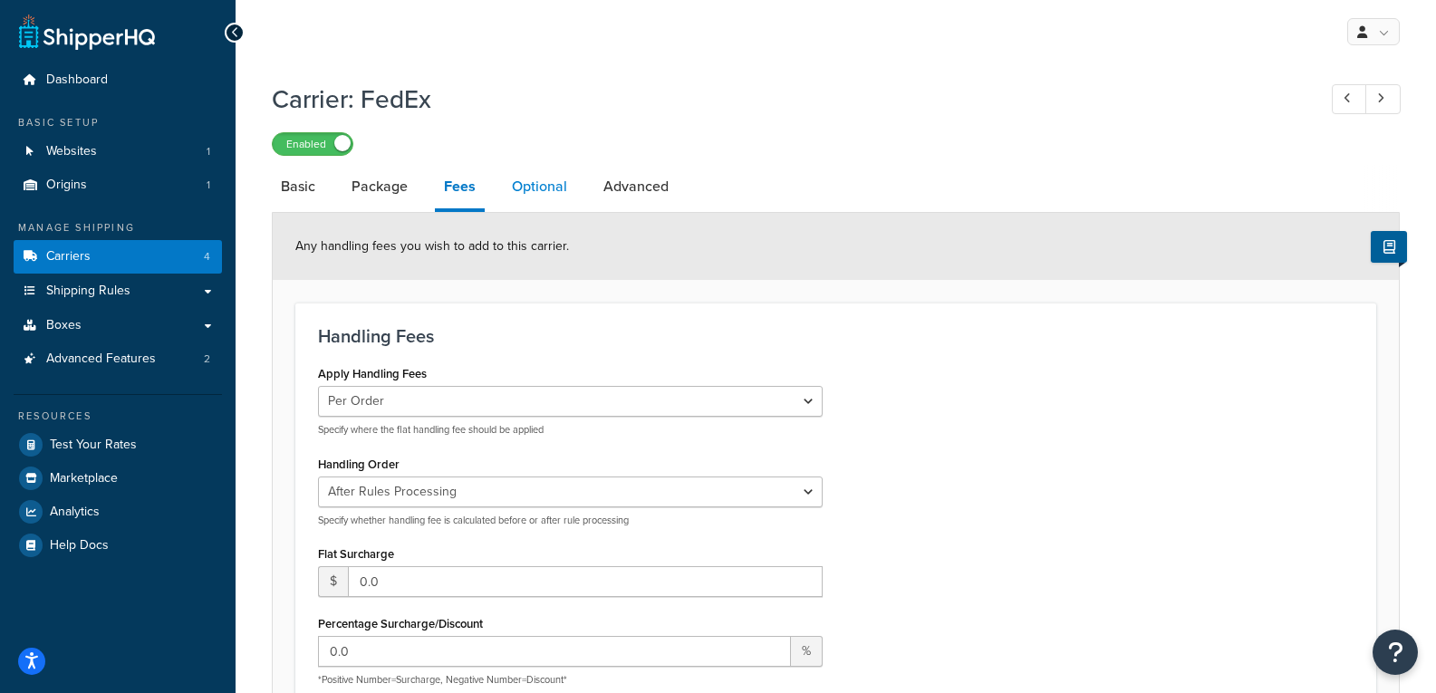
click at [573, 178] on link "Optional" at bounding box center [539, 186] width 73 height 43
select select "business"
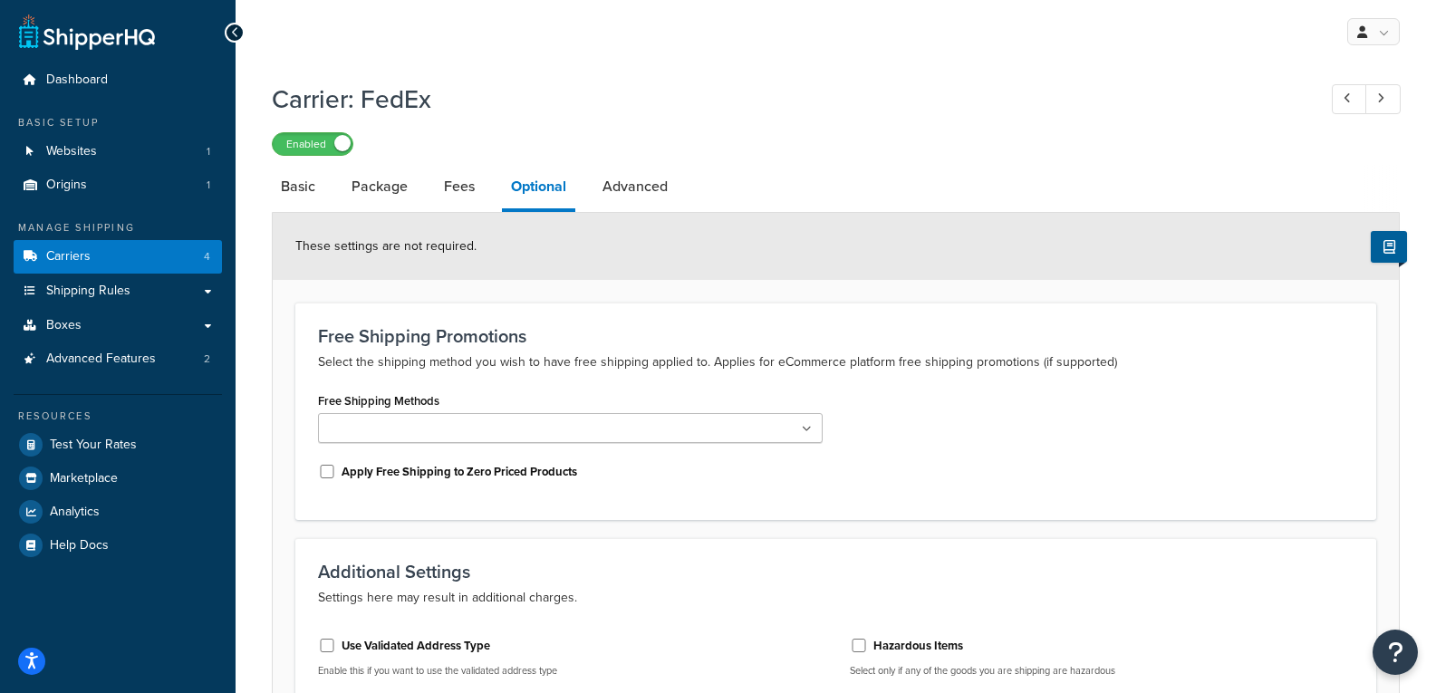
click at [603, 430] on ul at bounding box center [570, 428] width 505 height 30
click at [996, 401] on div "Free Shipping Methods Ground Apply Free Shipping to Zero Priced Products" at bounding box center [835, 443] width 1063 height 110
click at [645, 201] on link "Advanced" at bounding box center [634, 186] width 83 height 43
select select "false"
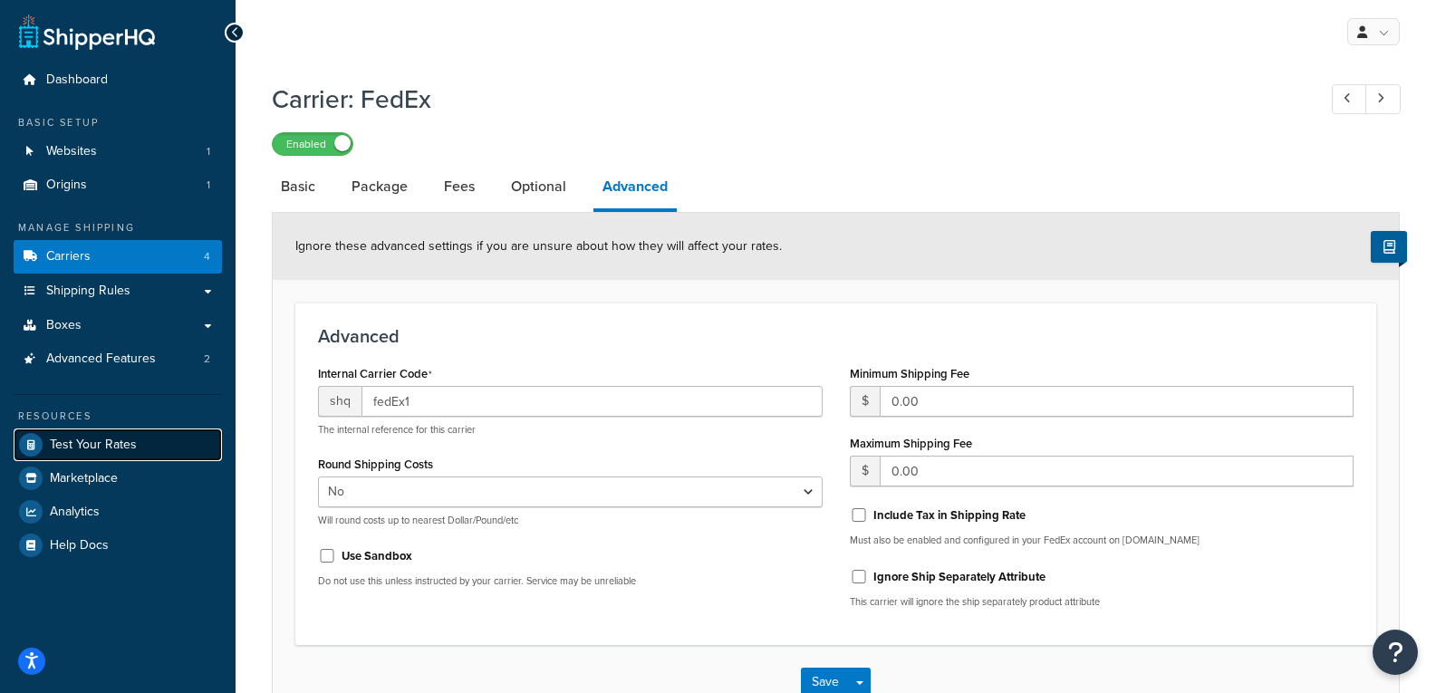
click at [130, 443] on span "Test Your Rates" at bounding box center [93, 445] width 87 height 15
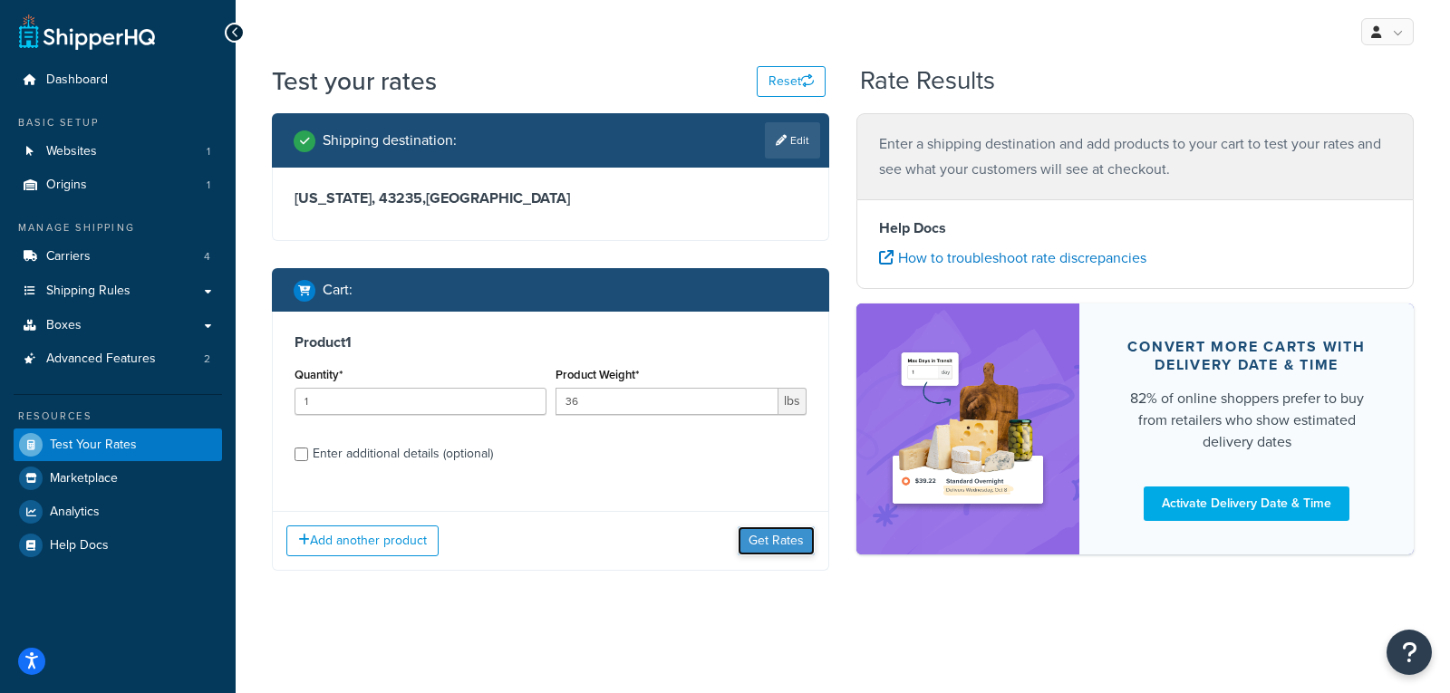
click at [767, 538] on button "Get Rates" at bounding box center [776, 540] width 77 height 29
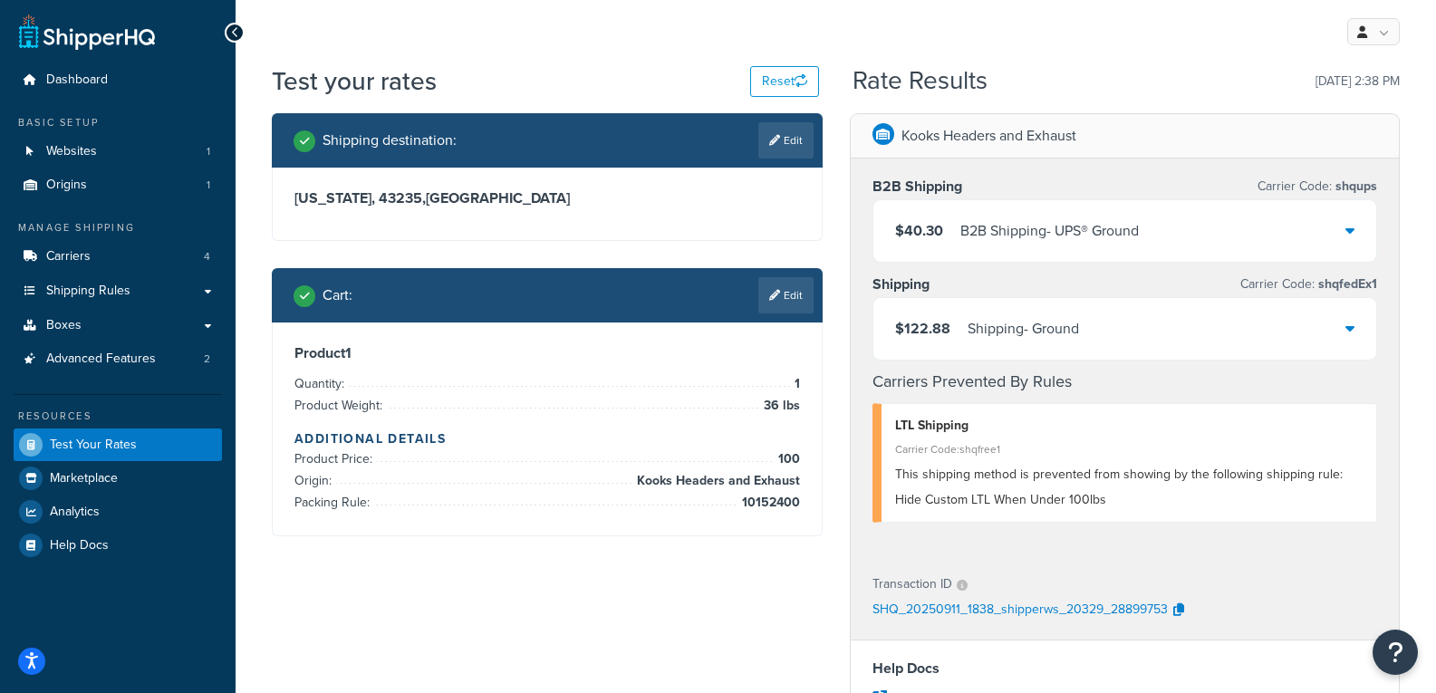
click at [1114, 239] on div "B2B Shipping - UPS® Ground" at bounding box center [1049, 230] width 178 height 25
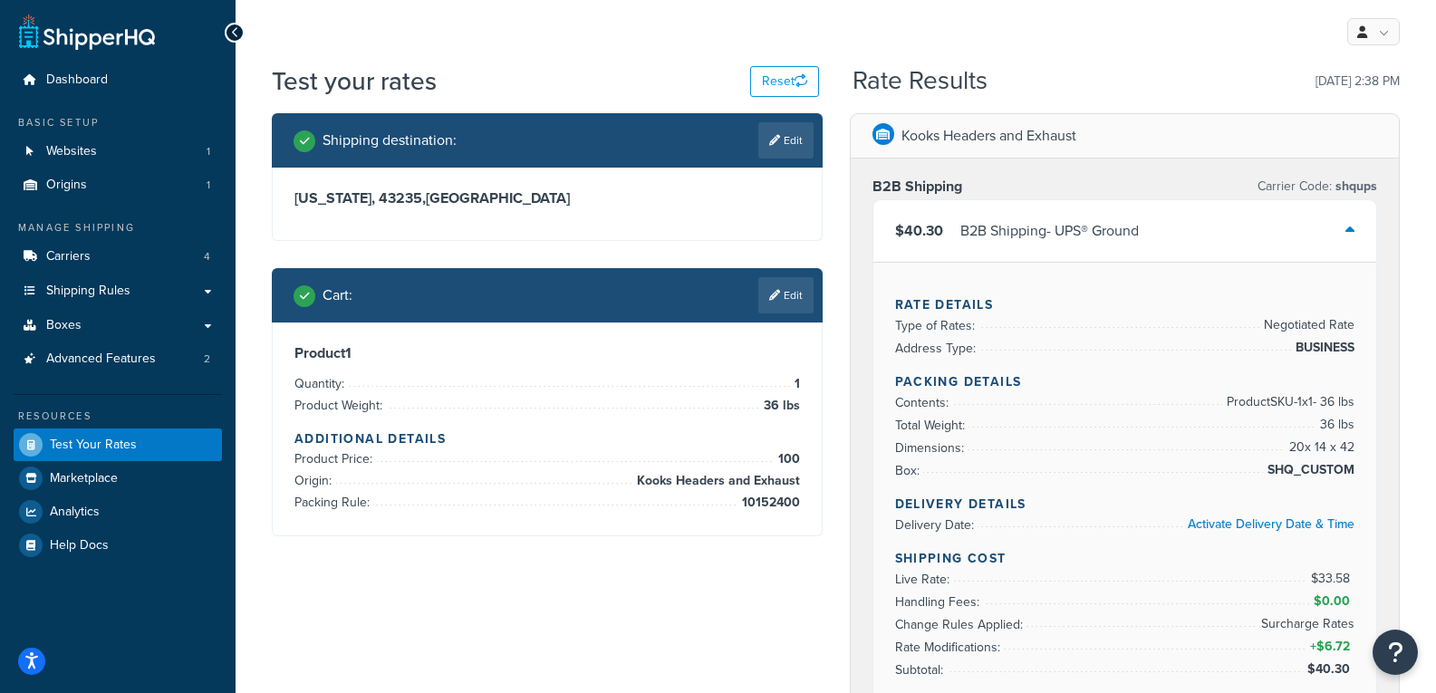
click at [1114, 239] on div "B2B Shipping - UPS® Ground" at bounding box center [1049, 230] width 178 height 25
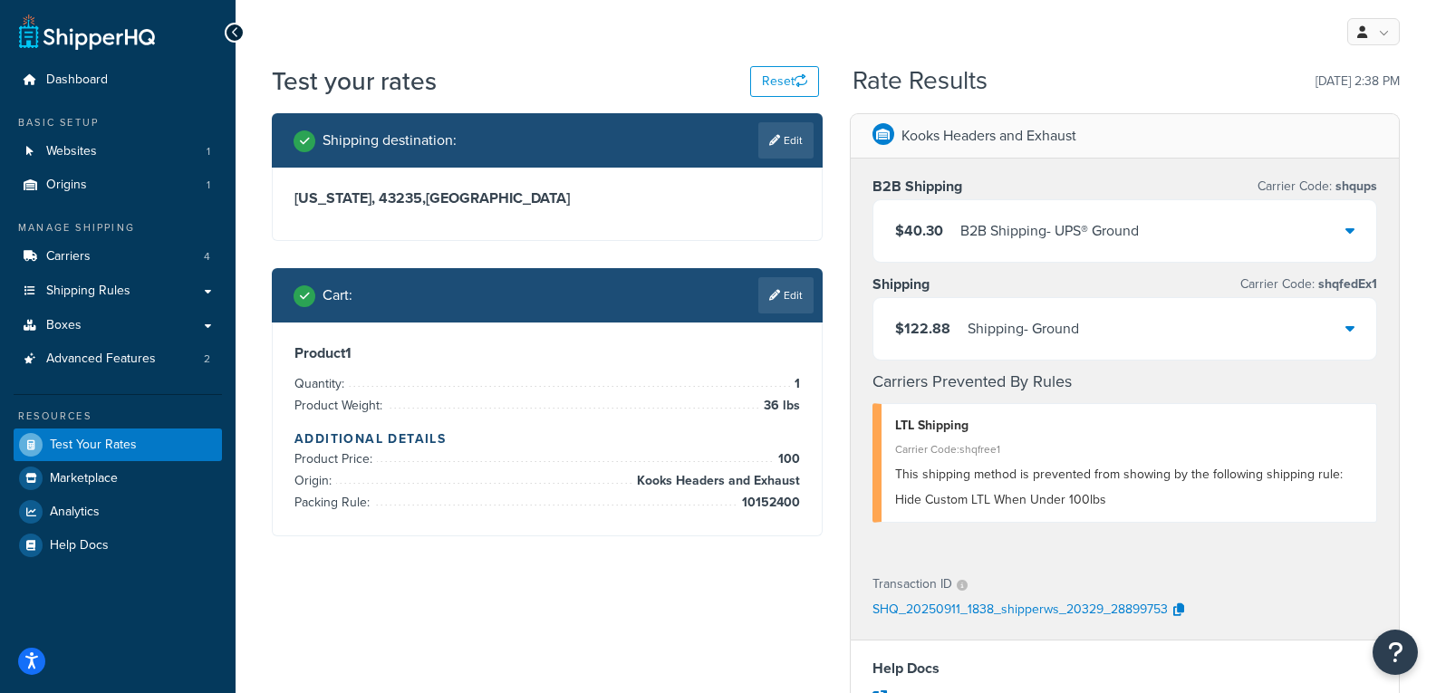
click at [1115, 328] on div "$122.88 Shipping - Ground" at bounding box center [1125, 329] width 504 height 62
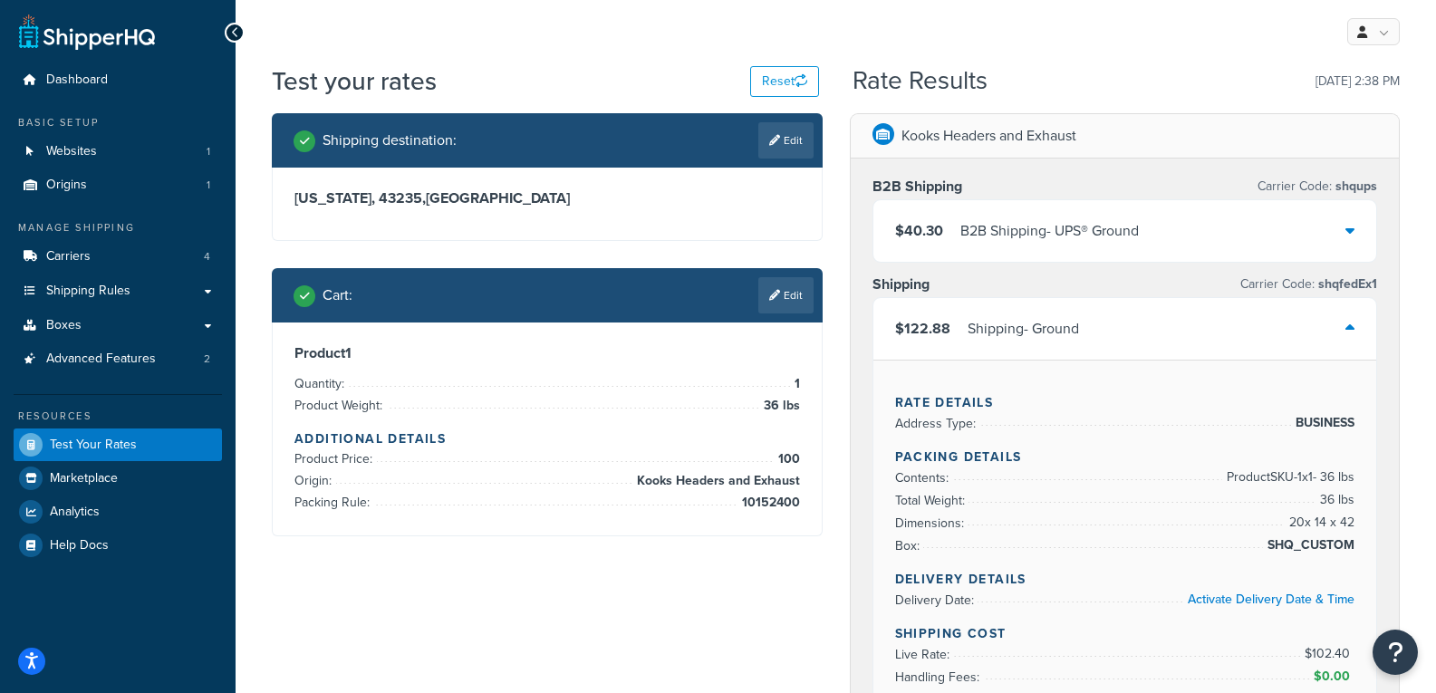
scroll to position [91, 0]
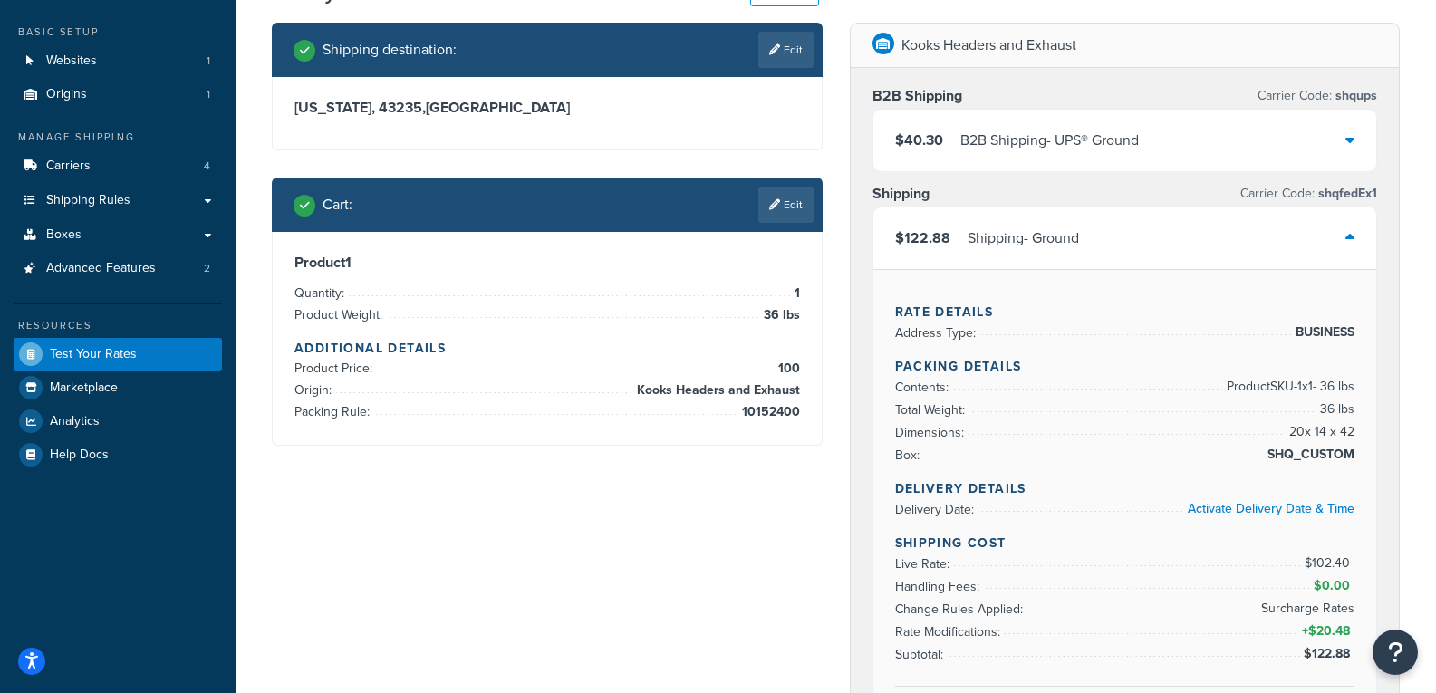
click at [1095, 236] on div "$122.88 Shipping - Ground" at bounding box center [1125, 238] width 504 height 62
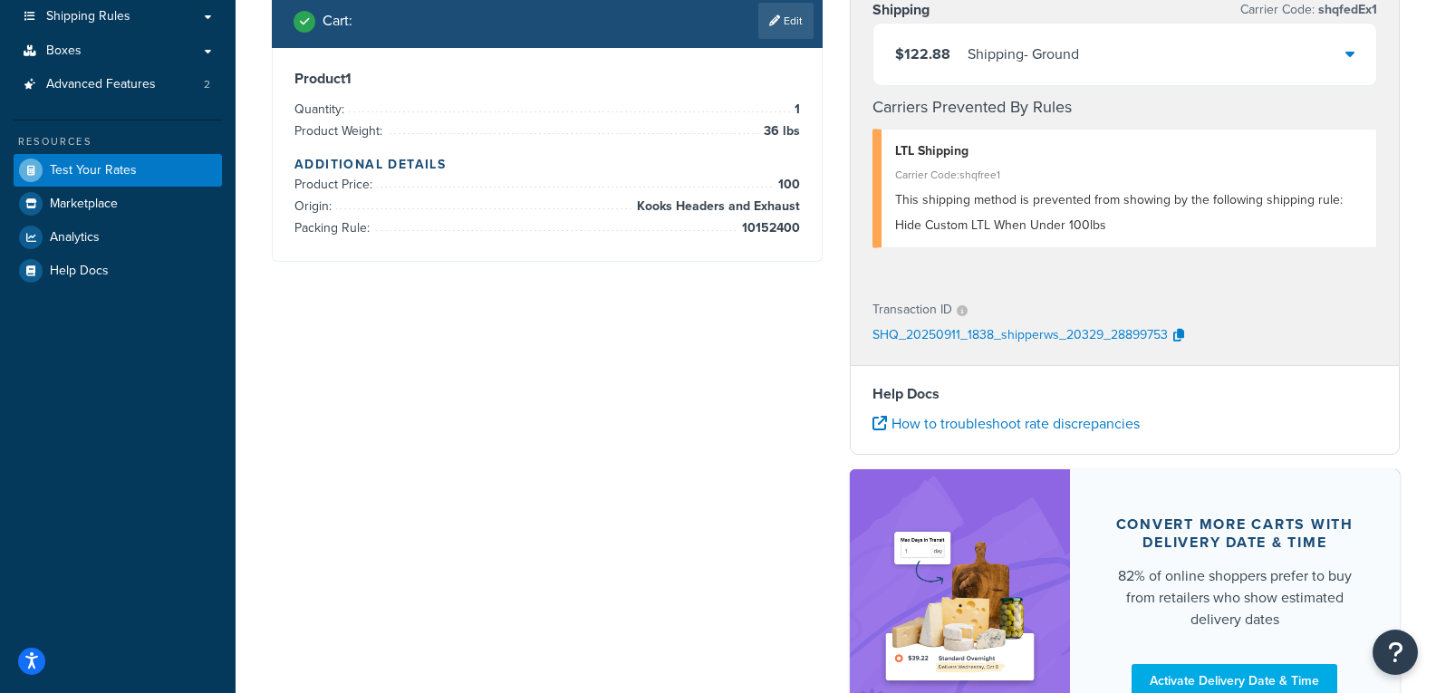
scroll to position [47, 0]
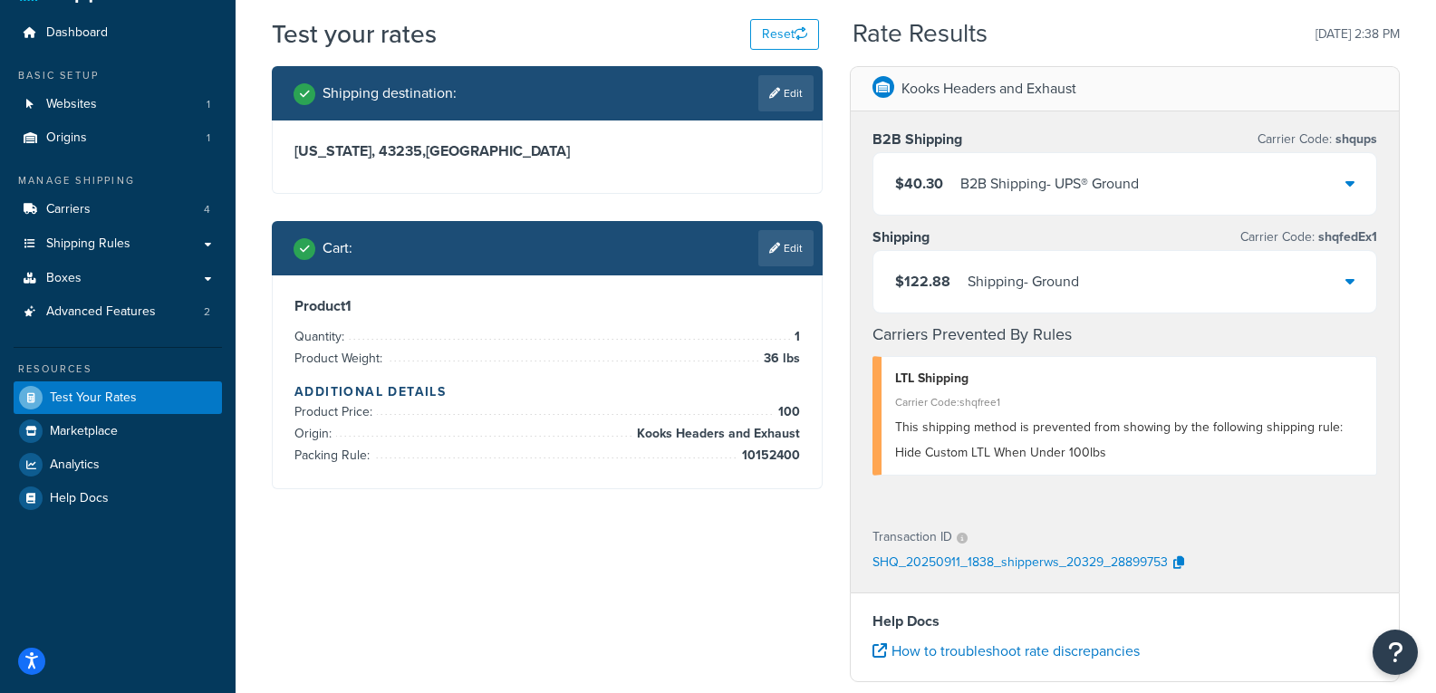
click at [1255, 299] on div "$122.88 Shipping - Ground" at bounding box center [1125, 282] width 504 height 62
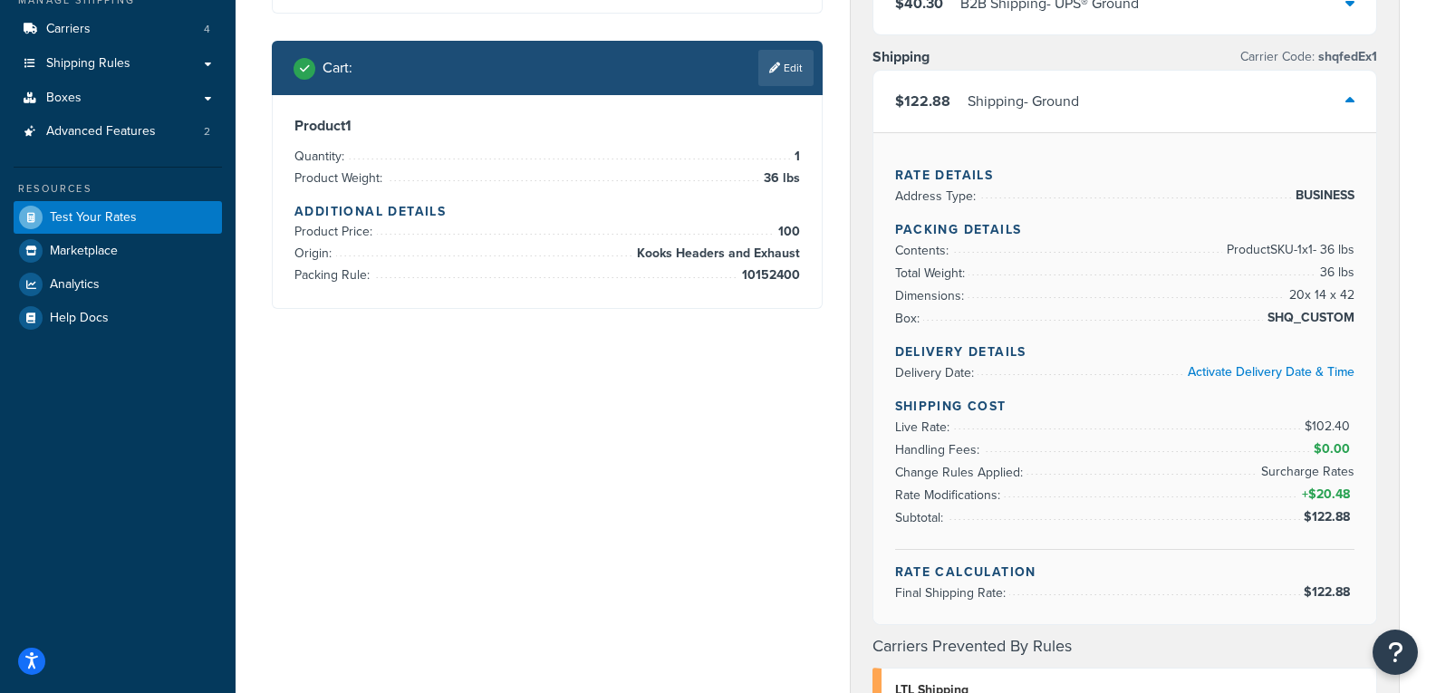
scroll to position [228, 0]
